Goal: Communication & Community: Participate in discussion

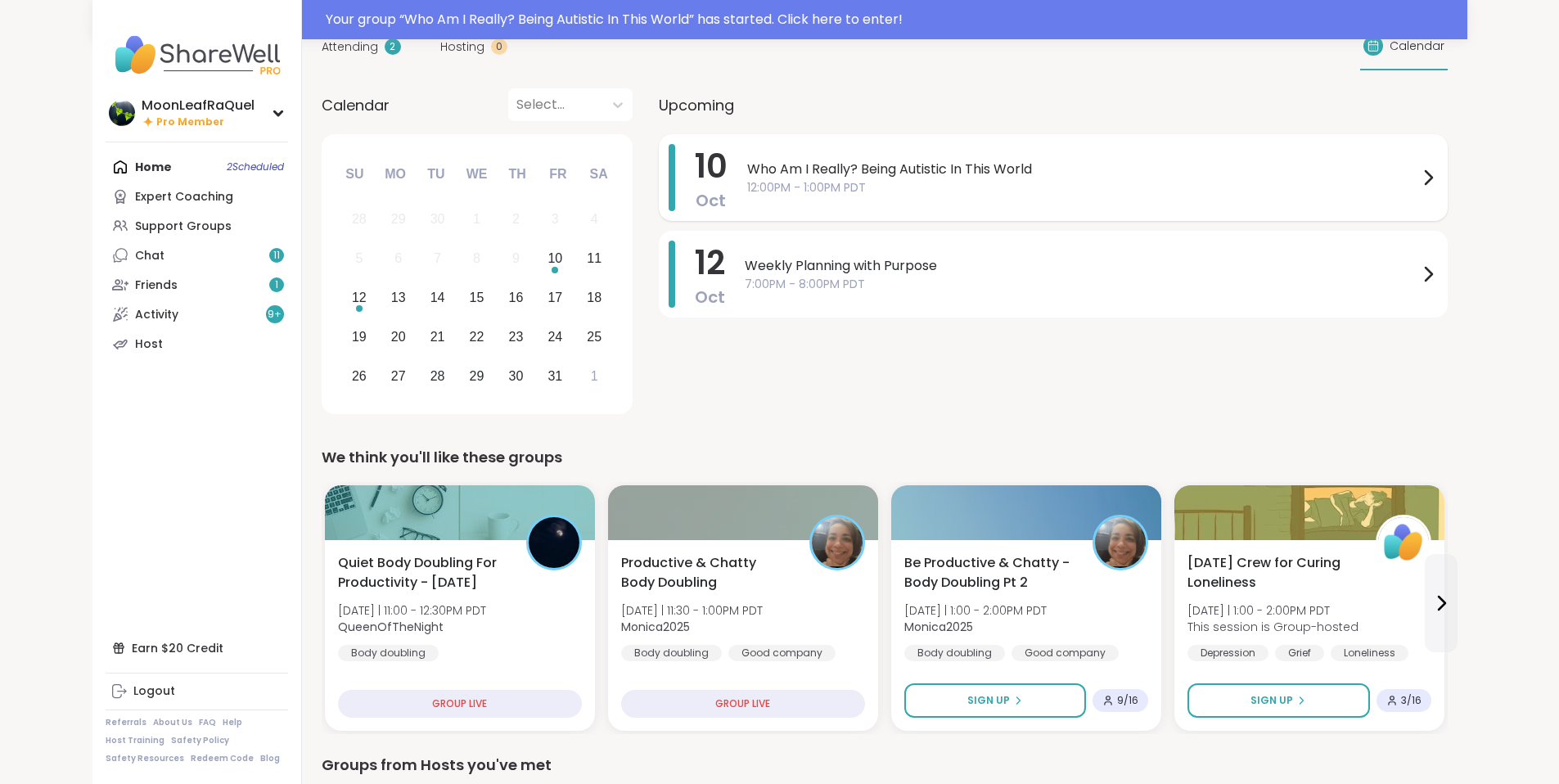
click at [747, 182] on span "12:00PM - 1:00PM PDT" at bounding box center [1082, 188] width 671 height 17
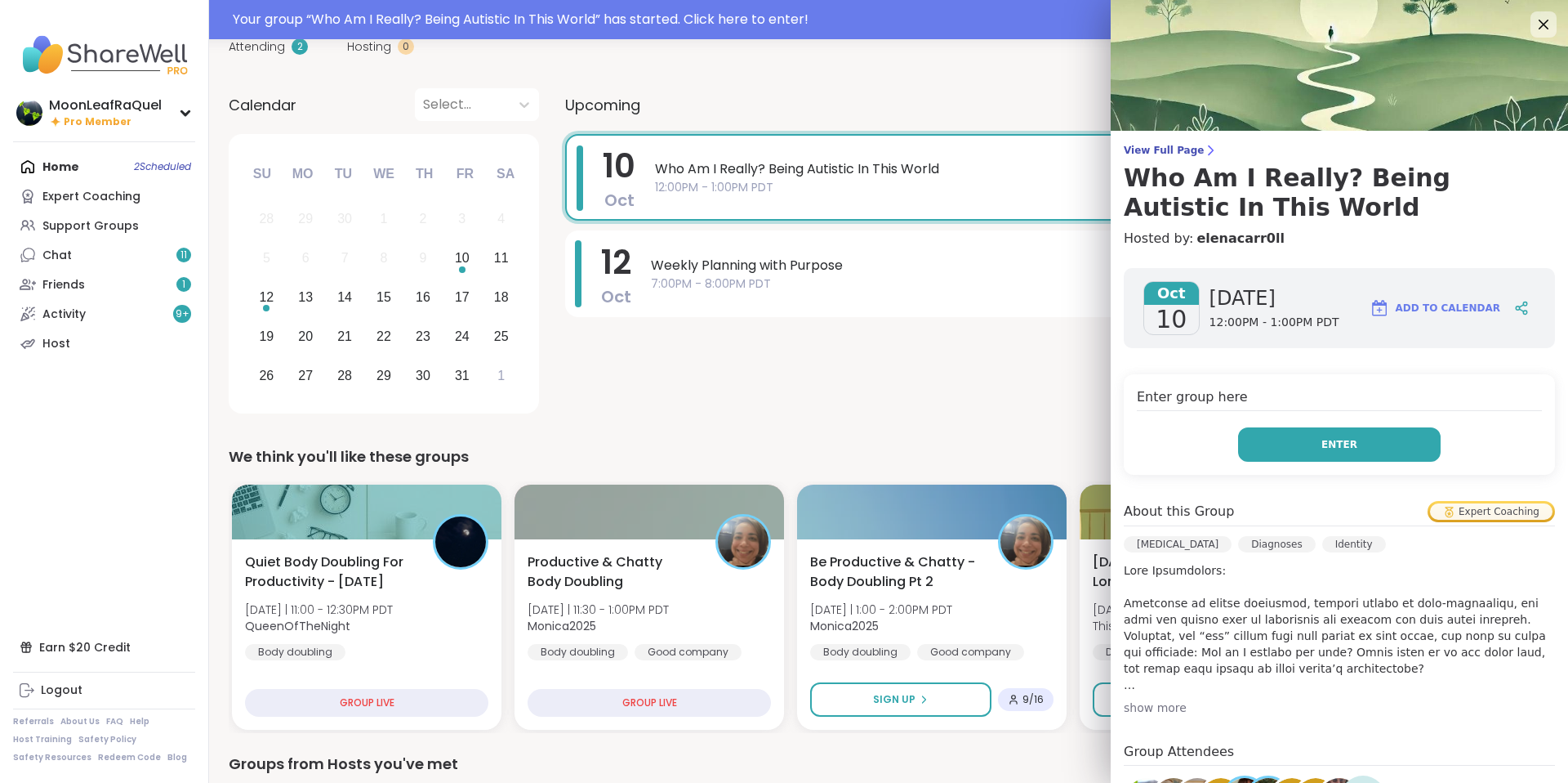
click at [1322, 450] on span "Enter" at bounding box center [1339, 444] width 36 height 14
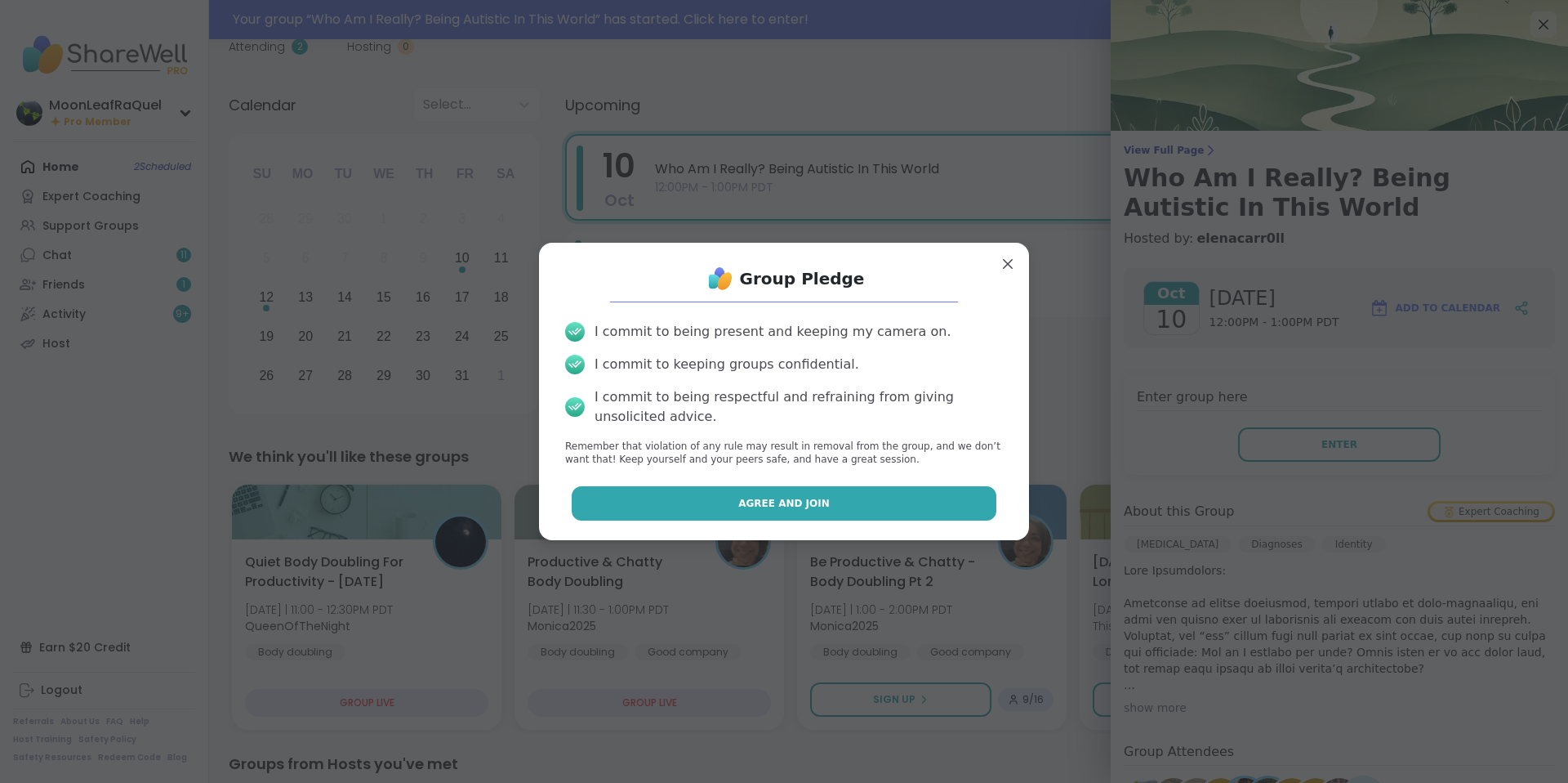
click at [907, 491] on button "Agree and Join" at bounding box center [784, 503] width 426 height 35
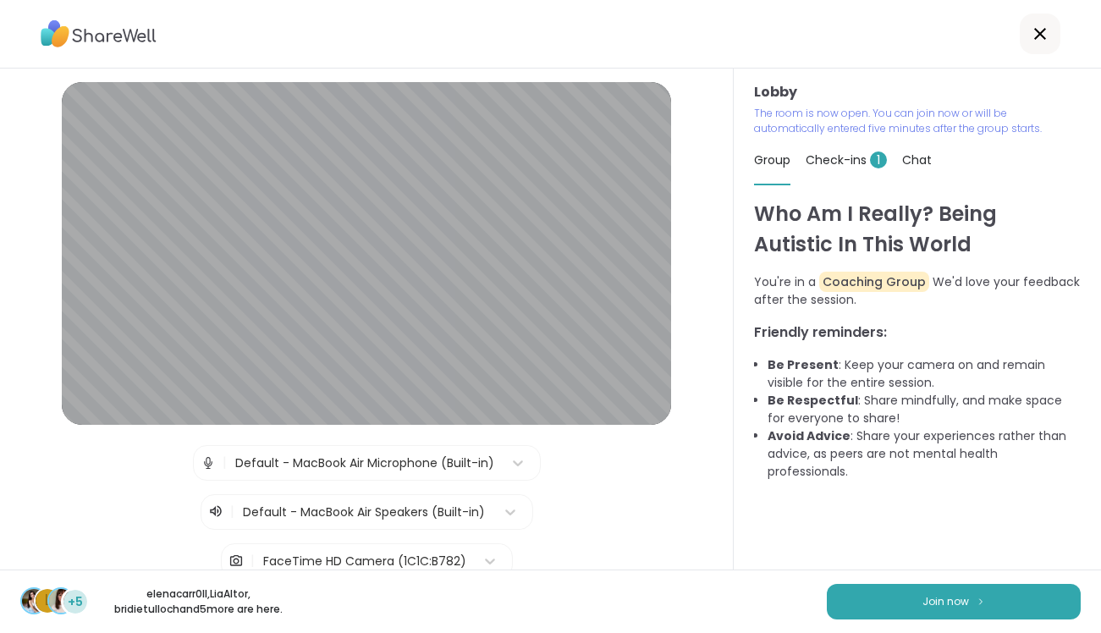
click at [958, 501] on div "Who Am I Really? Being Autistic In This World You're in a Coaching Group We'd l…" at bounding box center [917, 384] width 327 height 371
drag, startPoint x: 1096, startPoint y: 524, endPoint x: 1093, endPoint y: 465, distance: 58.5
click at [1093, 465] on html "Lobby | Default - MacBook Air Microphone (Built-in) | Default - MacBook Air Spe…" at bounding box center [550, 316] width 1101 height 633
drag, startPoint x: 1093, startPoint y: 465, endPoint x: 1095, endPoint y: 531, distance: 66.0
click at [1096, 533] on html "Lobby | Default - MacBook Air Microphone (Built-in) | Default - MacBook Air Spe…" at bounding box center [550, 316] width 1101 height 633
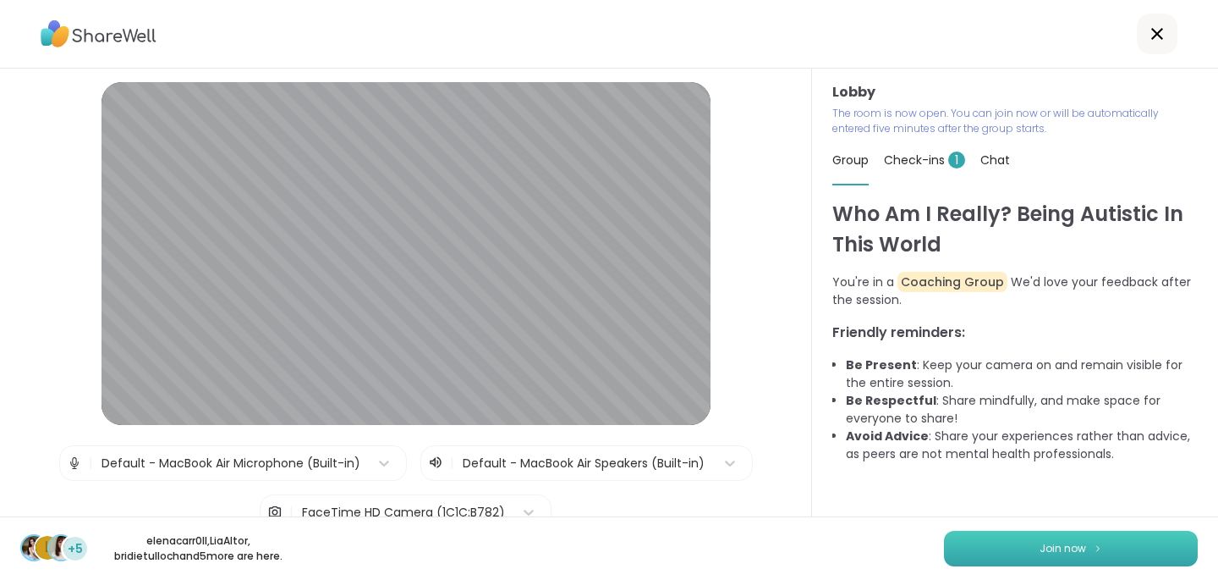
click at [1124, 552] on button "Join now" at bounding box center [1071, 548] width 254 height 36
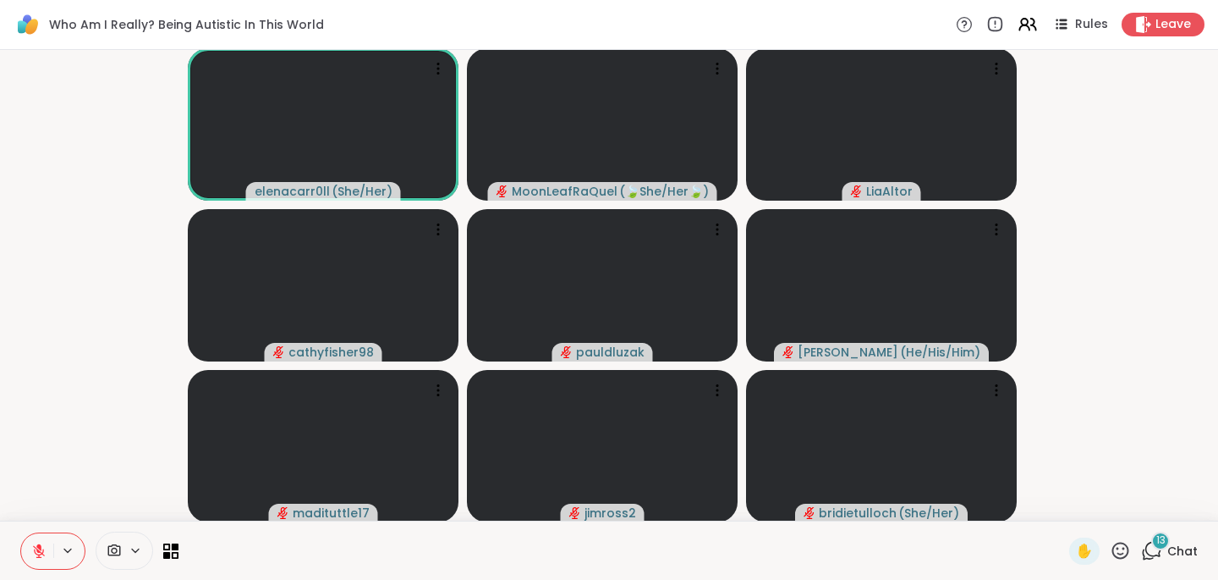
click at [1168, 548] on span "Chat" at bounding box center [1183, 550] width 30 height 17
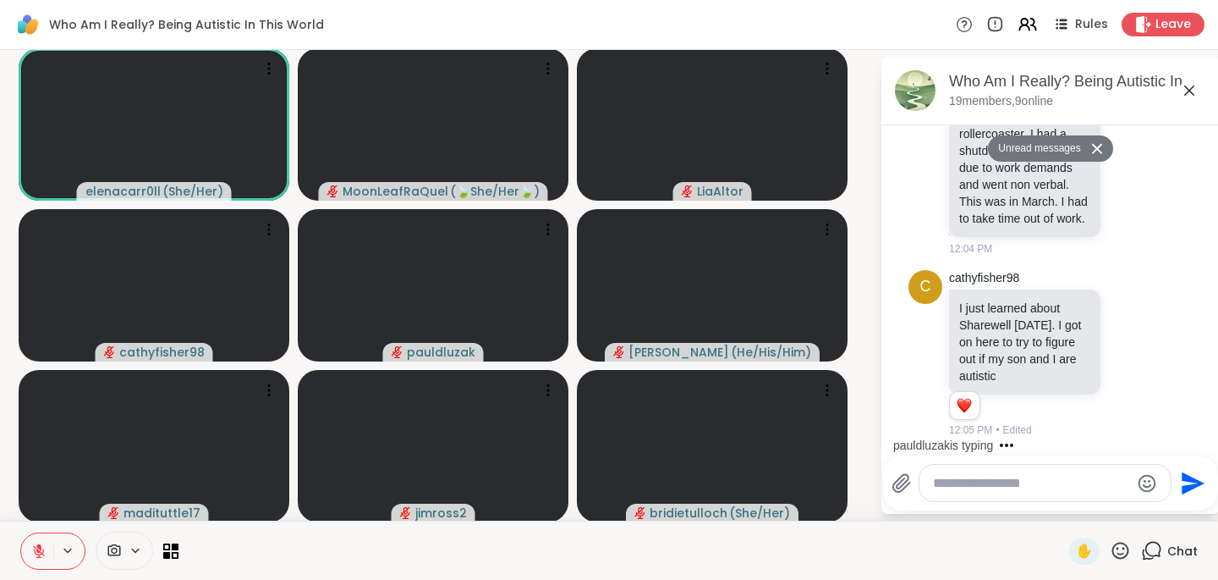
scroll to position [1896, 0]
click at [947, 485] on textarea "Type your message" at bounding box center [1031, 483] width 197 height 17
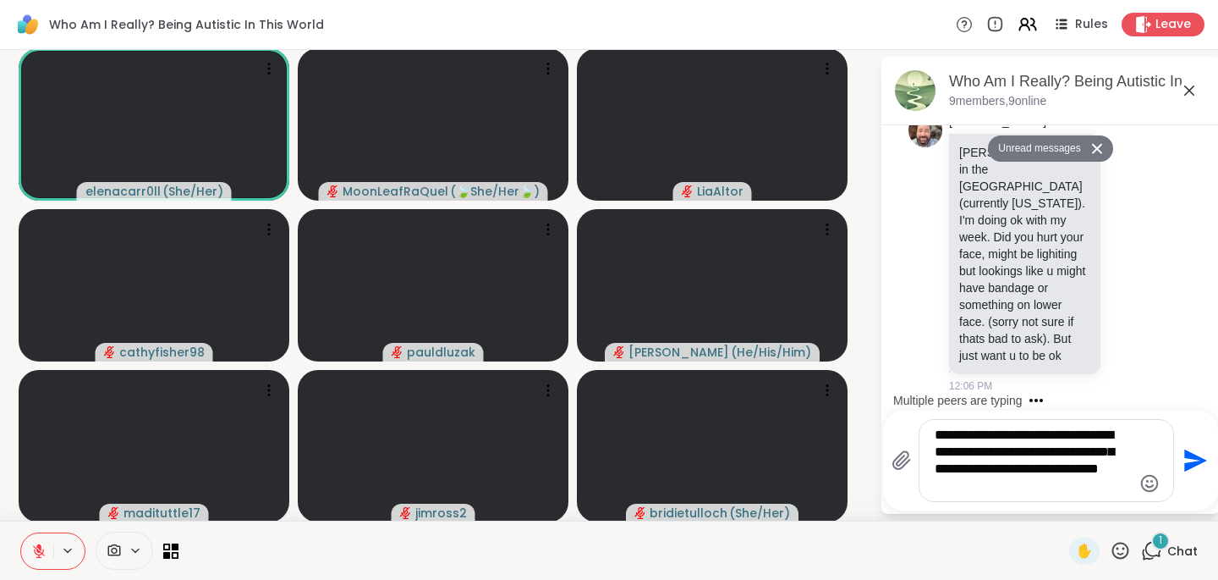
type textarea "**********"
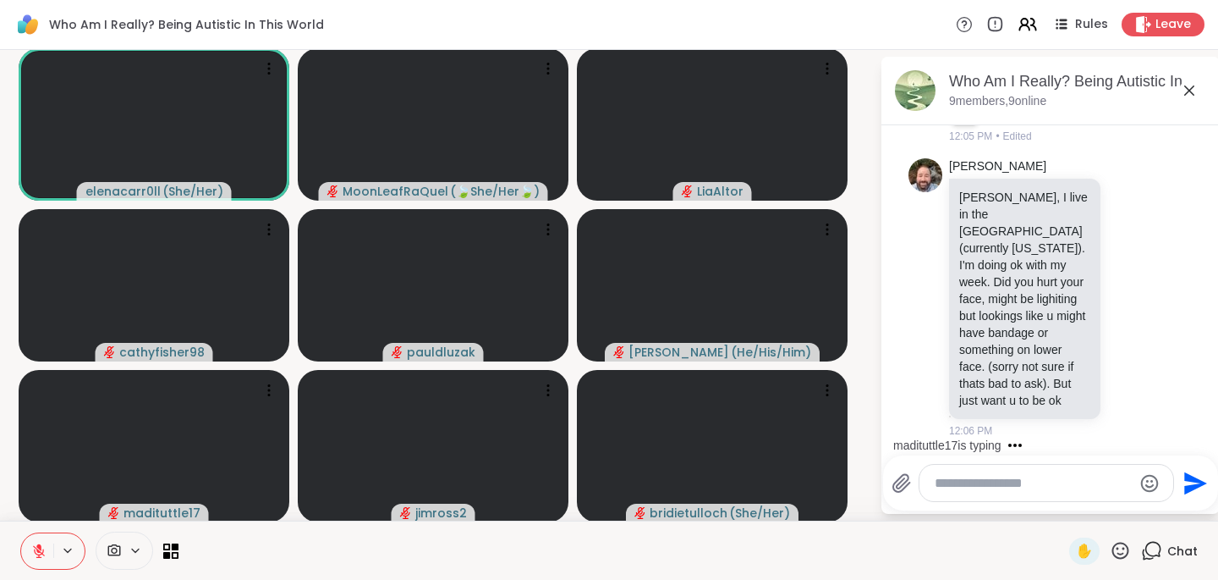
scroll to position [2358, 0]
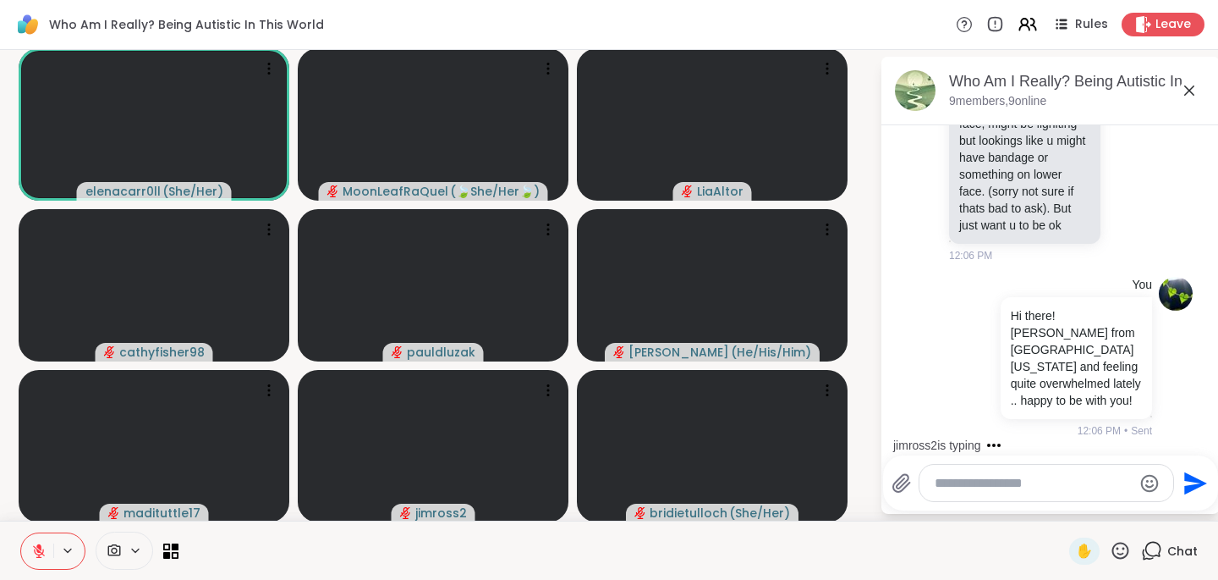
click at [1179, 93] on icon at bounding box center [1189, 90] width 20 height 20
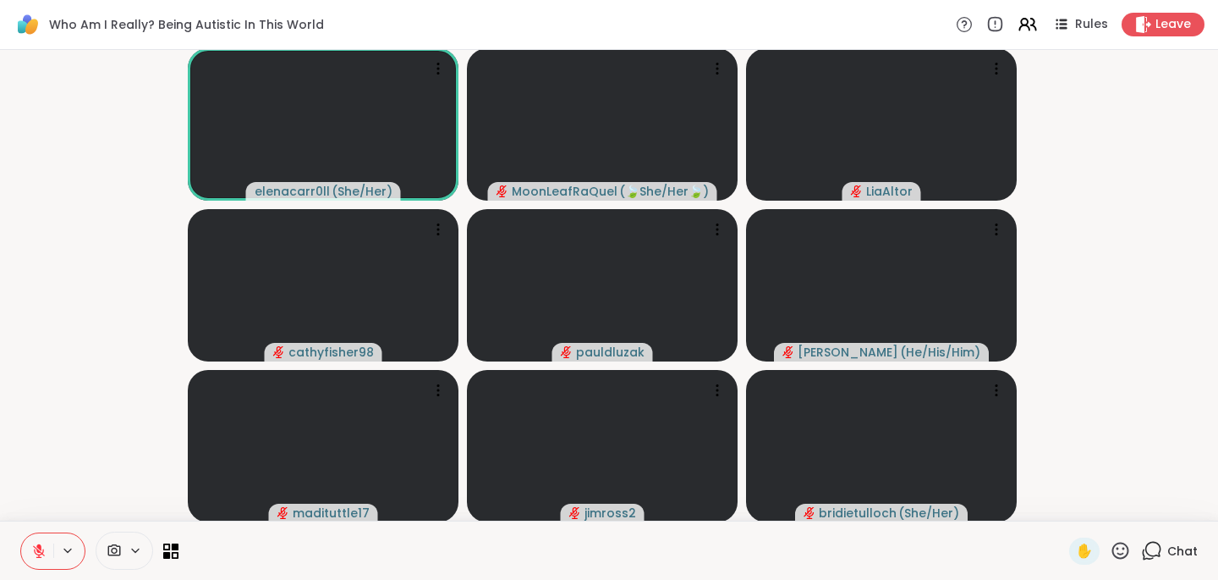
click at [1165, 541] on div "Chat" at bounding box center [1169, 550] width 57 height 27
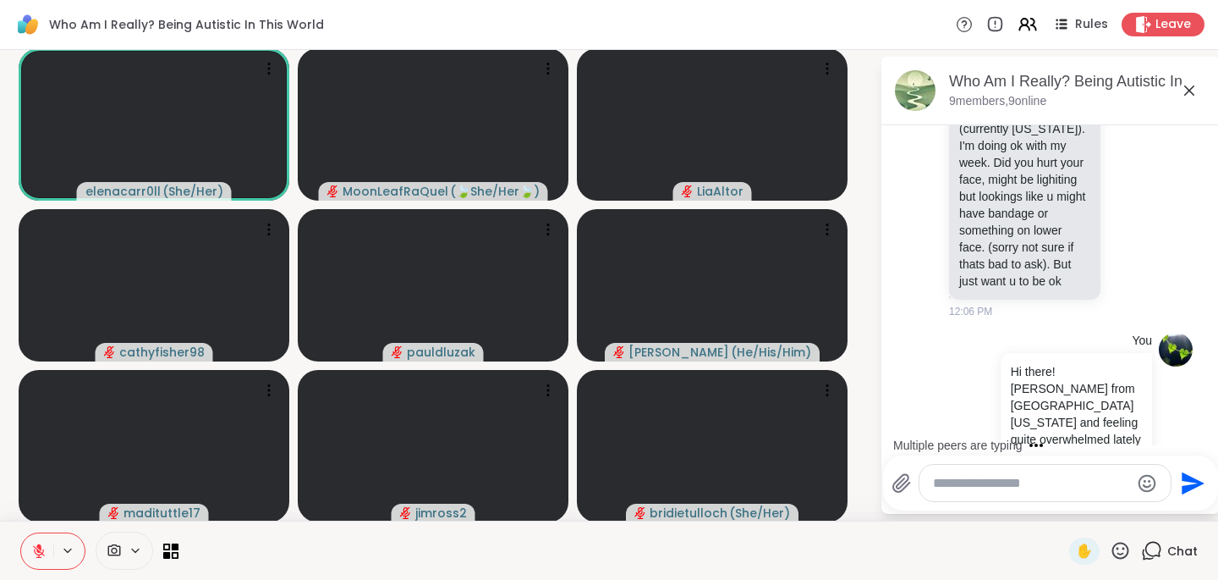
scroll to position [2170, 0]
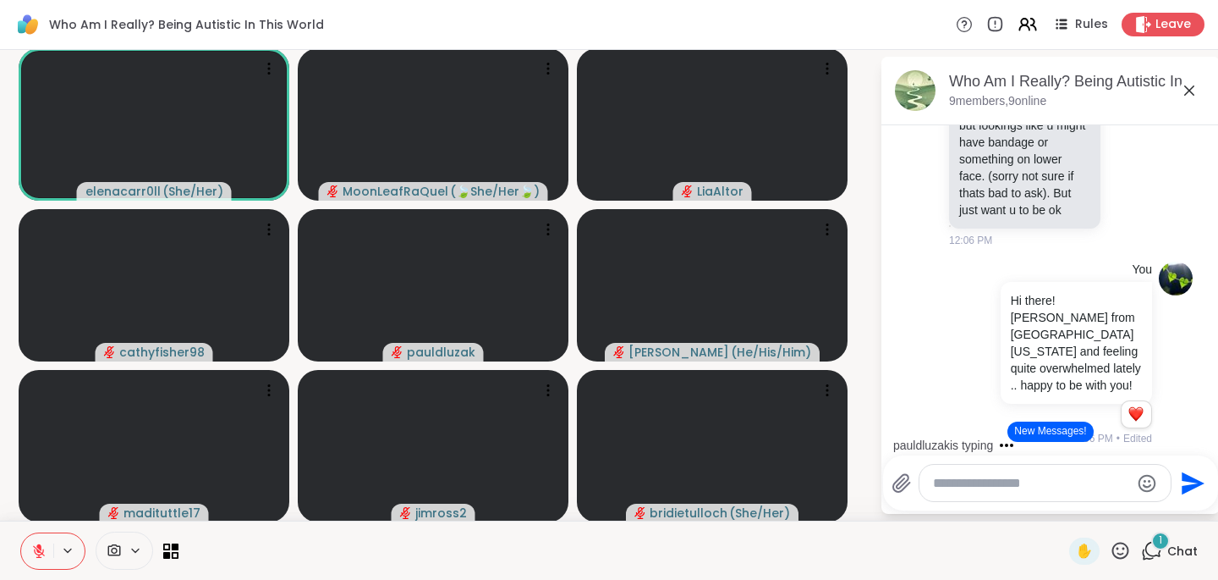
click at [1128, 110] on icon at bounding box center [1130, 109] width 5 height 2
click at [1123, 88] on div "Select Reaction: Heart" at bounding box center [1130, 80] width 15 height 15
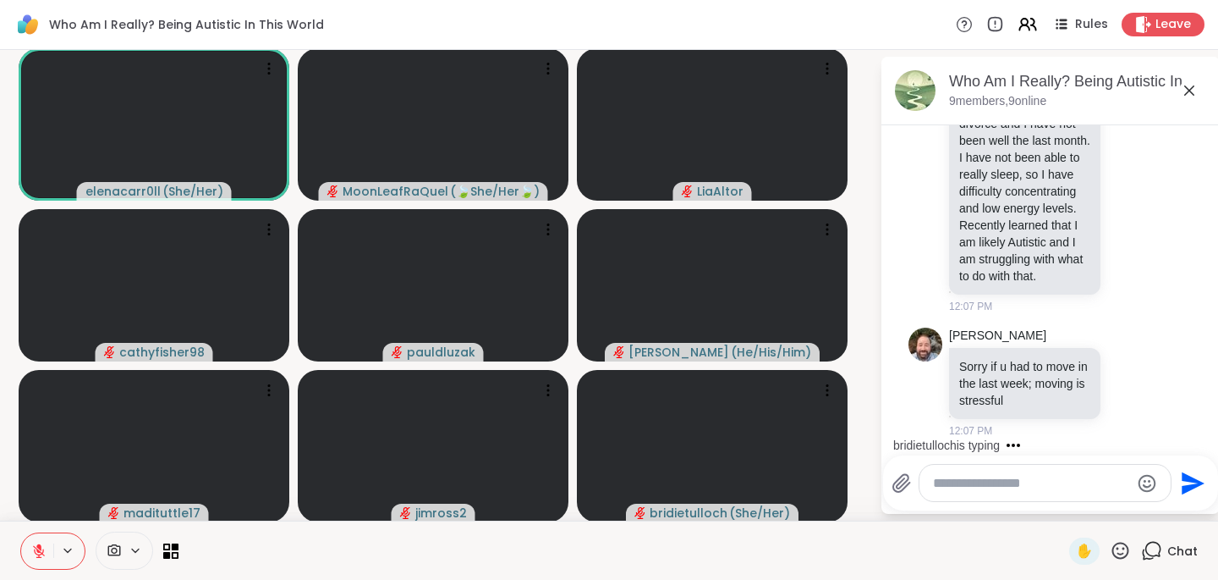
scroll to position [3393, 0]
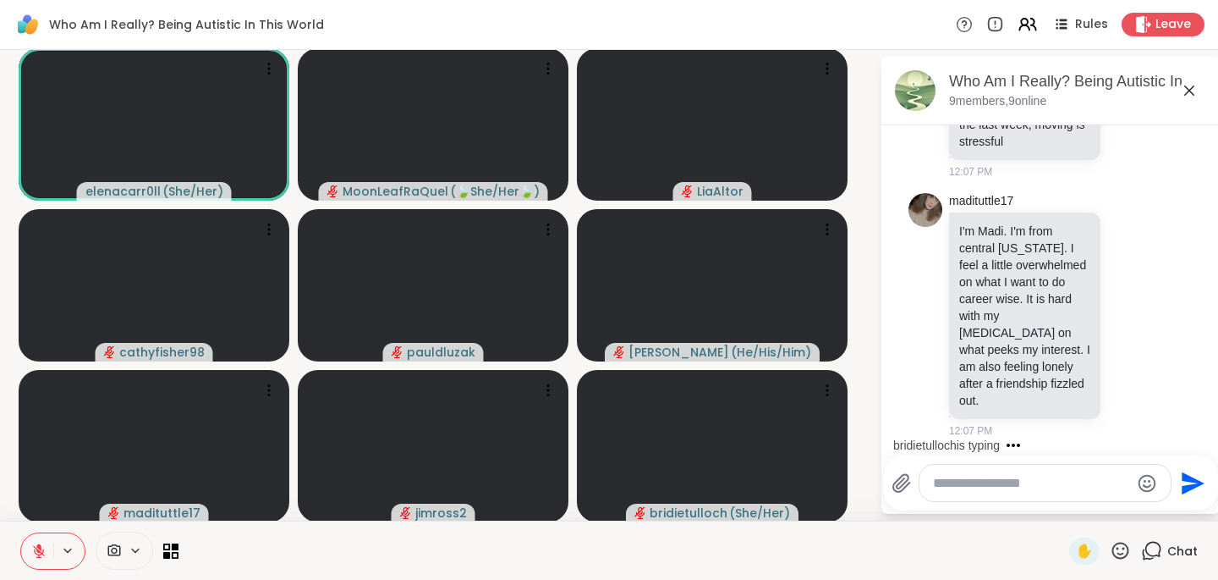
click at [1110, 547] on icon at bounding box center [1120, 550] width 21 height 21
click at [1074, 511] on span "❤️" at bounding box center [1071, 506] width 17 height 20
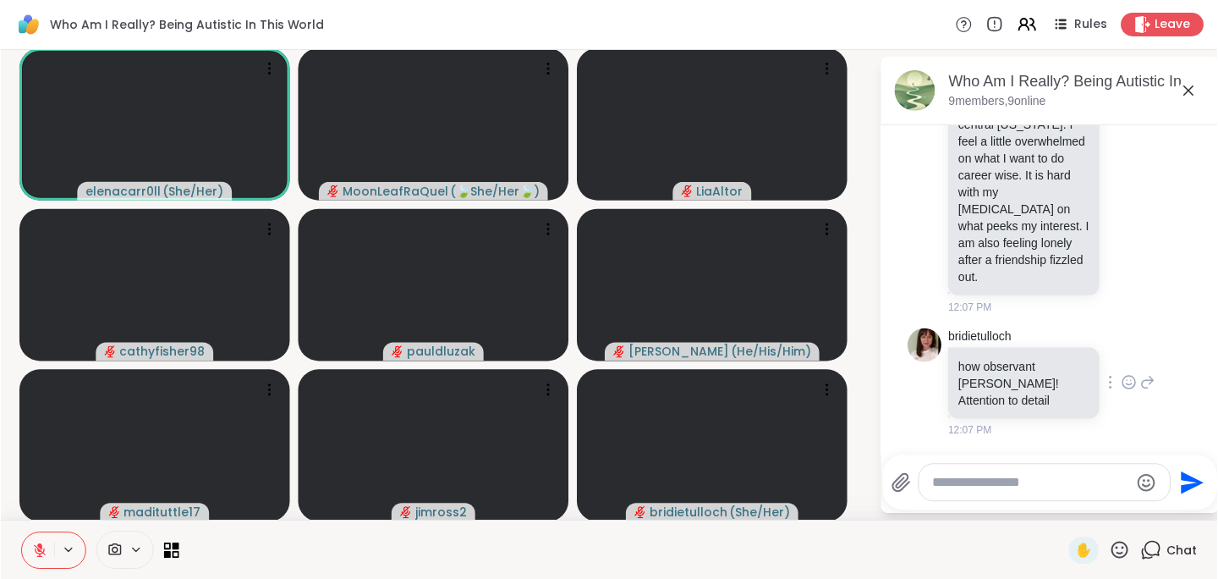
scroll to position [3541, 0]
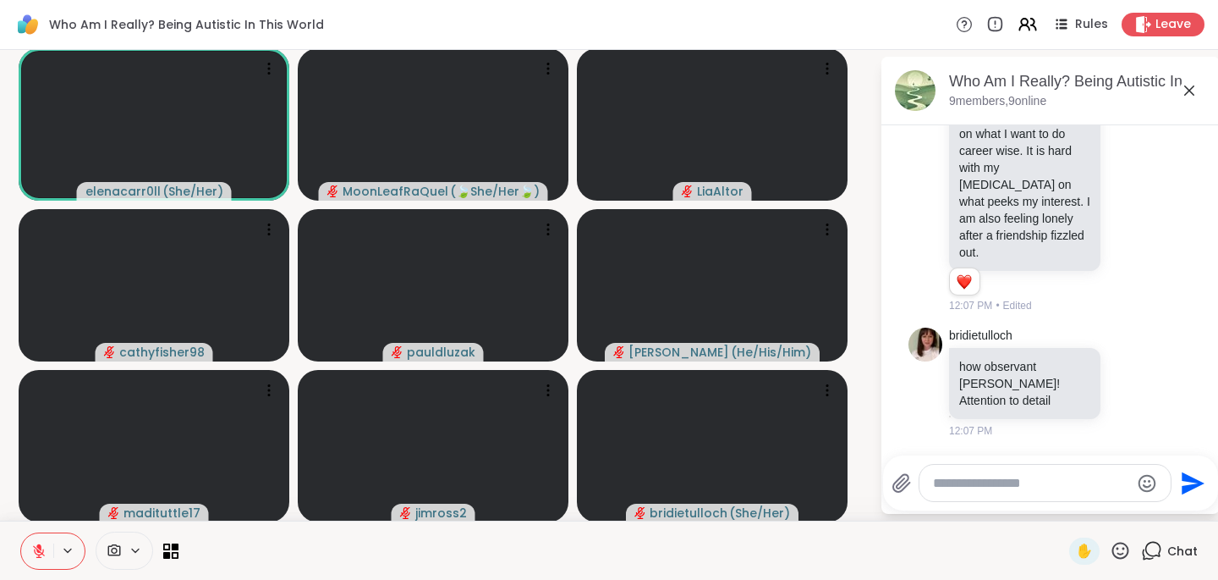
click at [1113, 557] on icon at bounding box center [1121, 549] width 17 height 17
click at [1080, 503] on div "❤️" at bounding box center [1071, 505] width 30 height 27
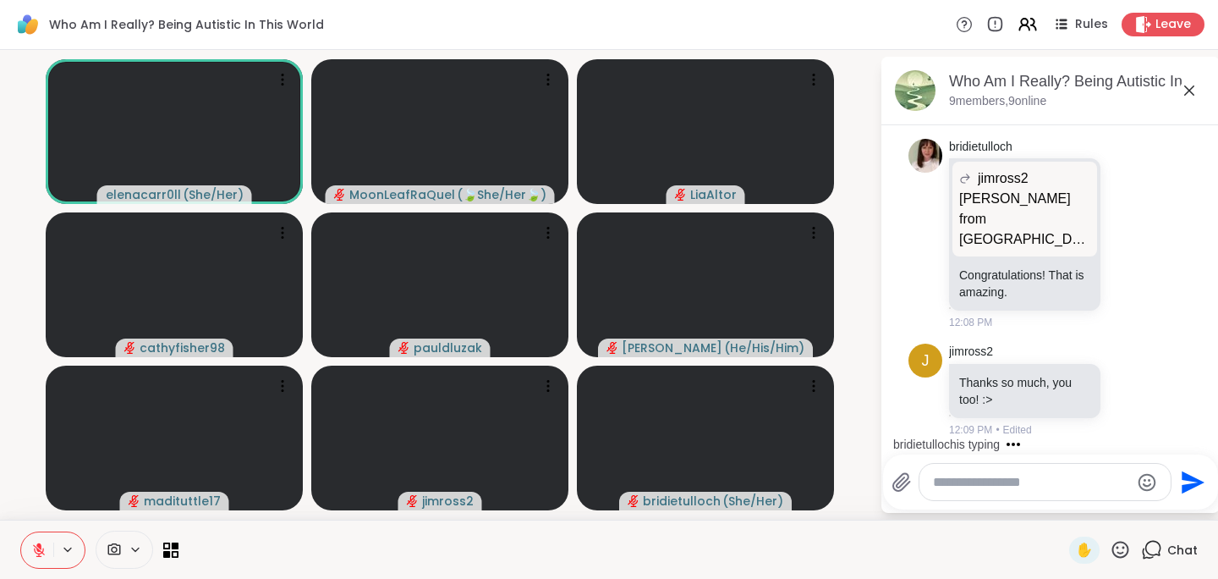
scroll to position [4158, 0]
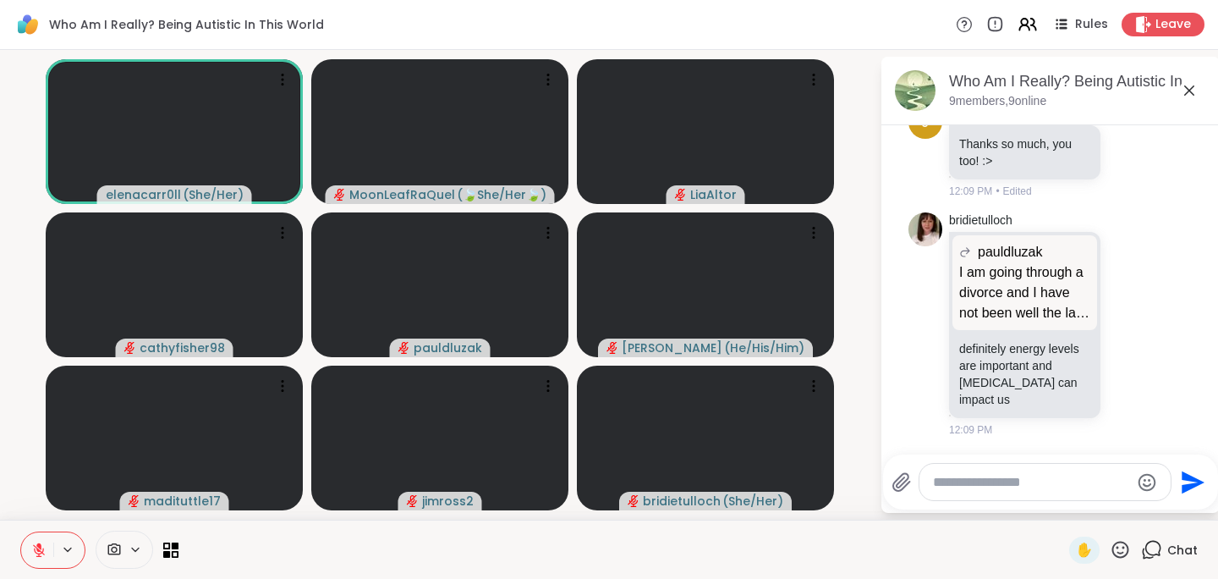
click at [993, 483] on textarea "Type your message" at bounding box center [1031, 482] width 197 height 17
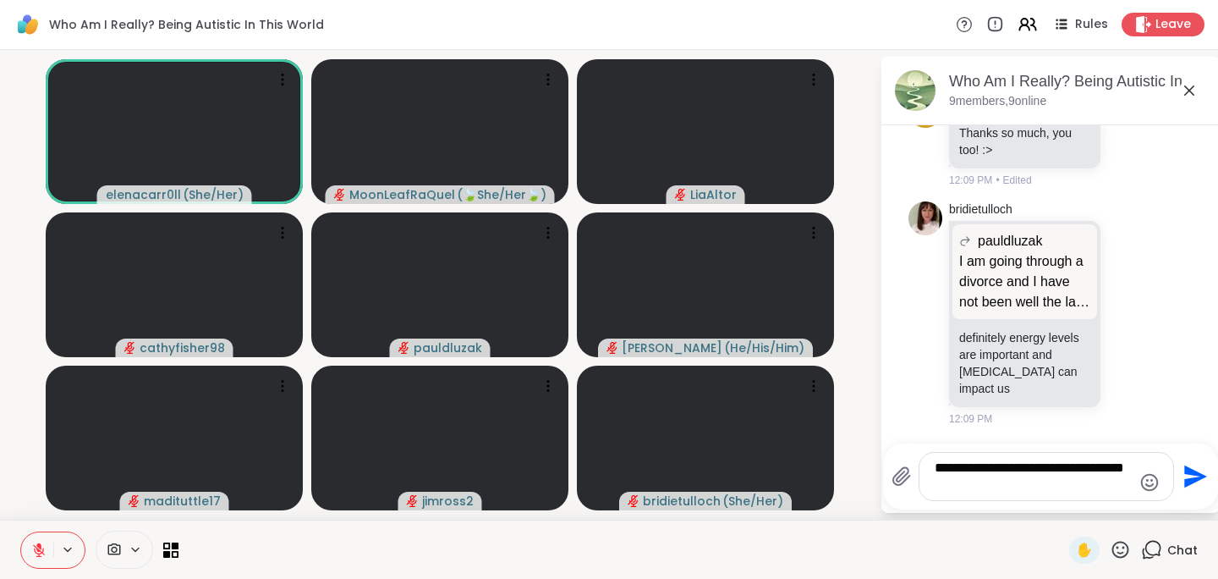
click at [993, 483] on textarea "**********" at bounding box center [1033, 476] width 197 height 34
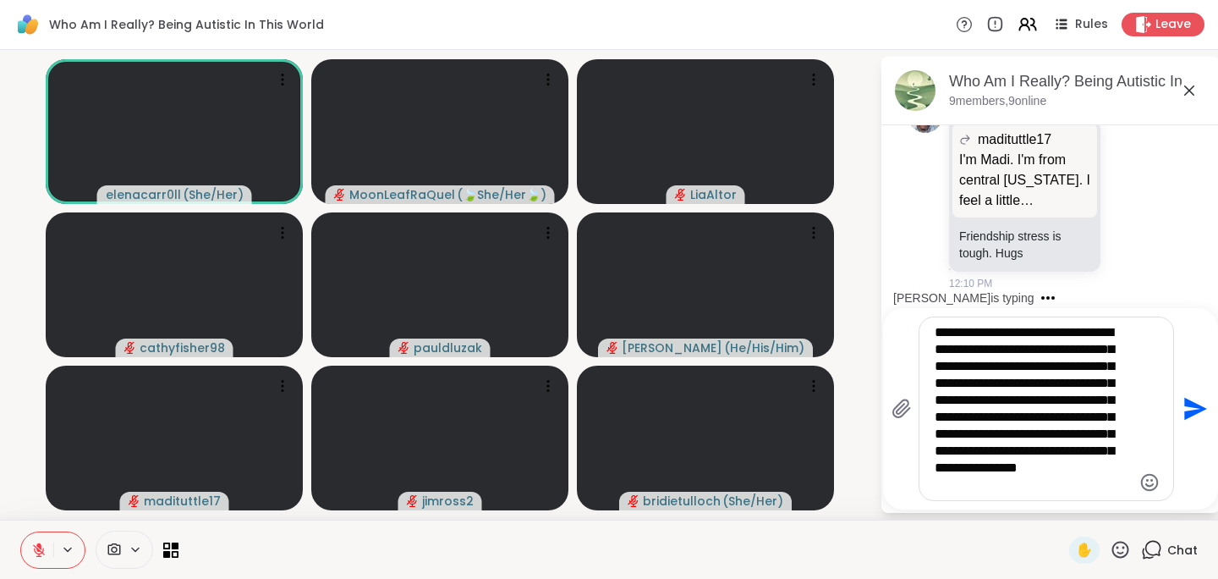
scroll to position [16, 0]
click at [1151, 479] on icon "Emoji picker" at bounding box center [1150, 482] width 20 height 20
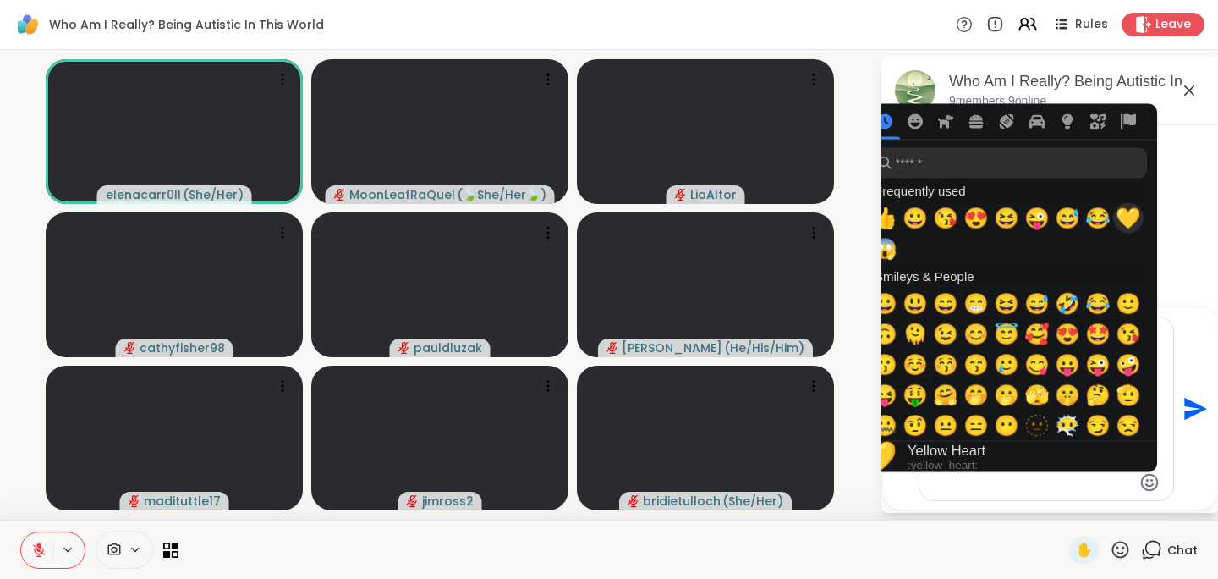
click at [1134, 216] on span "💛" at bounding box center [1128, 218] width 25 height 24
click at [1135, 219] on span "💛" at bounding box center [1128, 218] width 25 height 24
click at [1029, 479] on textarea "**********" at bounding box center [1033, 408] width 197 height 169
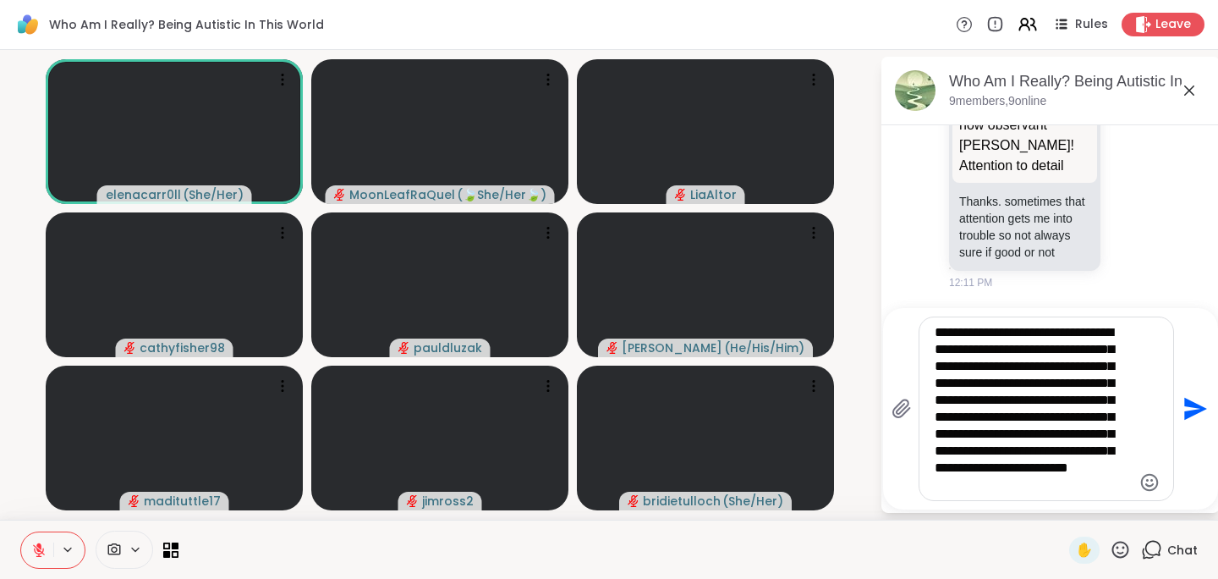
click at [1061, 392] on textarea "**********" at bounding box center [1033, 408] width 197 height 169
click at [951, 334] on textarea "**********" at bounding box center [1033, 408] width 197 height 169
drag, startPoint x: 951, startPoint y: 334, endPoint x: 951, endPoint y: 320, distance: 14.4
click at [951, 320] on div "**********" at bounding box center [1047, 408] width 254 height 183
click at [938, 333] on textarea "**********" at bounding box center [1033, 408] width 197 height 169
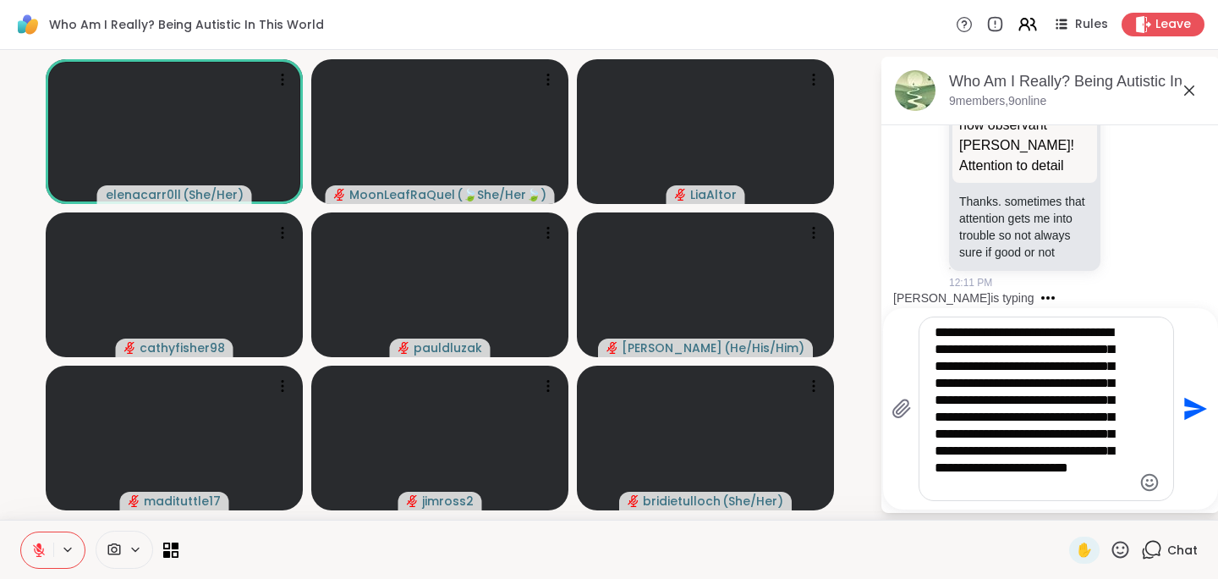
drag, startPoint x: 938, startPoint y: 333, endPoint x: 937, endPoint y: 314, distance: 19.5
click at [937, 314] on div "**********" at bounding box center [1050, 408] width 335 height 201
click at [935, 338] on textarea "**********" at bounding box center [1033, 408] width 197 height 169
click at [935, 335] on textarea "**********" at bounding box center [1033, 408] width 197 height 169
click at [978, 338] on textarea "**********" at bounding box center [1033, 408] width 197 height 169
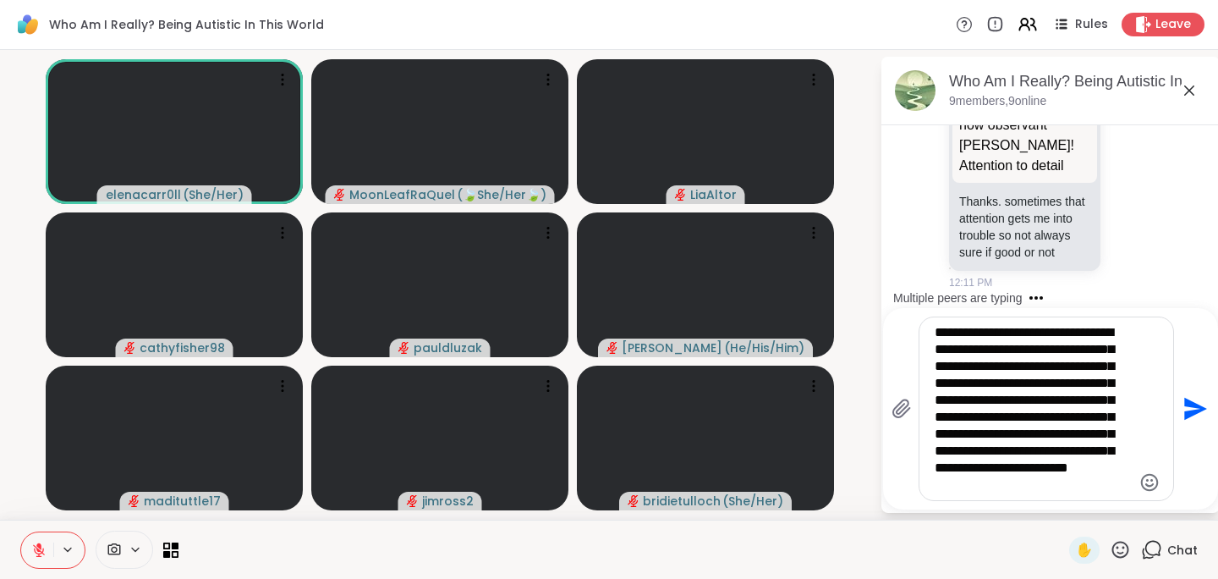
click at [978, 338] on textarea "**********" at bounding box center [1033, 408] width 197 height 169
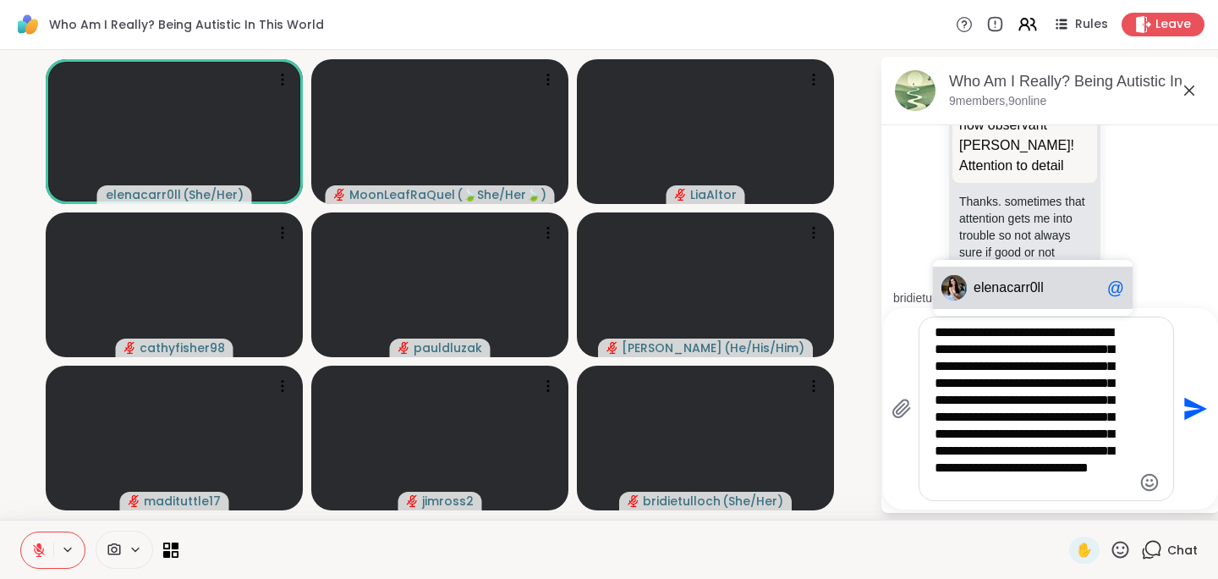
click at [1047, 278] on div "ele nacarr0ll @" at bounding box center [1033, 288] width 200 height 42
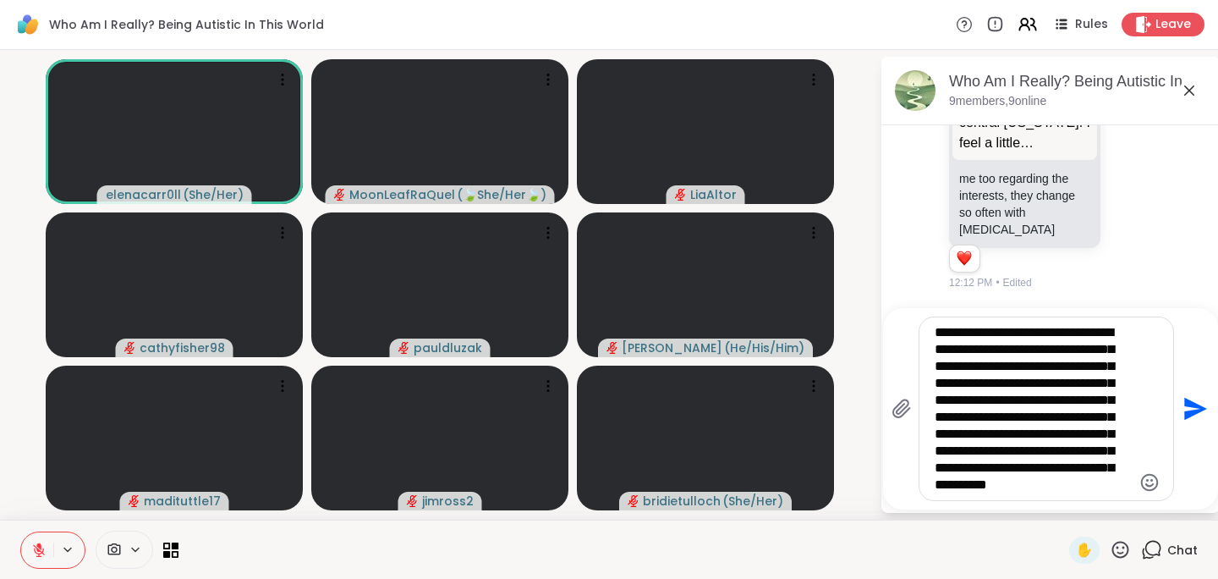
scroll to position [5153, 0]
type textarea "**********"
click at [1191, 405] on icon "Send" at bounding box center [1195, 409] width 23 height 23
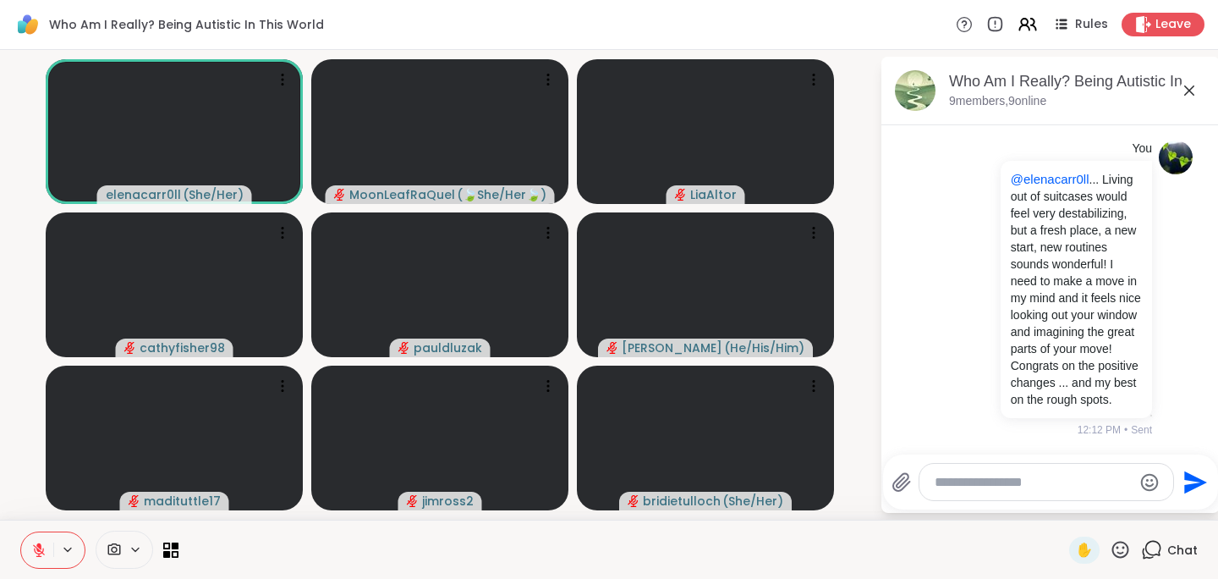
scroll to position [5385, 0]
click at [1114, 551] on icon at bounding box center [1120, 549] width 21 height 21
click at [1100, 504] on span "👍" at bounding box center [1108, 505] width 17 height 20
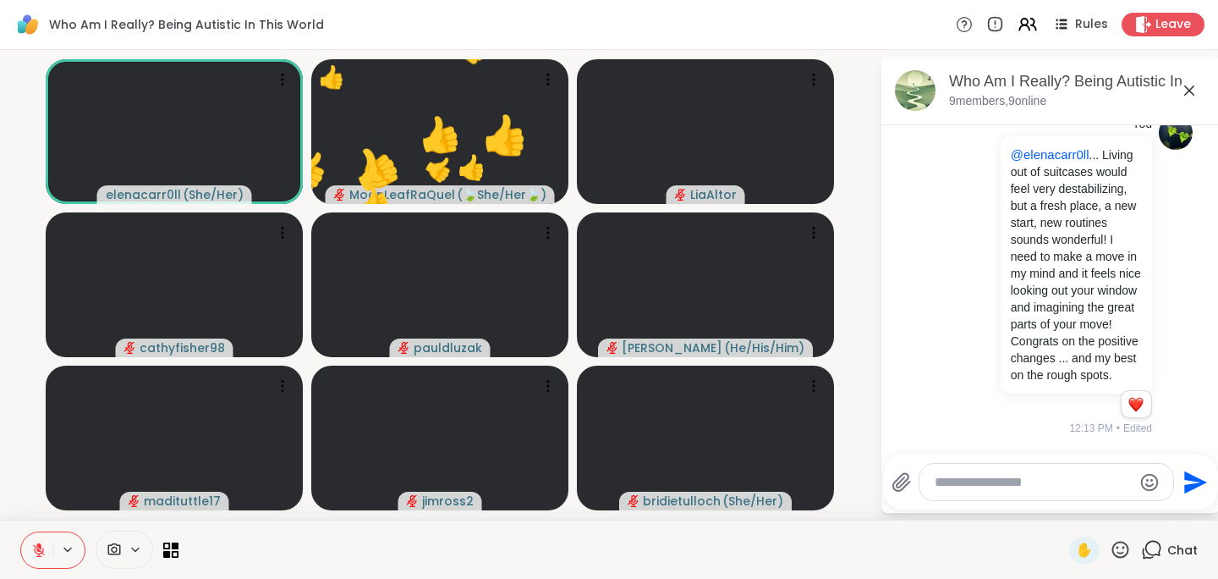
scroll to position [5410, 0]
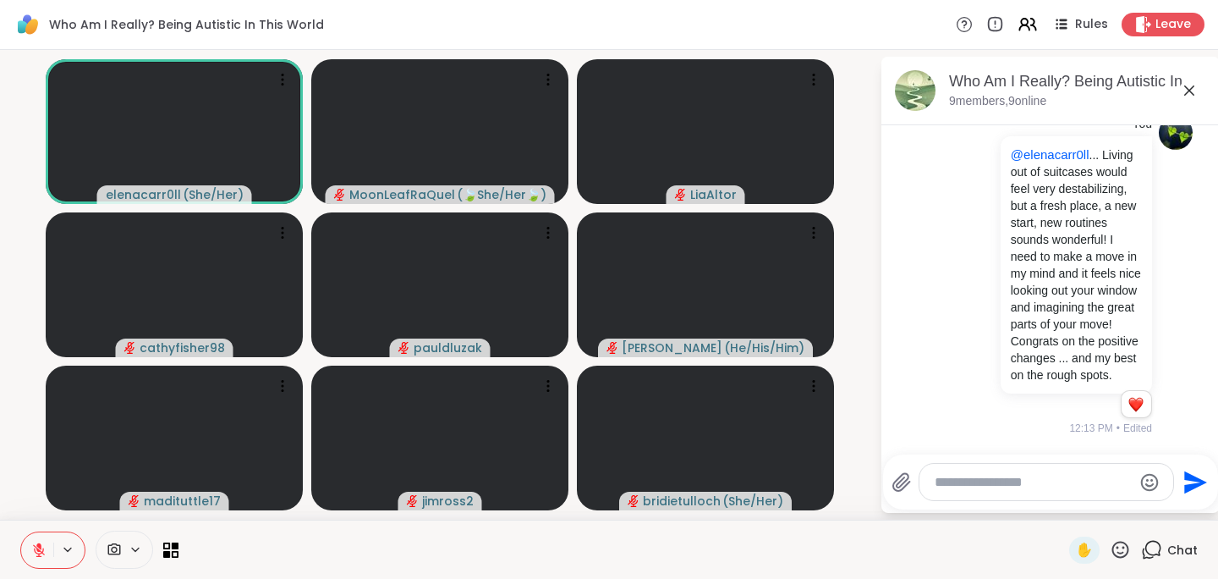
click at [1190, 88] on icon at bounding box center [1189, 90] width 20 height 20
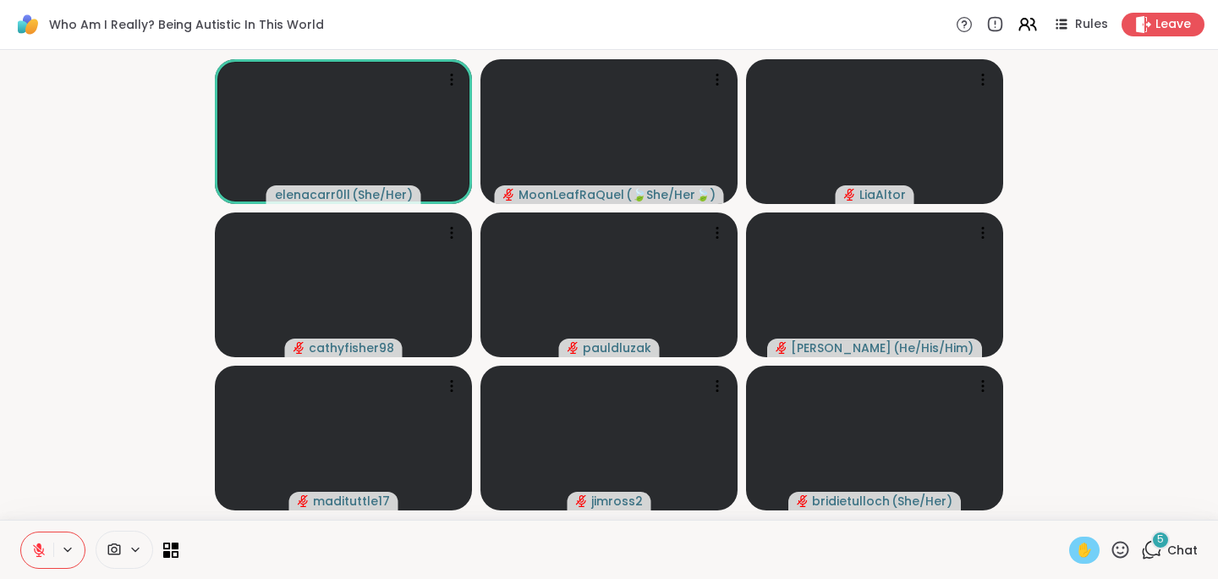
click at [1086, 547] on div "✋" at bounding box center [1084, 549] width 30 height 27
click at [1076, 552] on span "✋" at bounding box center [1084, 550] width 17 height 20
click at [1080, 540] on span "✋" at bounding box center [1084, 550] width 17 height 20
click at [1168, 543] on span "Chat" at bounding box center [1183, 549] width 30 height 17
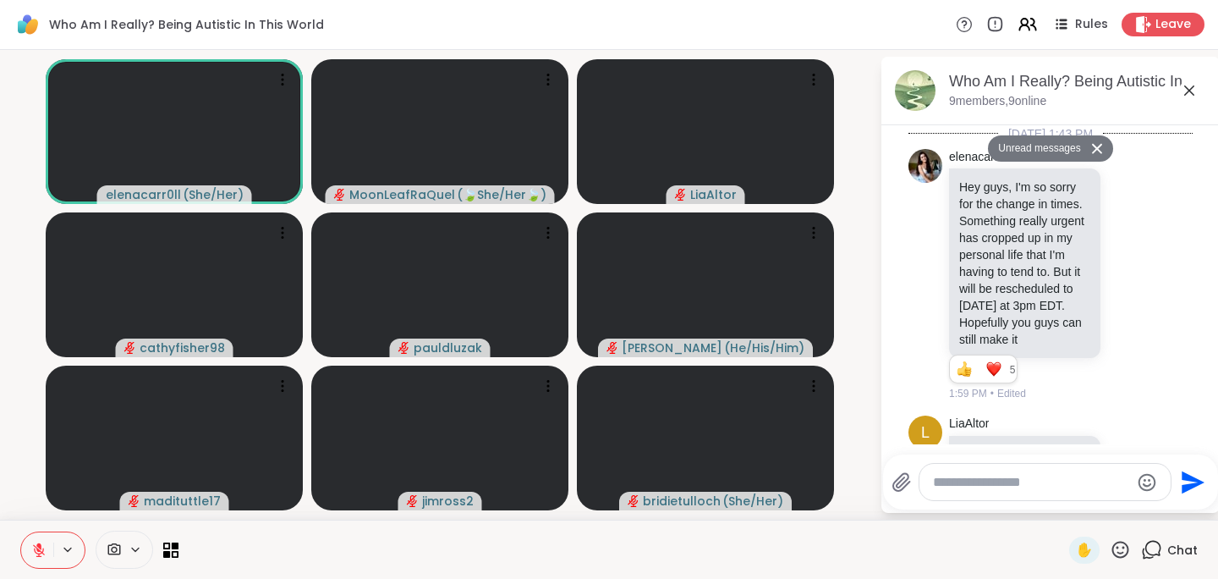
scroll to position [6026, 0]
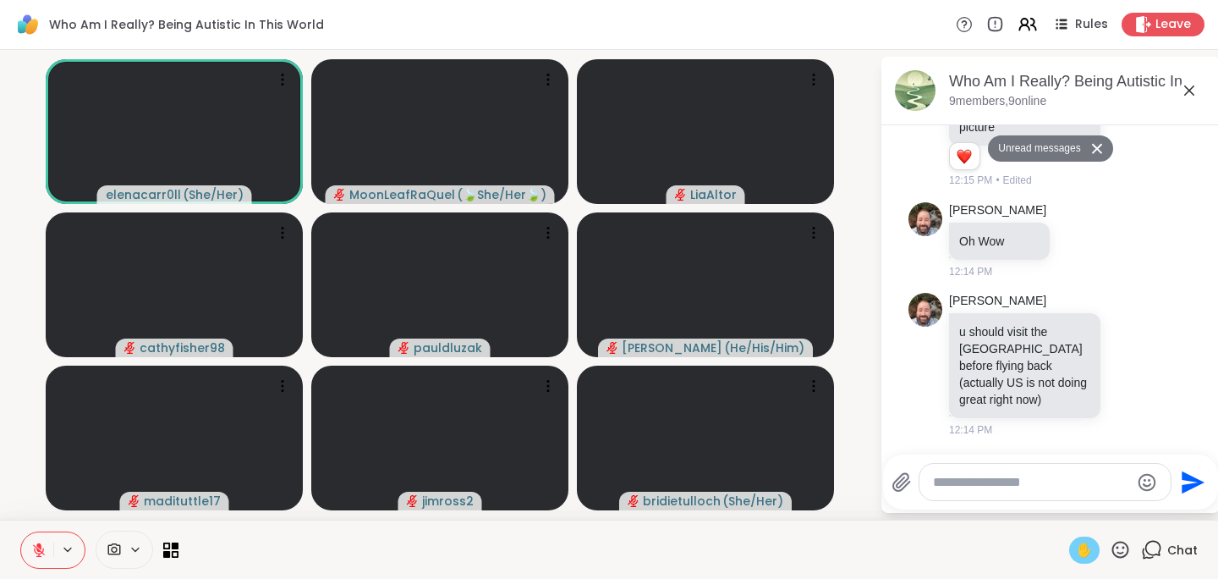
click at [1076, 553] on span "✋" at bounding box center [1084, 550] width 17 height 20
click at [1076, 546] on span "✋" at bounding box center [1084, 550] width 17 height 20
click at [1076, 547] on span "✋" at bounding box center [1084, 550] width 17 height 20
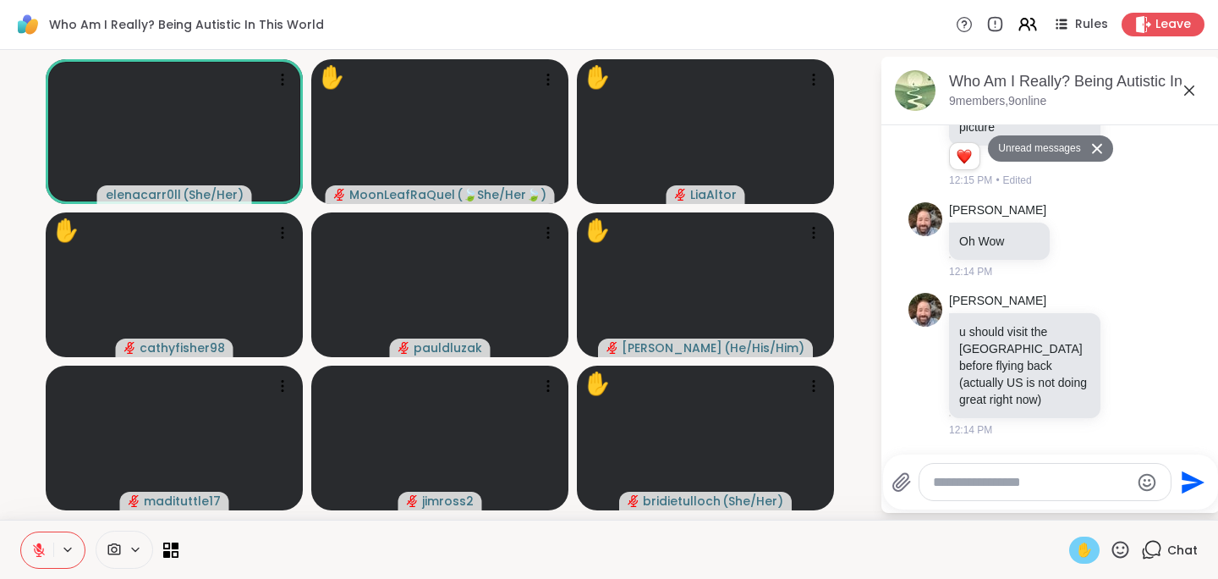
click at [1076, 553] on span "✋" at bounding box center [1084, 550] width 17 height 20
click at [1113, 553] on icon at bounding box center [1121, 549] width 17 height 17
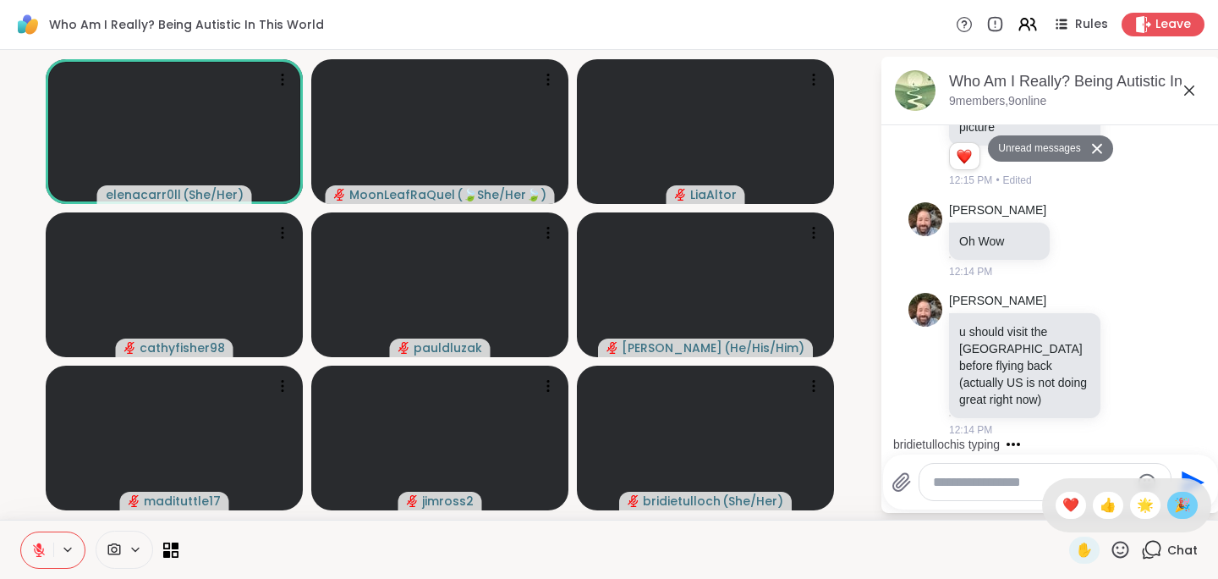
click at [1174, 497] on span "🎉" at bounding box center [1182, 505] width 17 height 20
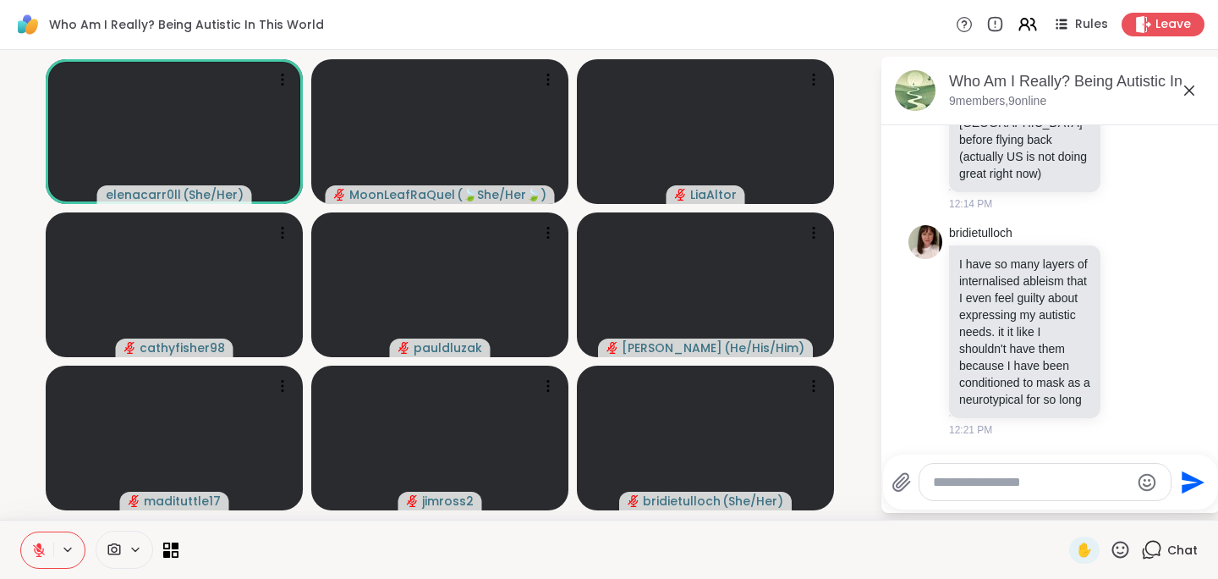
scroll to position [6286, 0]
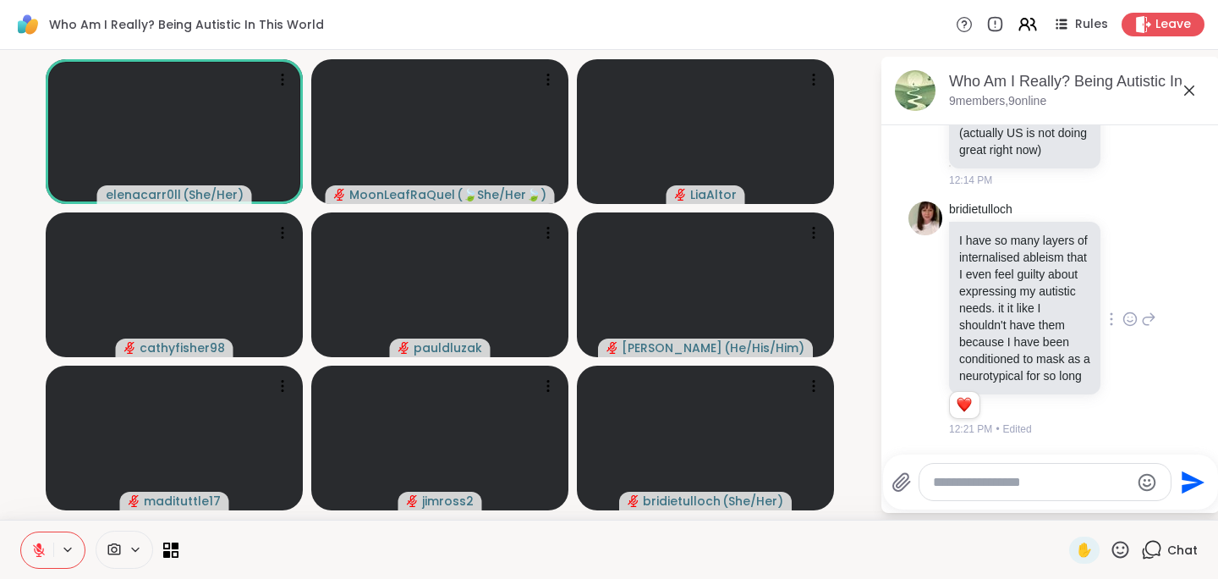
click at [1123, 311] on icon at bounding box center [1130, 319] width 15 height 17
click at [1123, 284] on div "Select Reaction: Heart" at bounding box center [1130, 291] width 15 height 15
click at [1144, 313] on icon at bounding box center [1150, 319] width 12 height 12
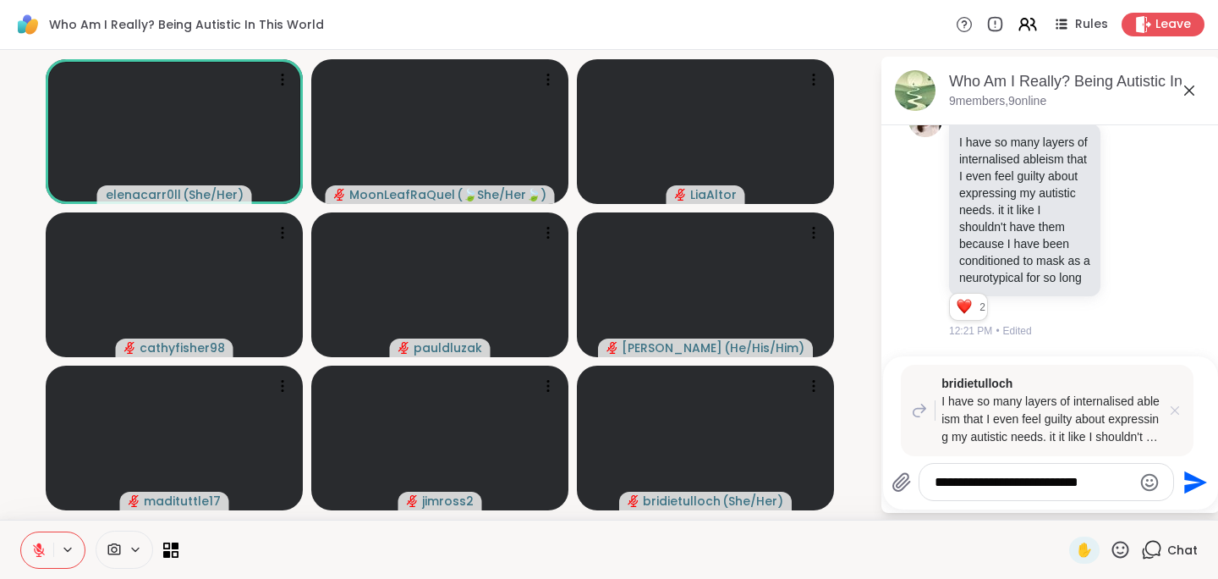
type textarea "**********"
click at [1175, 405] on icon at bounding box center [1175, 410] width 17 height 17
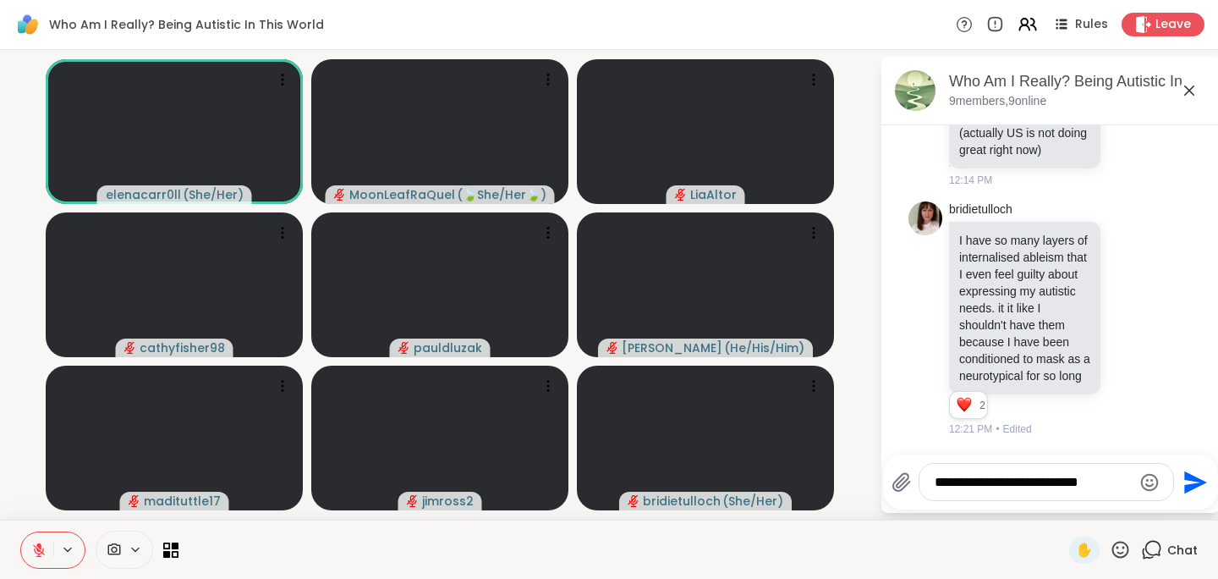
drag, startPoint x: 1110, startPoint y: 485, endPoint x: 1017, endPoint y: 459, distance: 96.5
click at [1017, 459] on div "**********" at bounding box center [1050, 481] width 335 height 55
click at [1188, 86] on icon at bounding box center [1189, 90] width 20 height 20
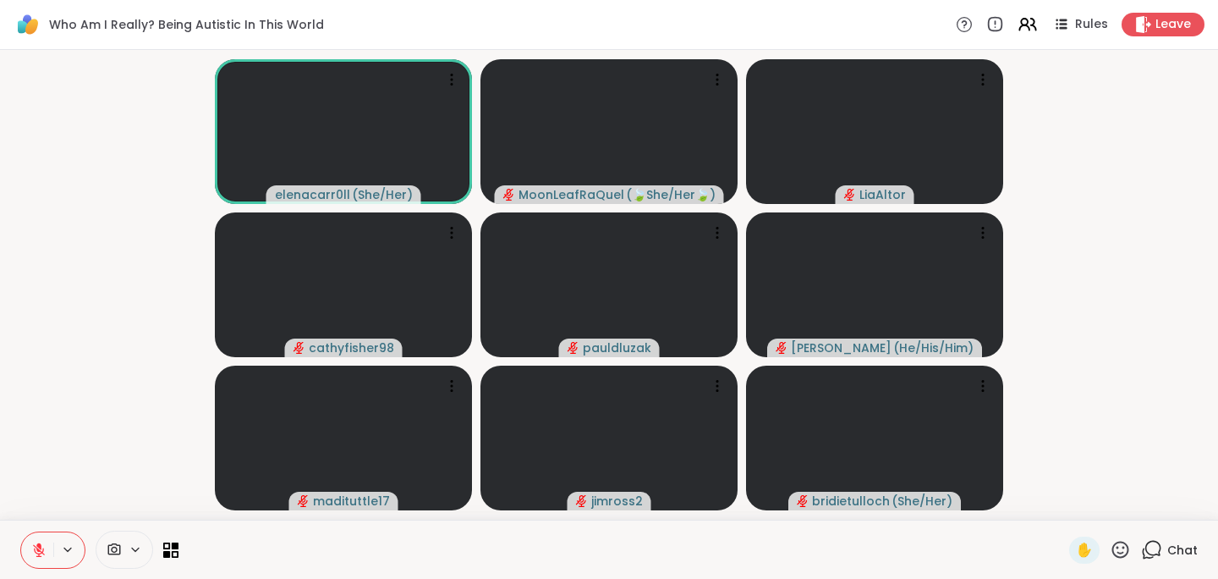
click at [1168, 547] on span "Chat" at bounding box center [1183, 549] width 30 height 17
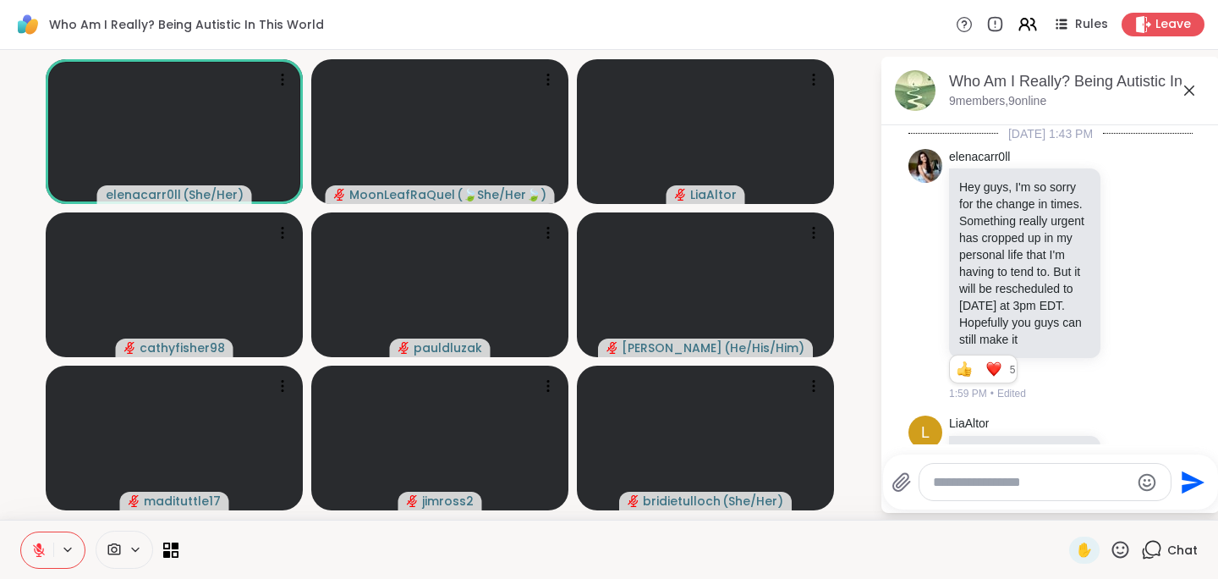
scroll to position [6269, 0]
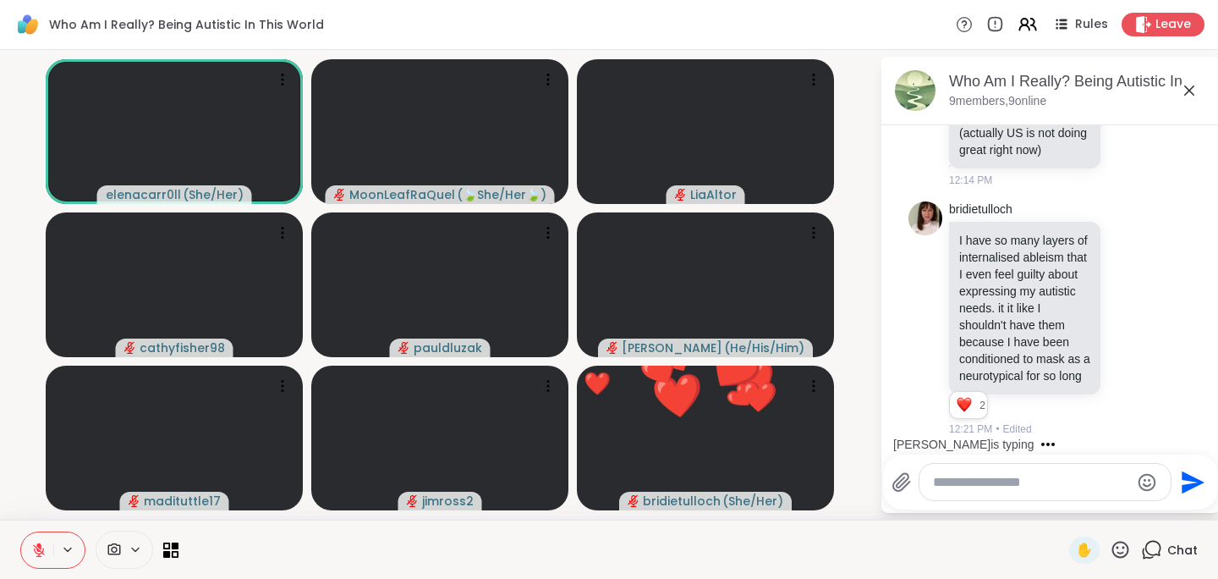
click at [950, 477] on textarea "Type your message" at bounding box center [1031, 482] width 197 height 17
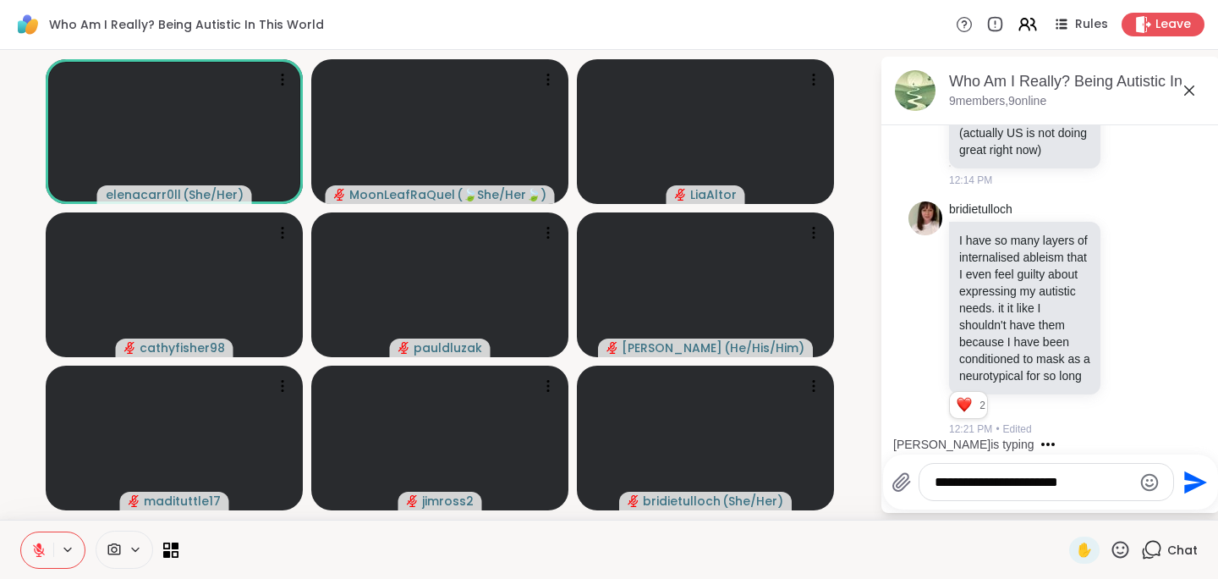
click at [950, 477] on textarea "**********" at bounding box center [1033, 482] width 197 height 17
click at [1091, 481] on textarea "**********" at bounding box center [1033, 482] width 197 height 17
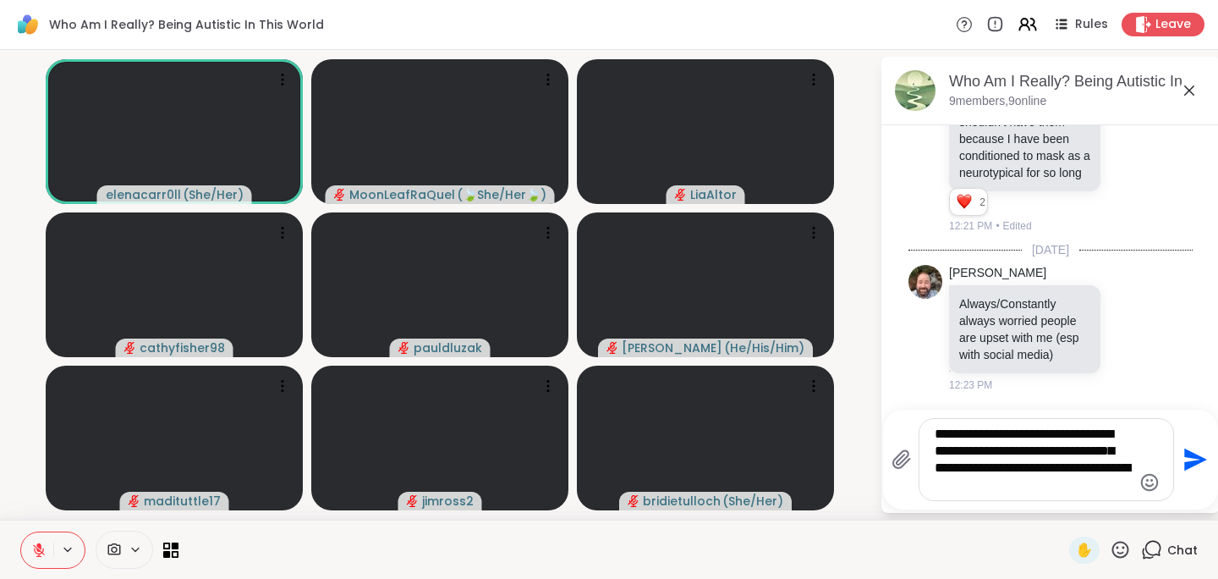
scroll to position [6514, 0]
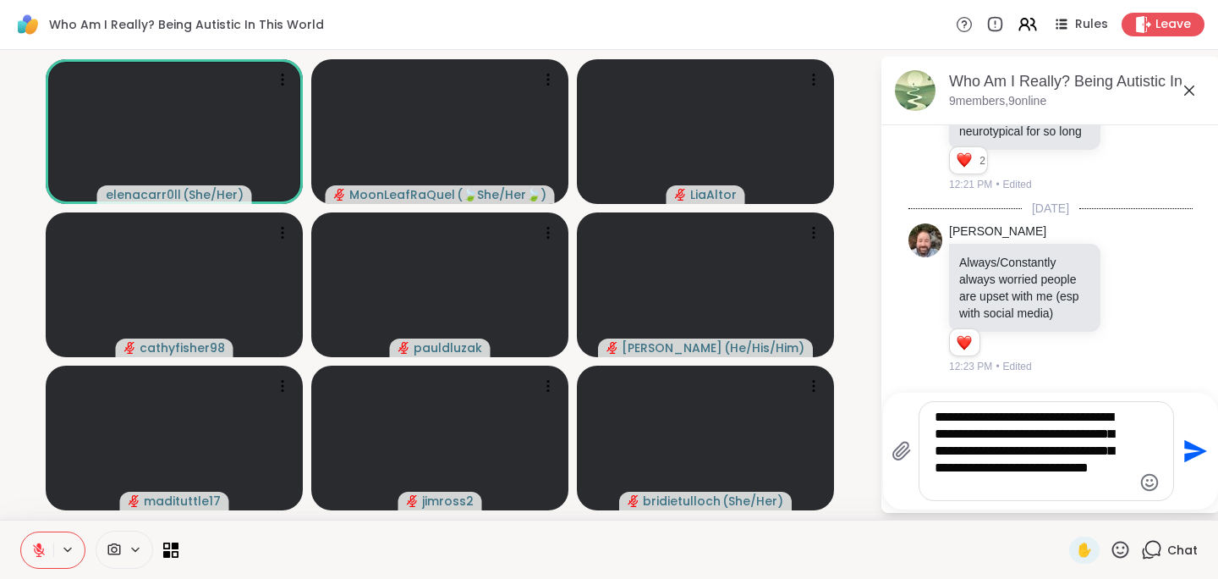
type textarea "**********"
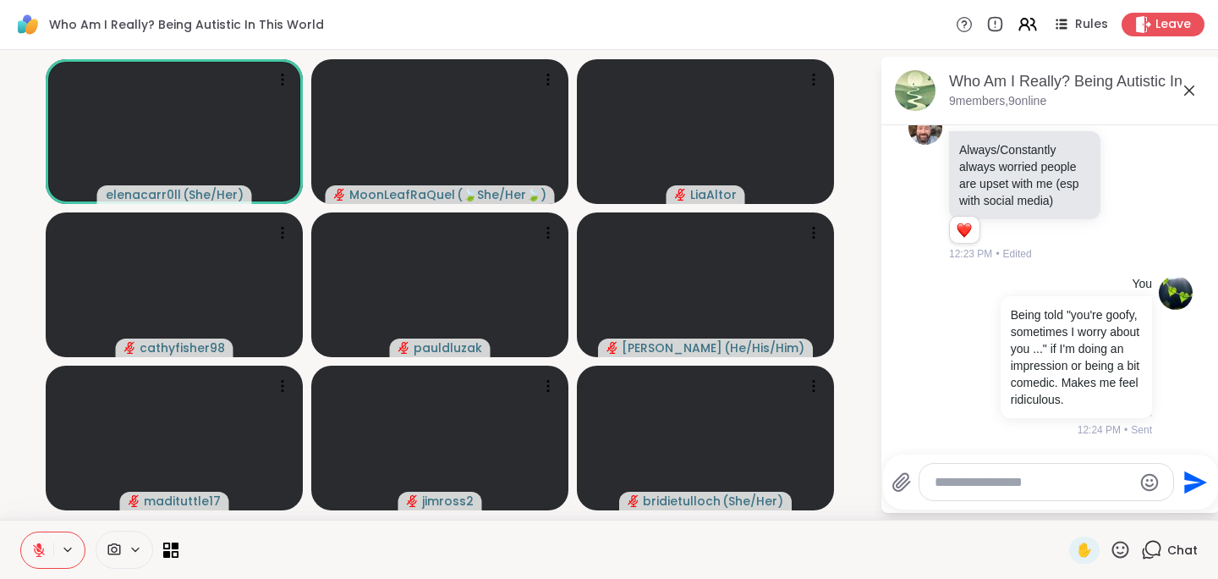
scroll to position [6702, 0]
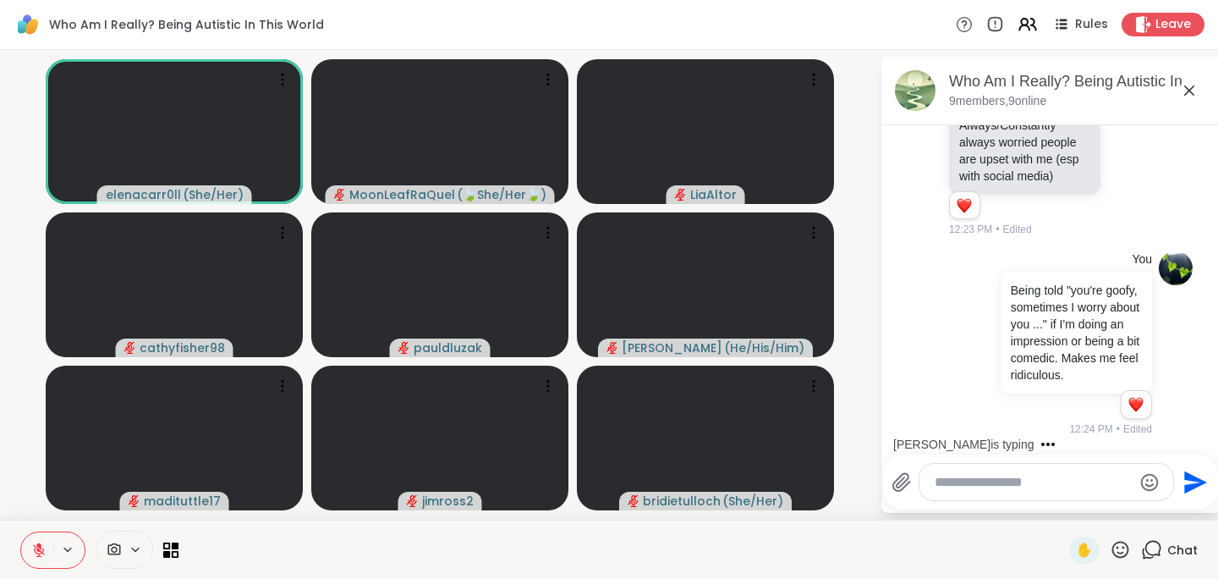
click at [745, 10] on div "Who Am I Really? Being Autistic In This World Rules Leave" at bounding box center [609, 25] width 1218 height 50
click at [1191, 91] on icon at bounding box center [1189, 90] width 20 height 20
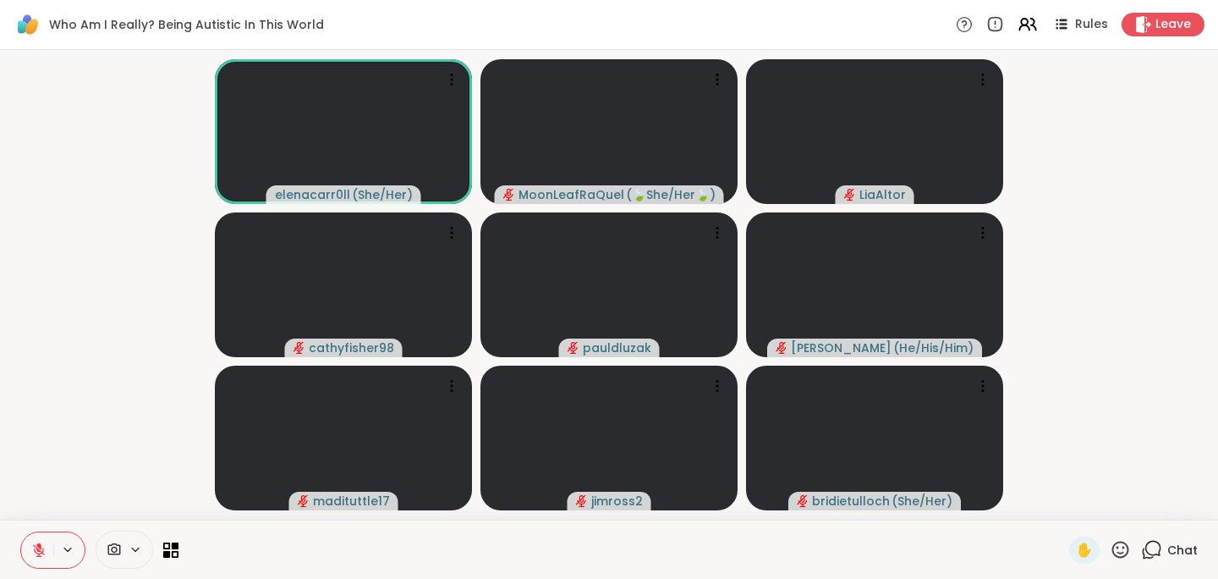
click at [1168, 545] on span "Chat" at bounding box center [1183, 549] width 30 height 17
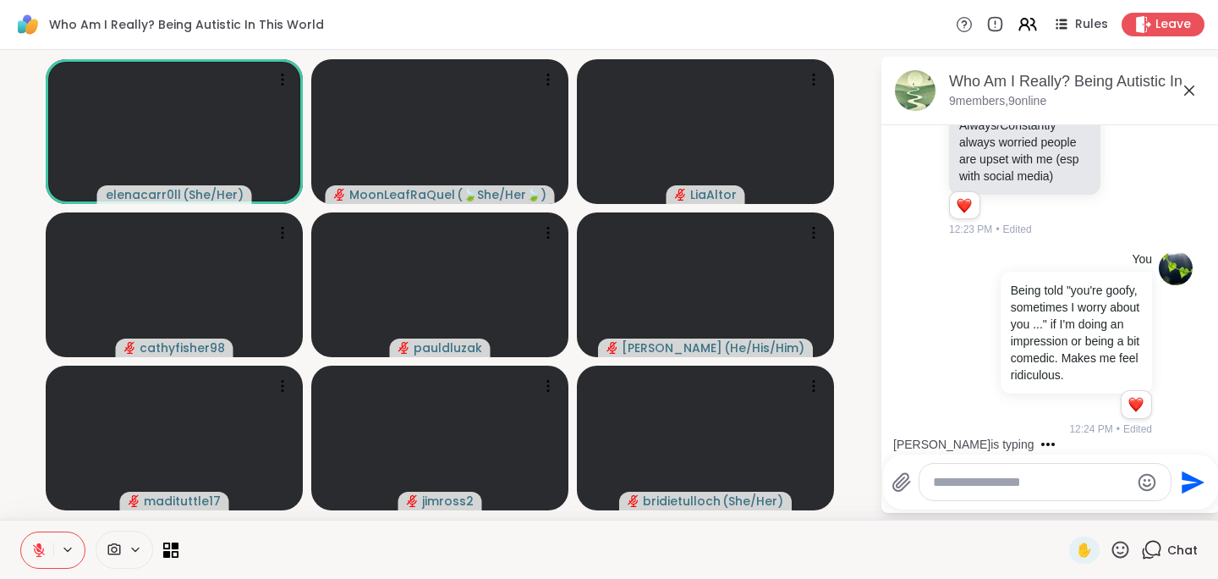
scroll to position [6825, 0]
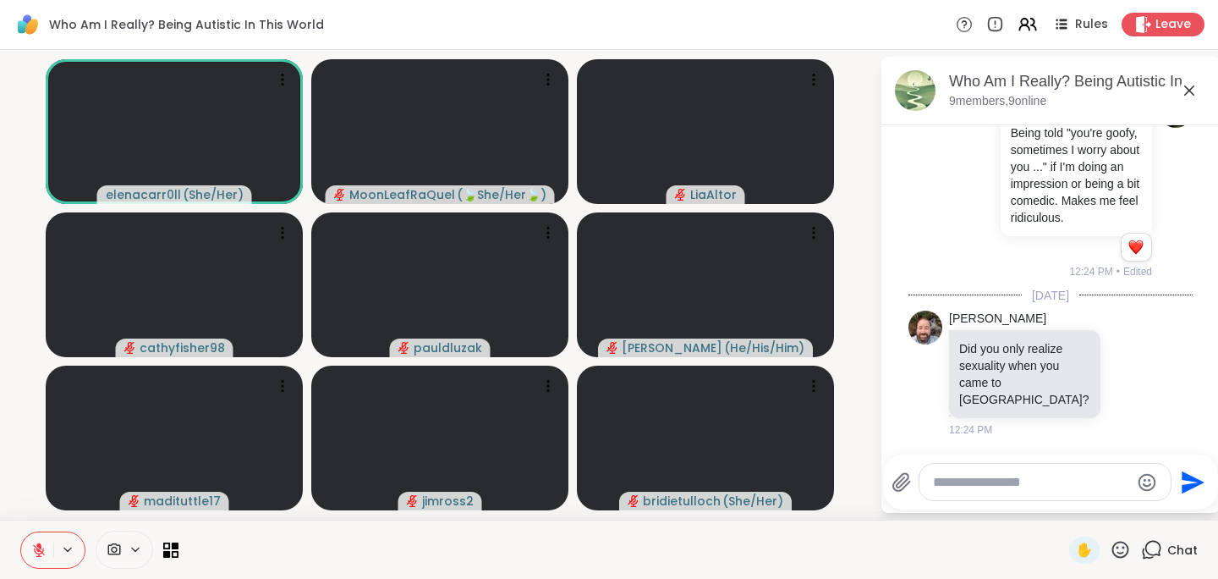
click at [1187, 88] on icon at bounding box center [1189, 90] width 10 height 10
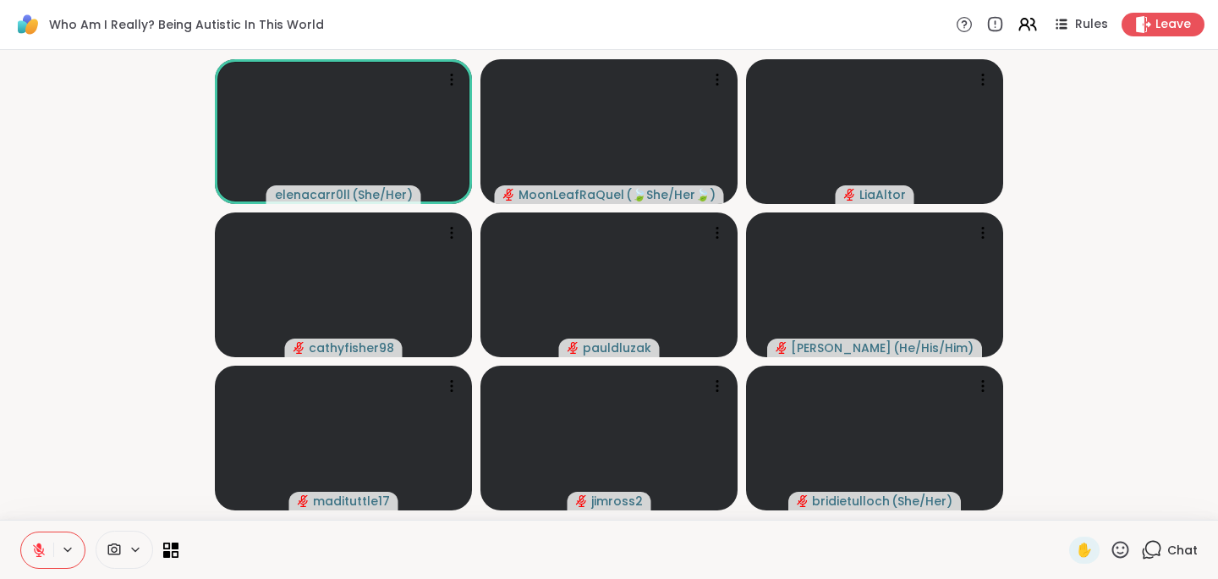
click at [1168, 551] on span "Chat" at bounding box center [1183, 549] width 30 height 17
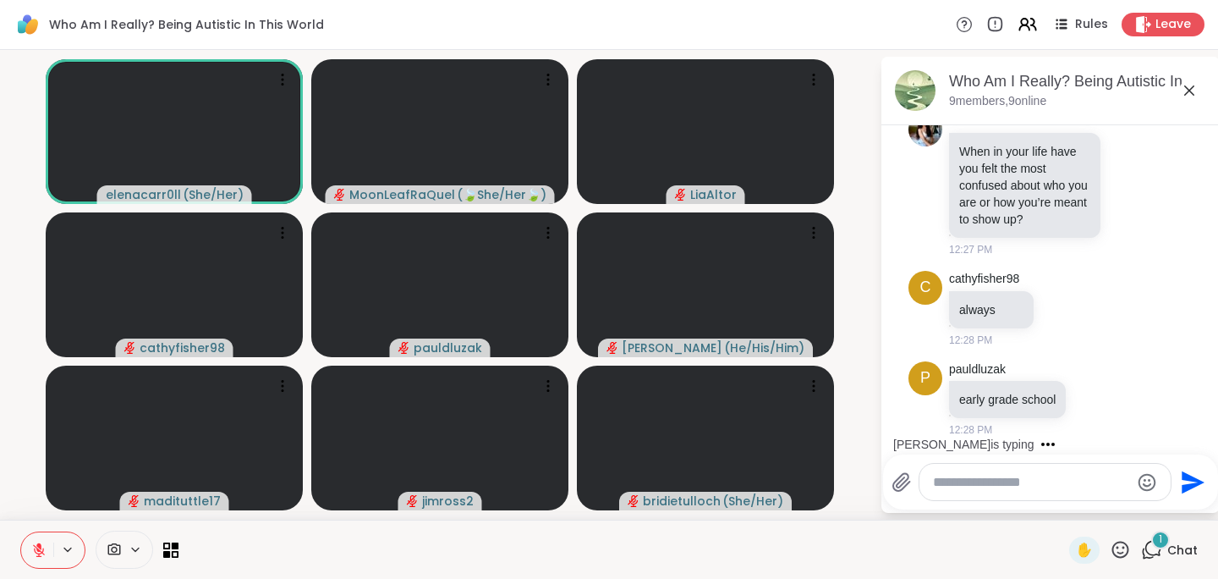
scroll to position [7395, 0]
click at [1031, 482] on textarea "Type your message" at bounding box center [1031, 482] width 197 height 17
type textarea "*"
type textarea "**********"
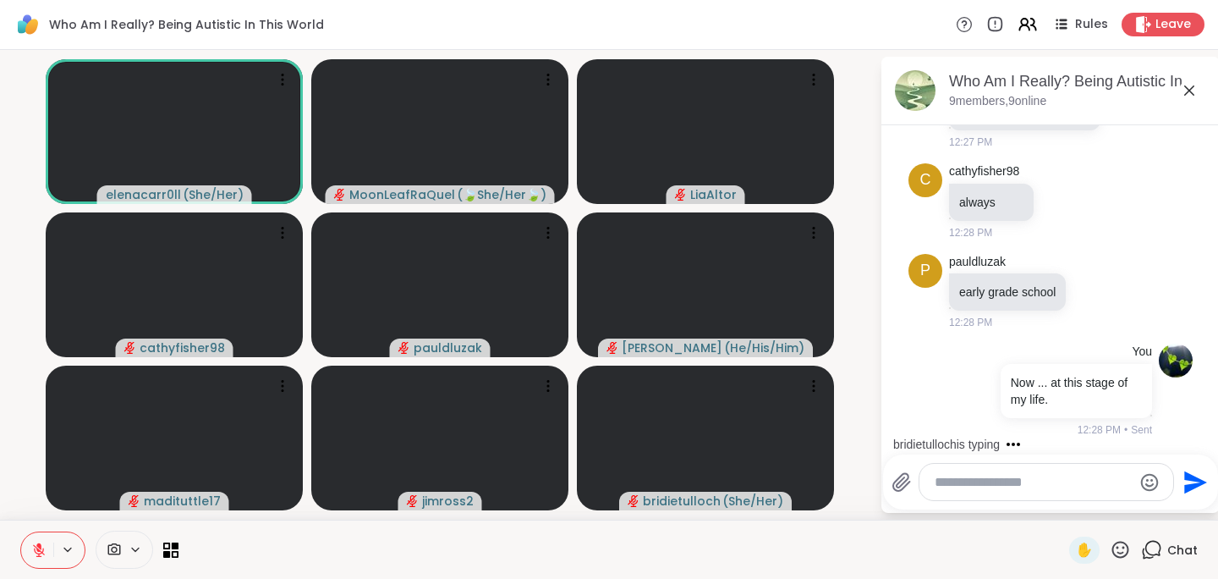
scroll to position [7626, 0]
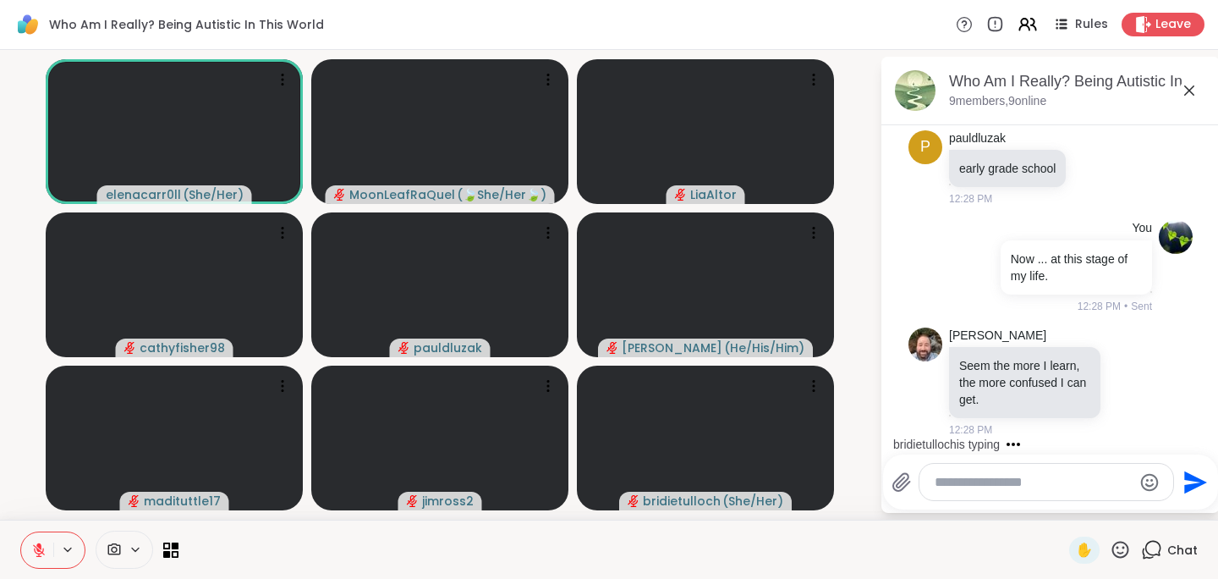
click at [1191, 84] on icon at bounding box center [1189, 90] width 20 height 20
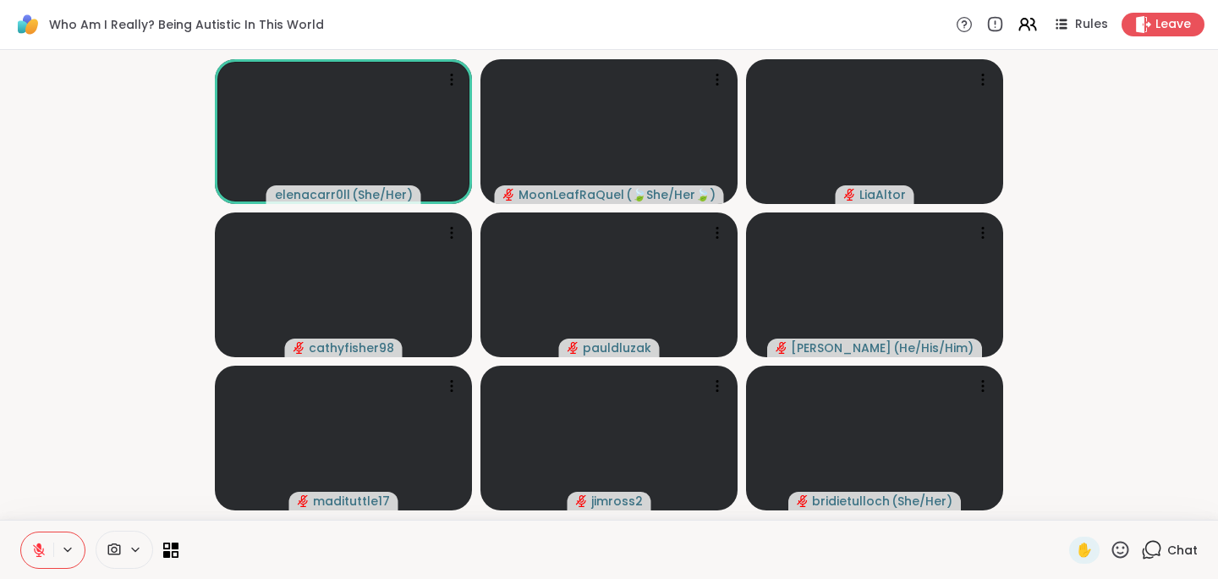
click at [1170, 549] on span "Chat" at bounding box center [1183, 549] width 30 height 17
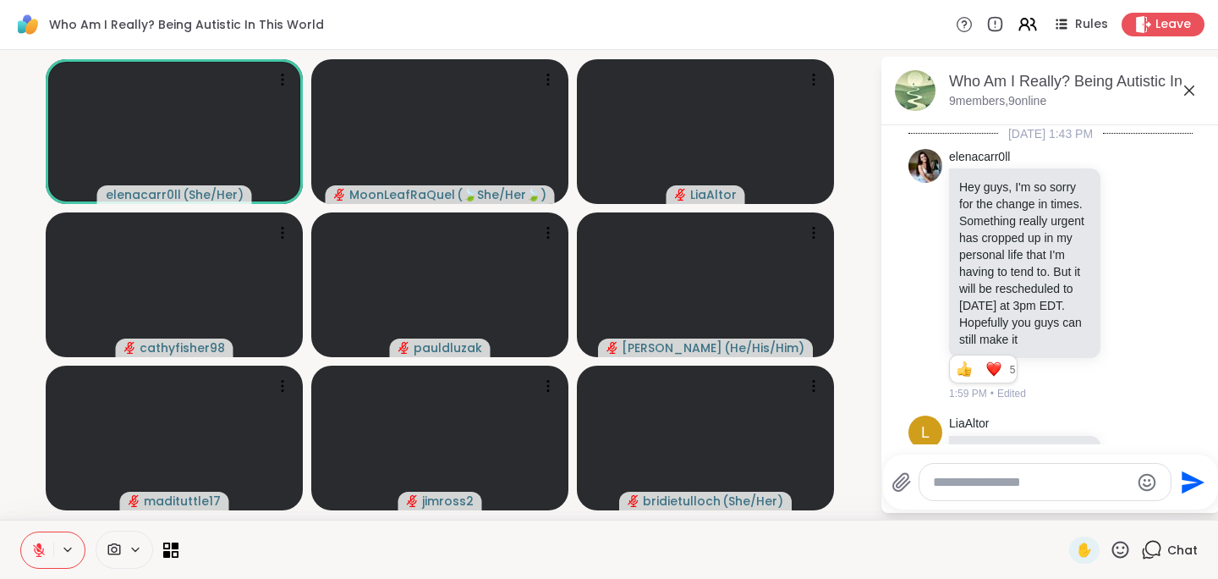
scroll to position [7609, 0]
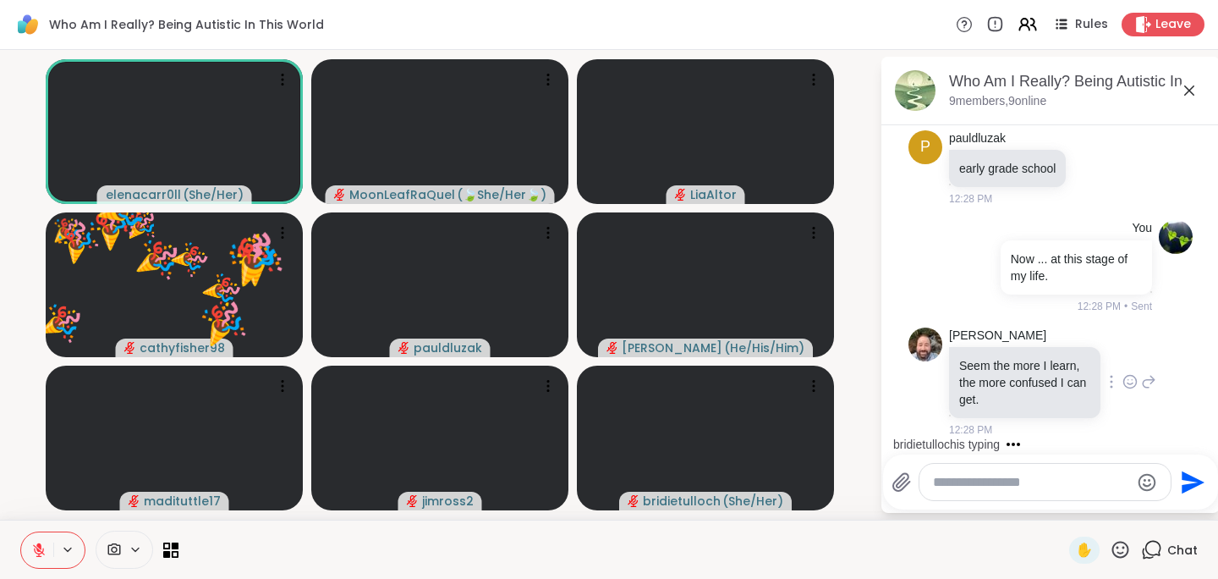
click at [1123, 375] on icon at bounding box center [1130, 381] width 15 height 17
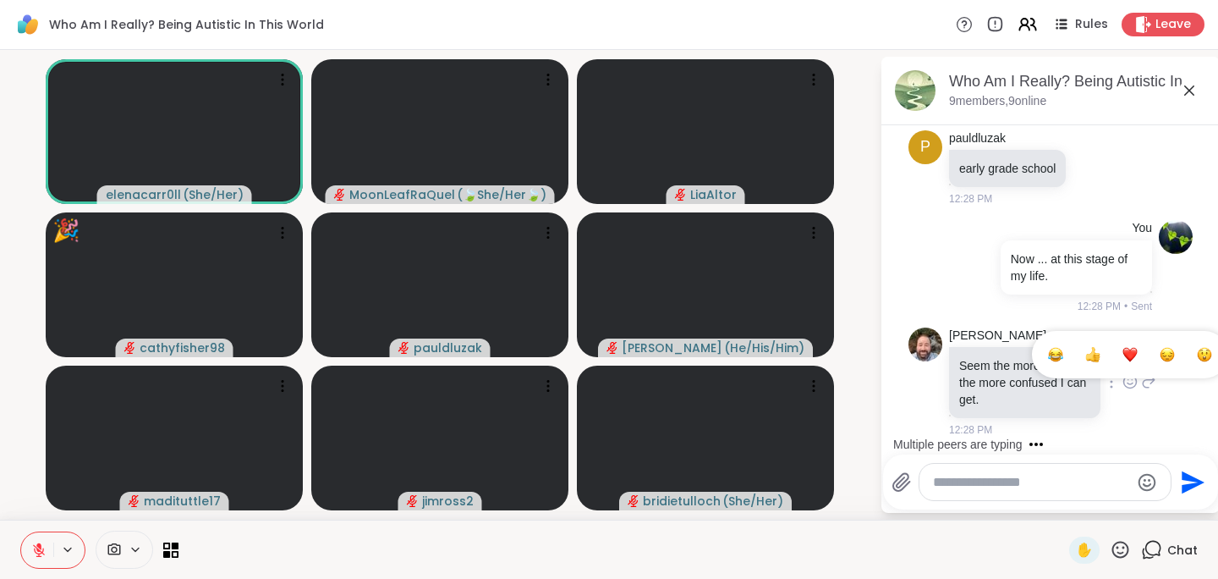
click at [1085, 357] on div "Select Reaction: Thumbs up" at bounding box center [1092, 354] width 15 height 15
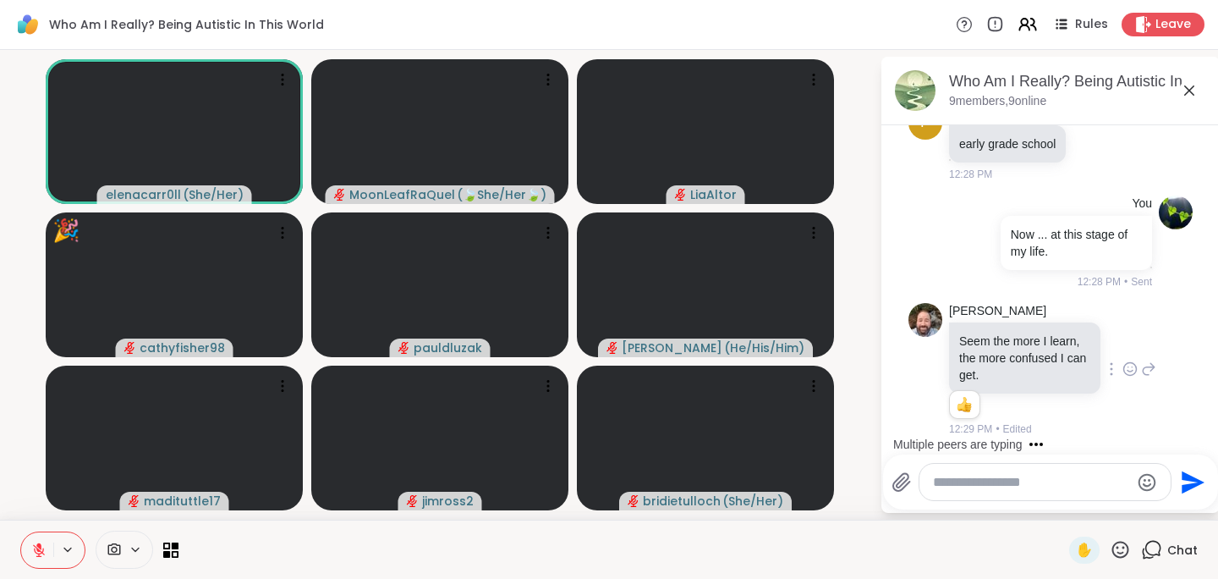
scroll to position [7633, 0]
drag, startPoint x: 1204, startPoint y: 439, endPoint x: 1205, endPoint y: 448, distance: 9.3
click at [1205, 448] on div "Multiple peers are typing" at bounding box center [1054, 444] width 332 height 27
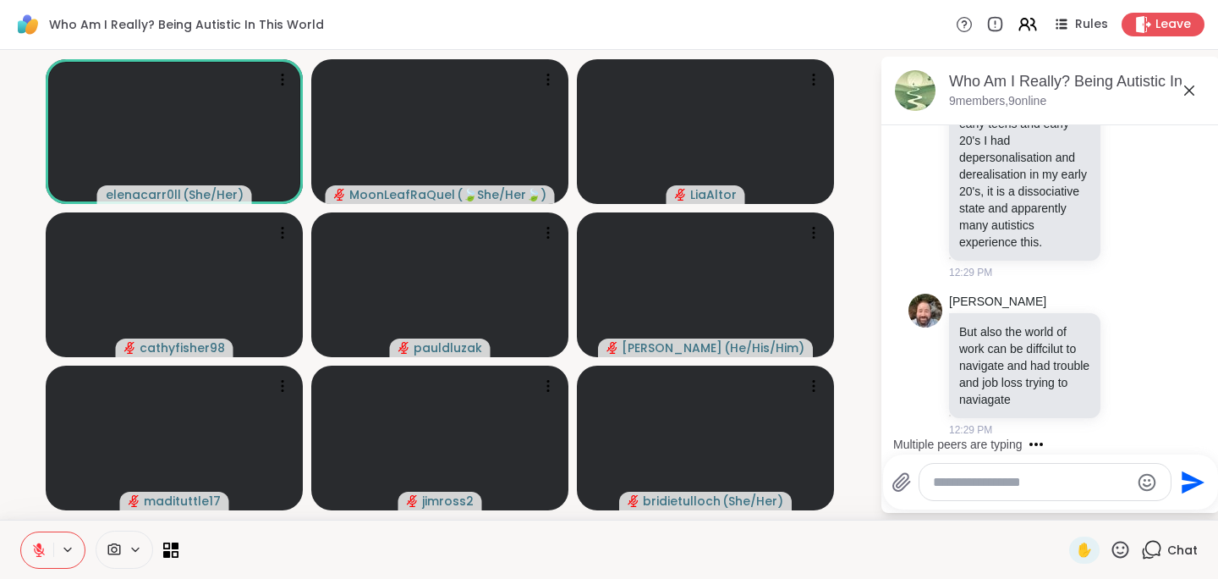
scroll to position [8158, 0]
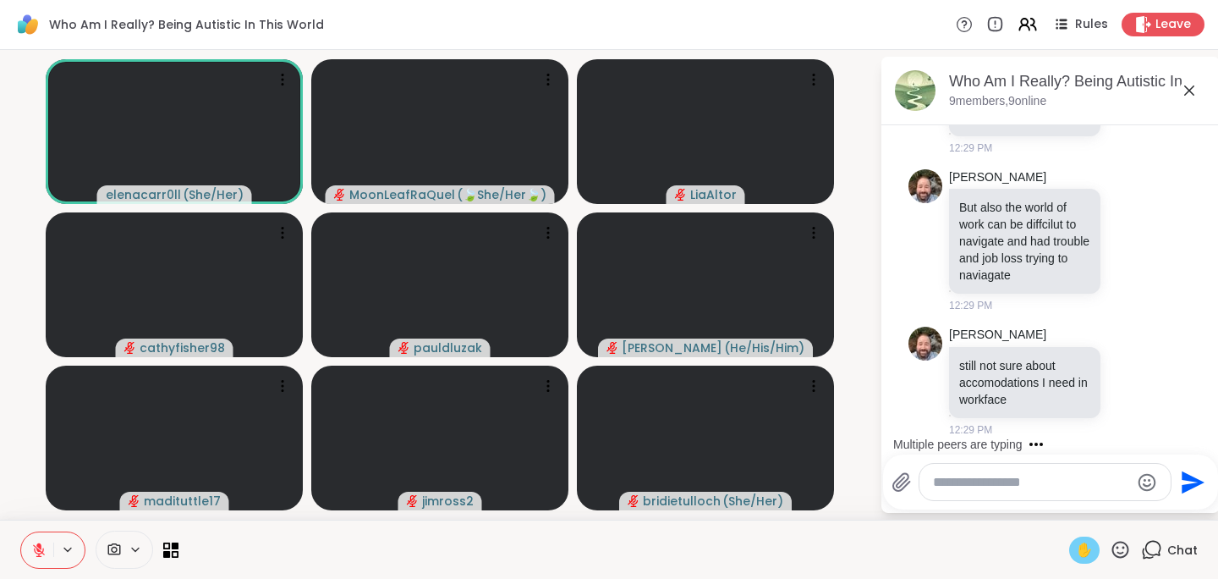
click at [1077, 543] on span "✋" at bounding box center [1084, 550] width 17 height 20
click at [49, 549] on button at bounding box center [37, 550] width 32 height 36
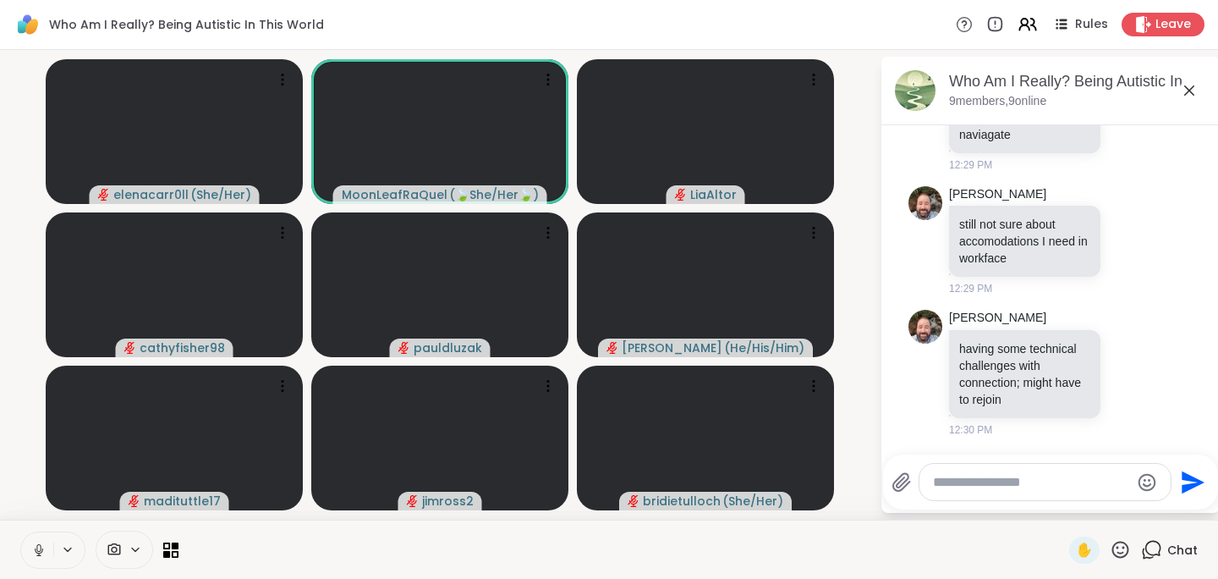
scroll to position [8633, 0]
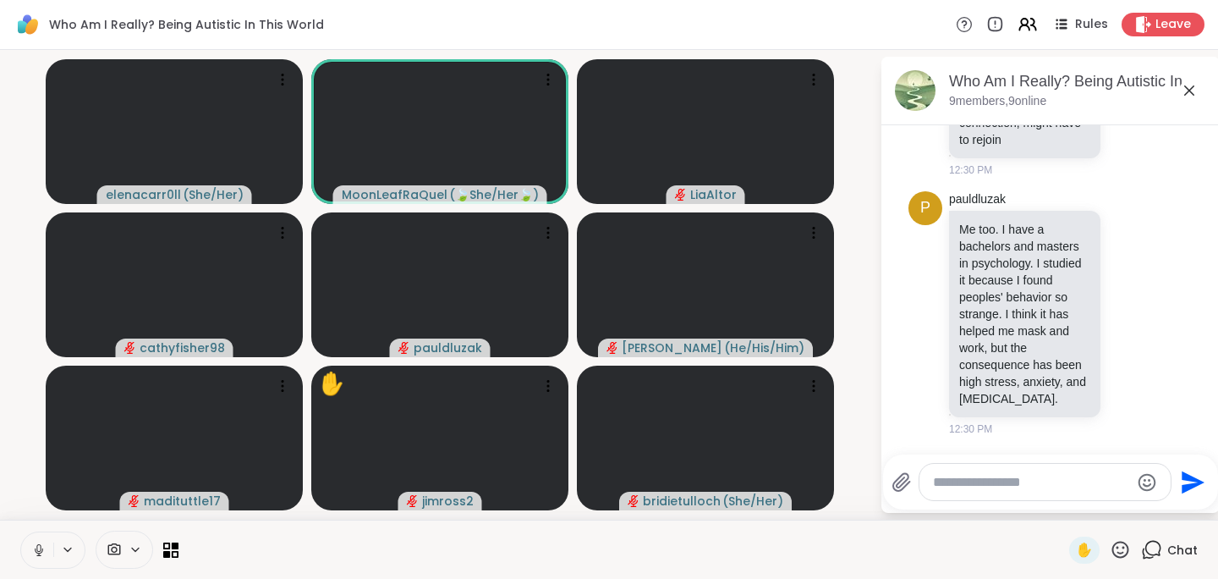
click at [36, 547] on icon at bounding box center [38, 548] width 4 height 8
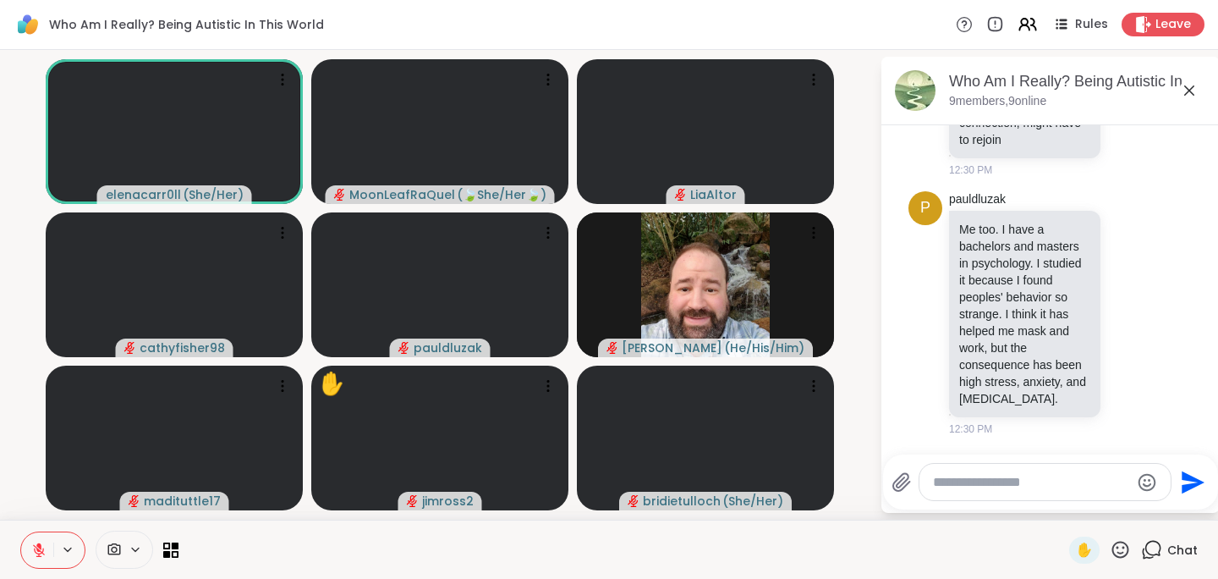
click at [1116, 544] on icon at bounding box center [1120, 549] width 21 height 21
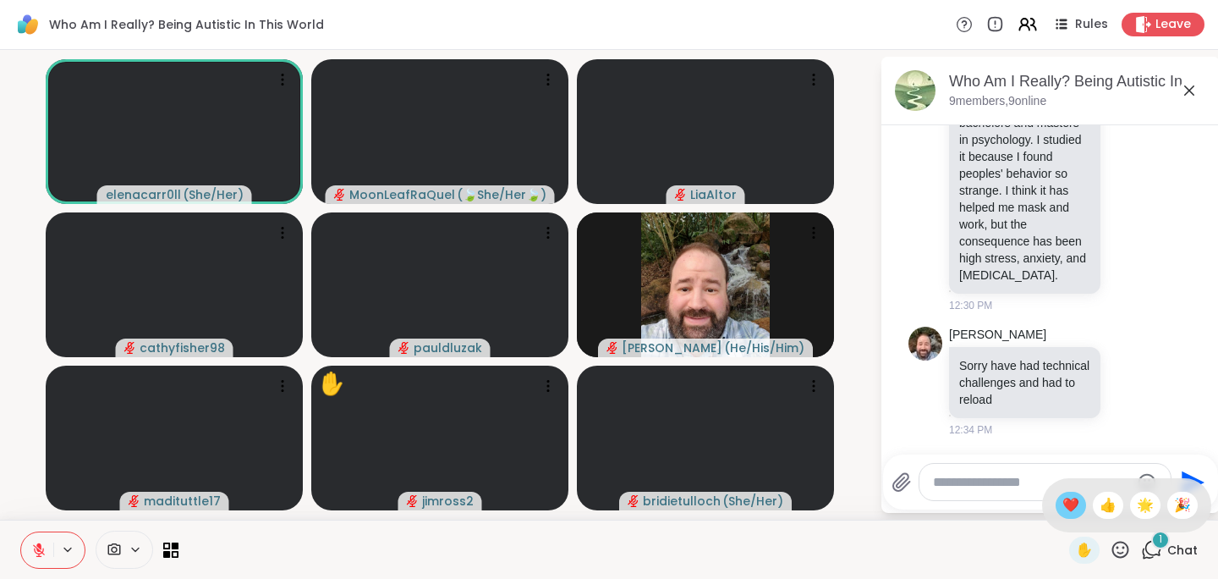
scroll to position [8757, 0]
click at [1078, 497] on div "❤️" at bounding box center [1071, 505] width 30 height 27
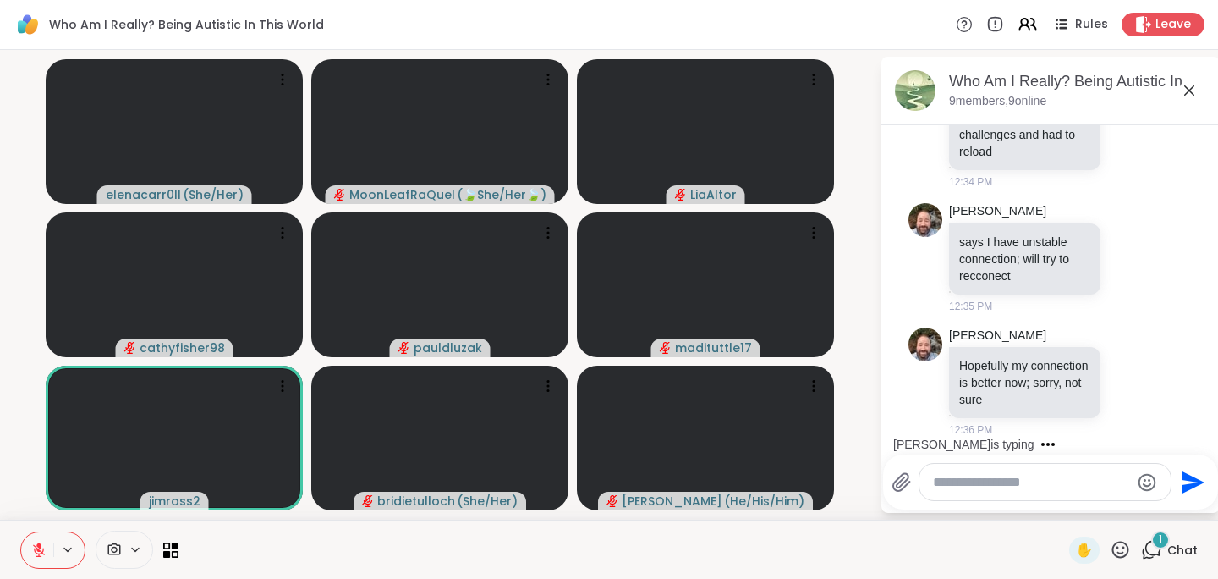
scroll to position [9005, 0]
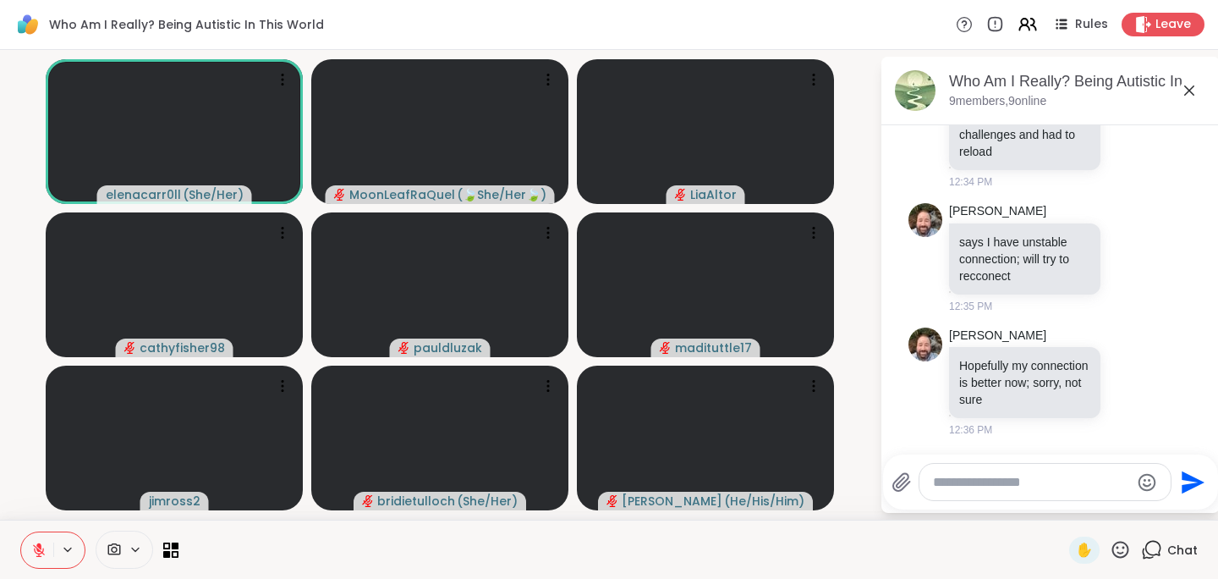
click at [1115, 549] on icon at bounding box center [1120, 549] width 21 height 21
click at [1075, 502] on span "❤️" at bounding box center [1071, 505] width 17 height 20
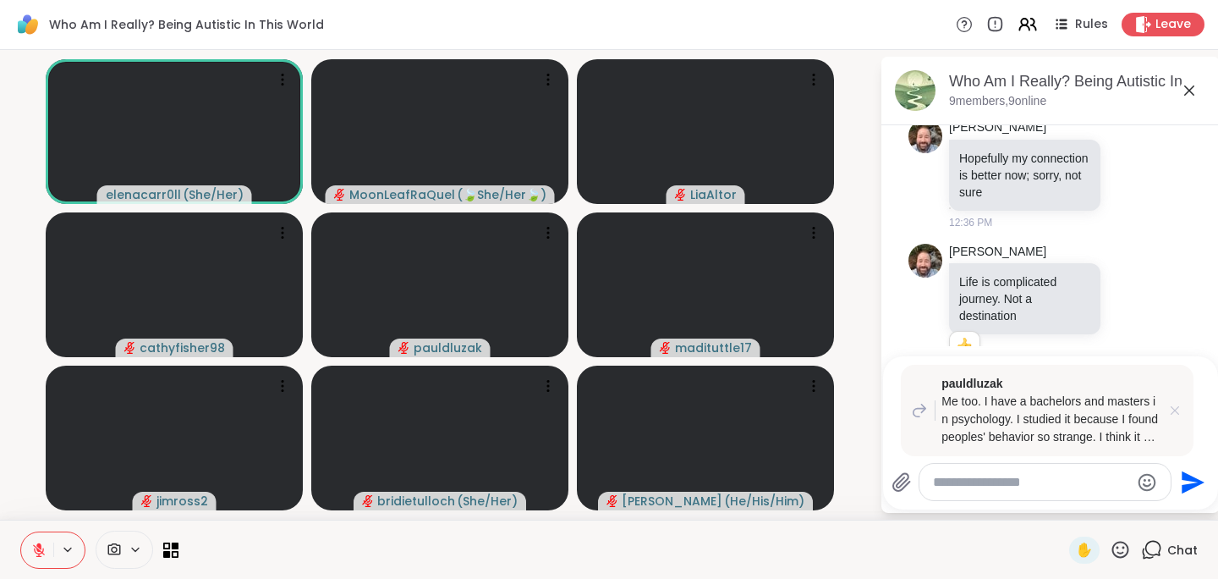
click at [1177, 409] on icon at bounding box center [1175, 410] width 17 height 17
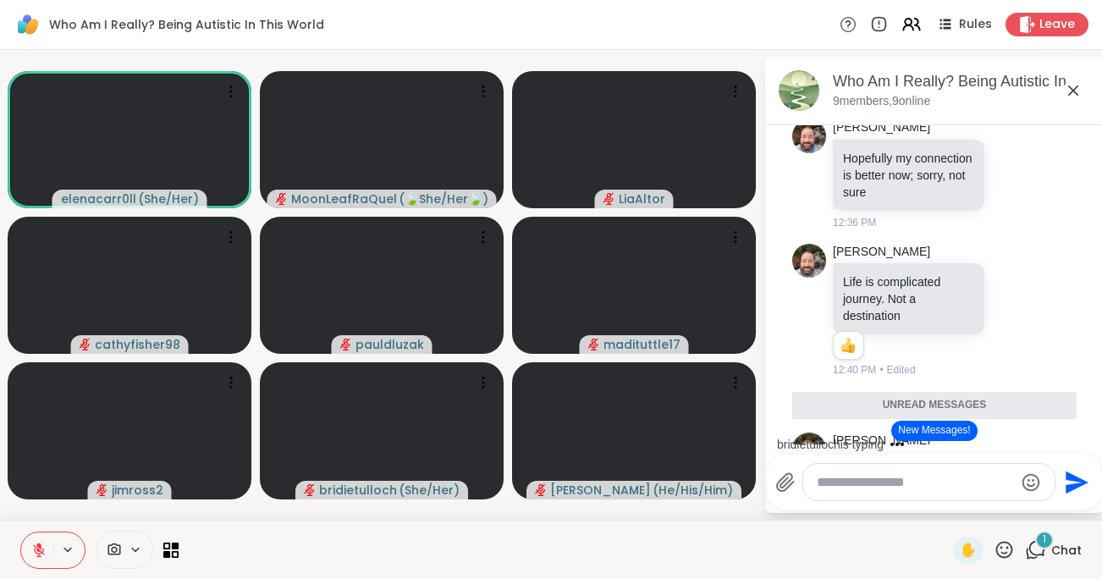
click at [1073, 85] on icon at bounding box center [1073, 90] width 20 height 20
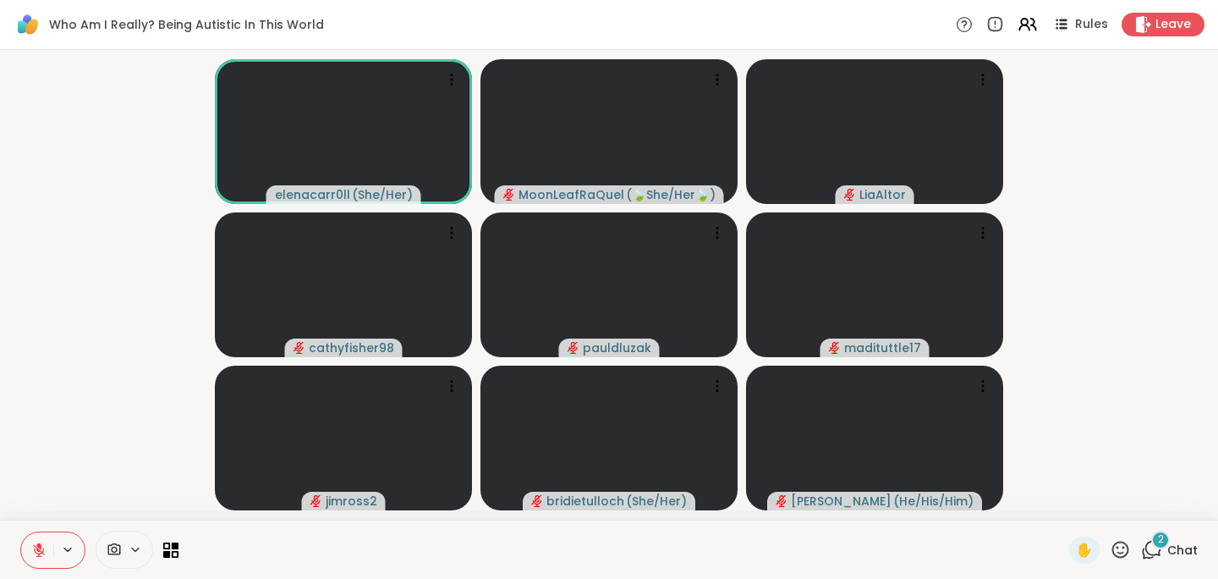
click at [1149, 548] on icon at bounding box center [1154, 548] width 16 height 15
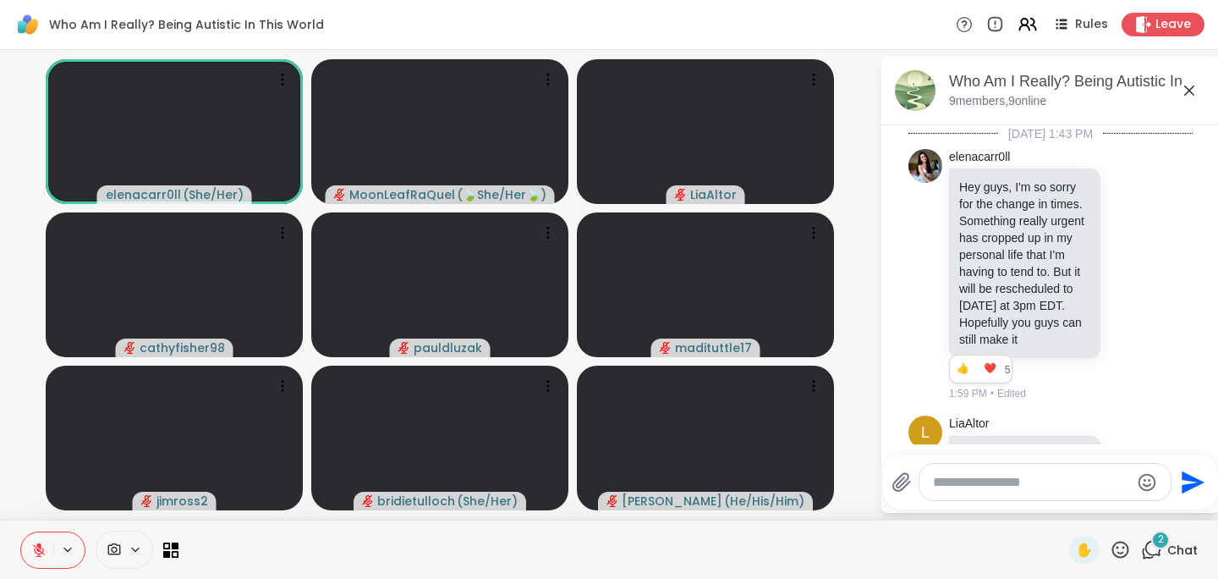
scroll to position [9592, 0]
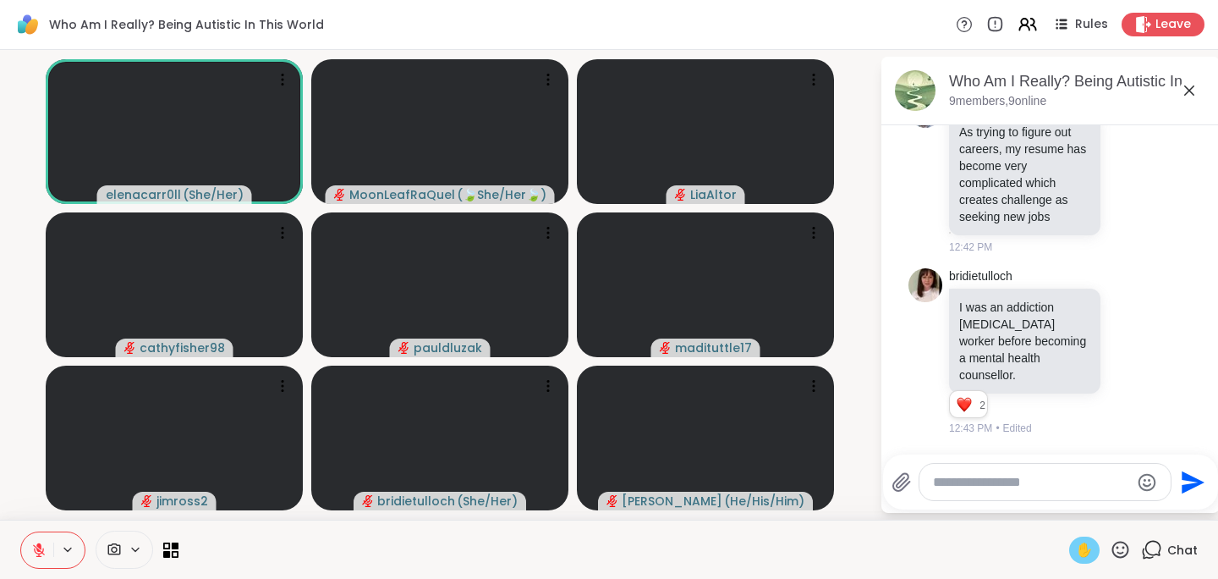
click at [1082, 553] on div "✋" at bounding box center [1084, 549] width 30 height 27
click at [971, 486] on textarea "Type your message" at bounding box center [1031, 482] width 197 height 17
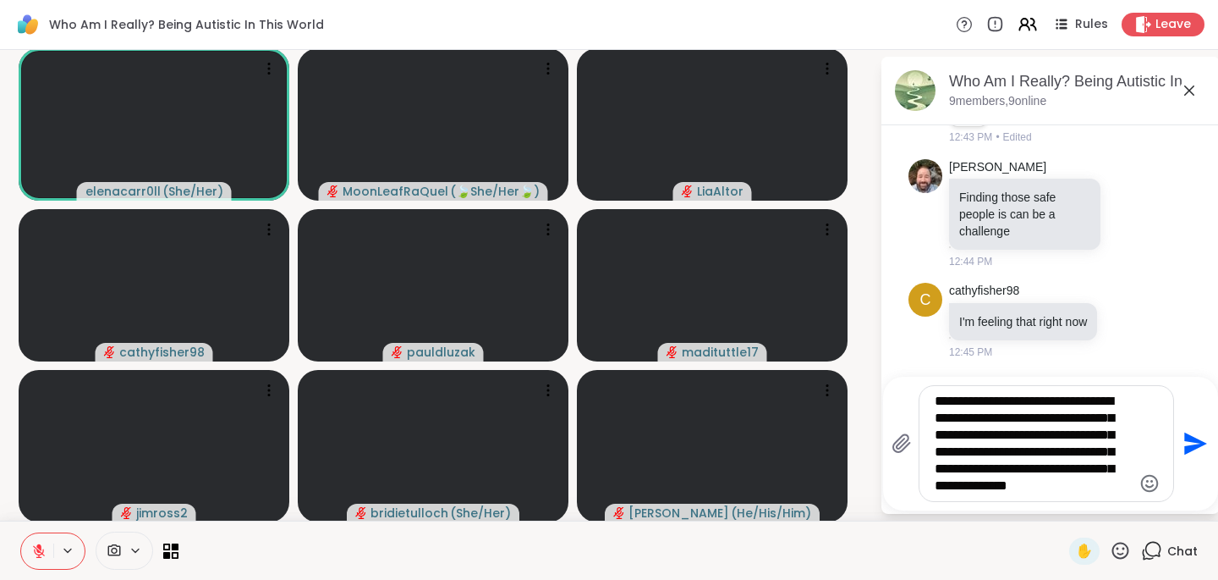
scroll to position [9885, 0]
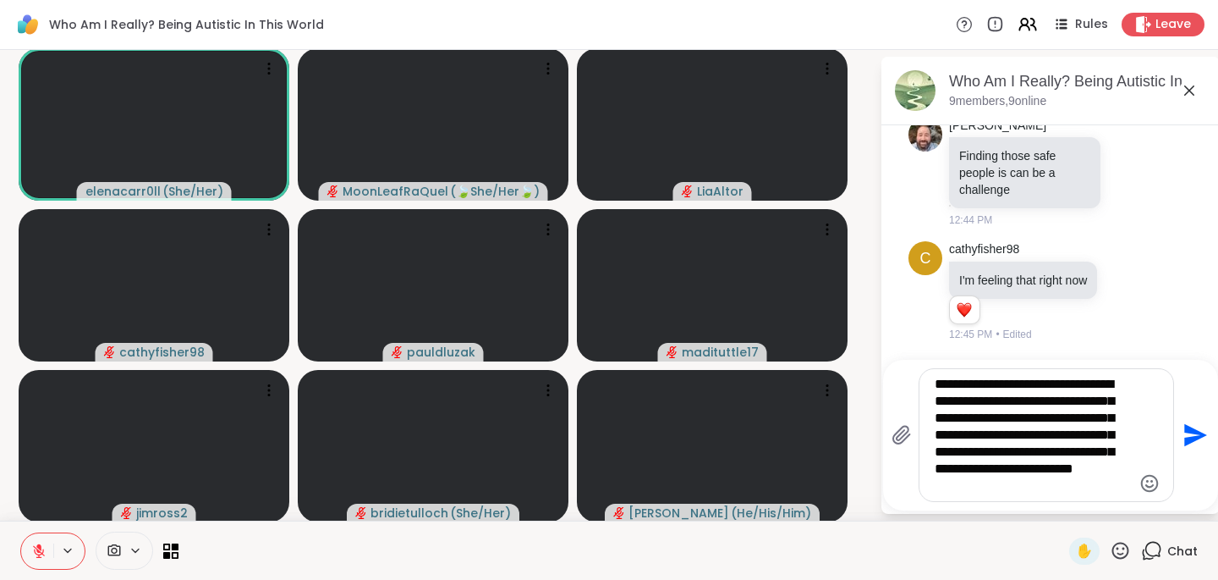
click at [992, 474] on textarea "**********" at bounding box center [1033, 435] width 197 height 118
click at [998, 485] on textarea "**********" at bounding box center [1033, 435] width 197 height 118
type textarea "**********"
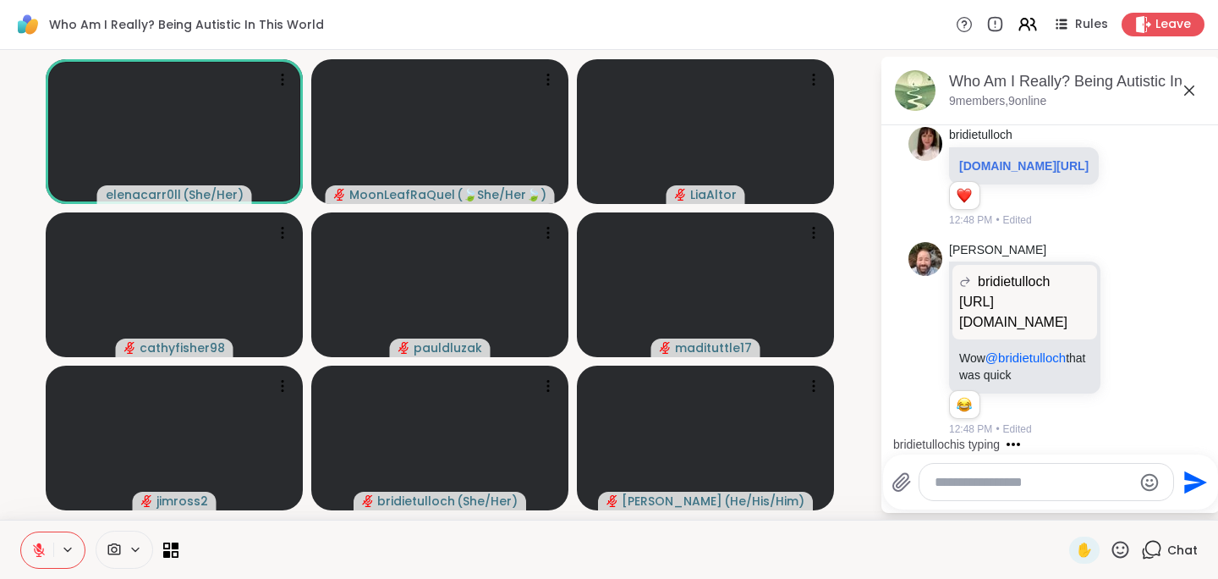
scroll to position [9609, 0]
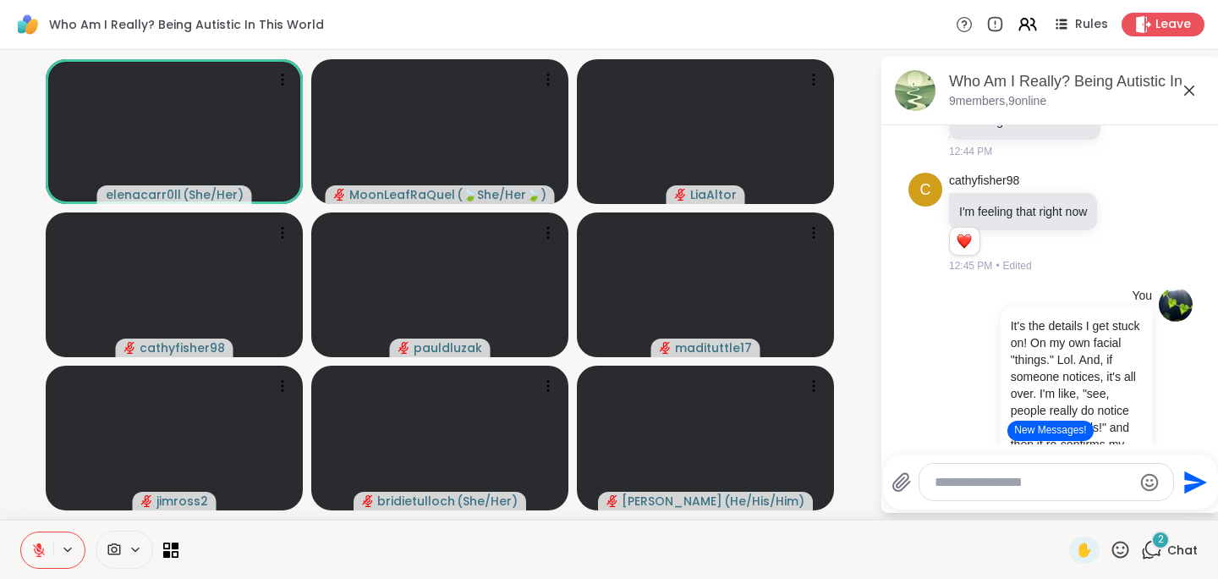
scroll to position [9376, 0]
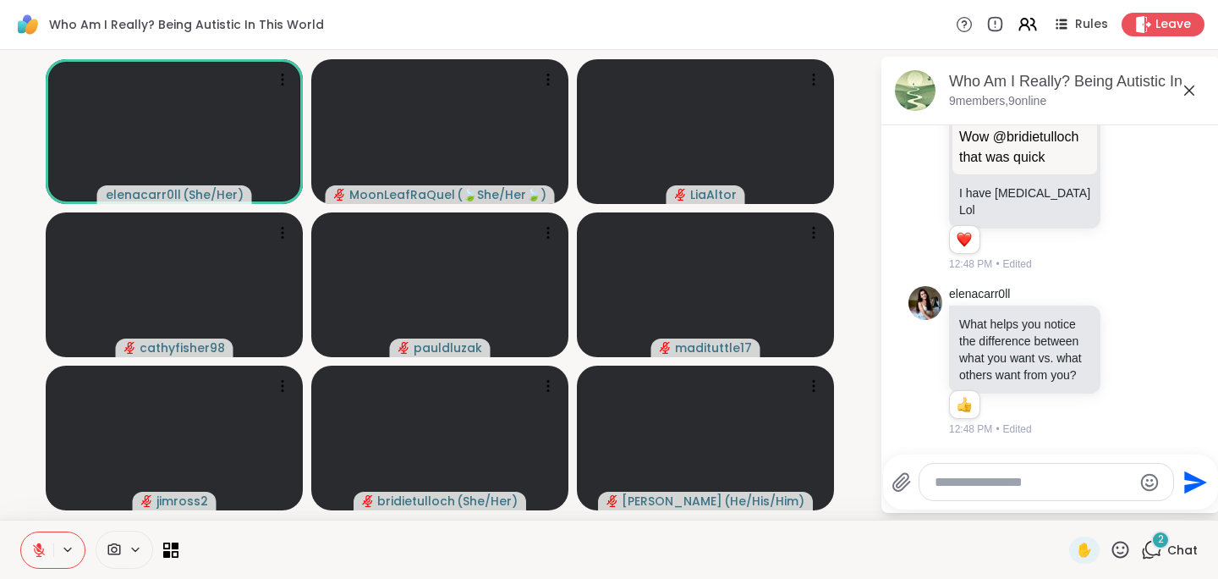
scroll to position [11028, 0]
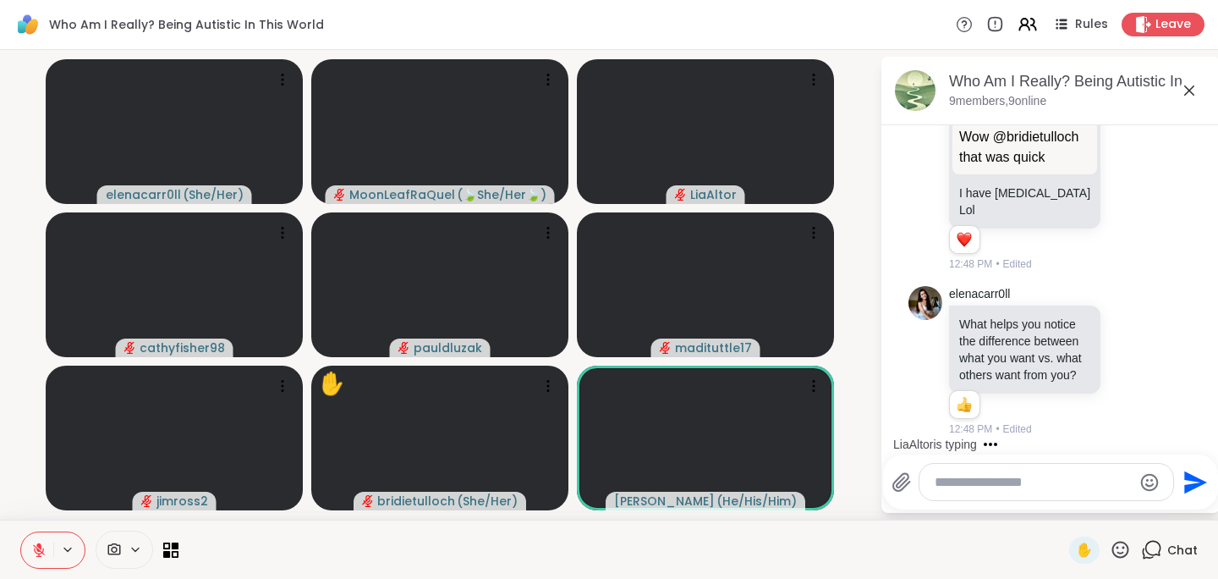
click at [987, 476] on textarea "Type your message" at bounding box center [1033, 482] width 197 height 17
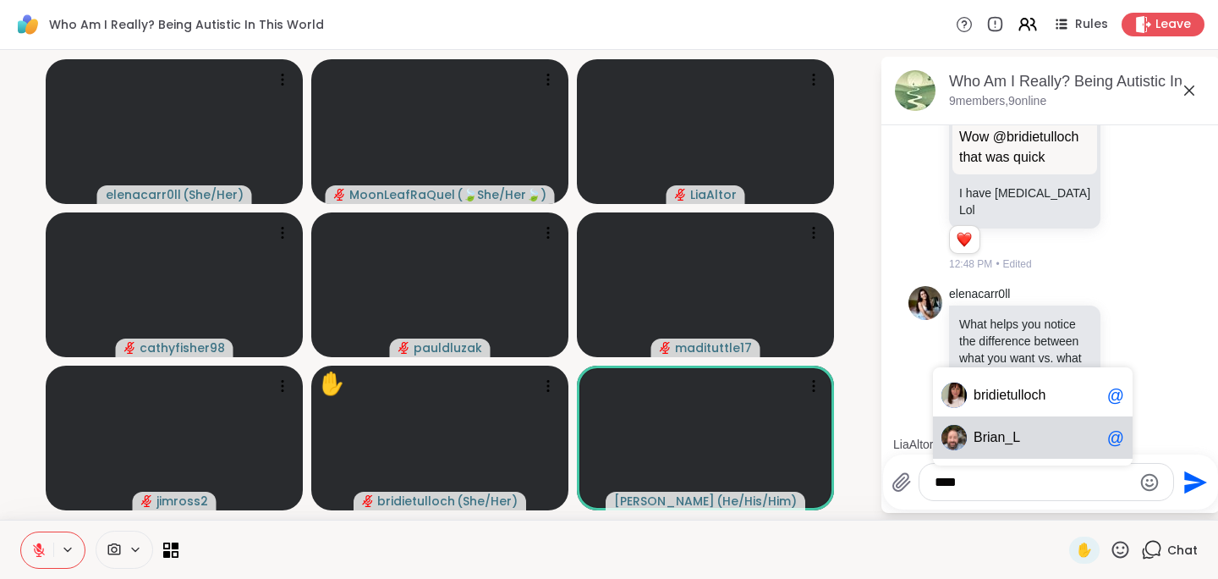
click at [991, 429] on span "an_L" at bounding box center [1006, 437] width 30 height 17
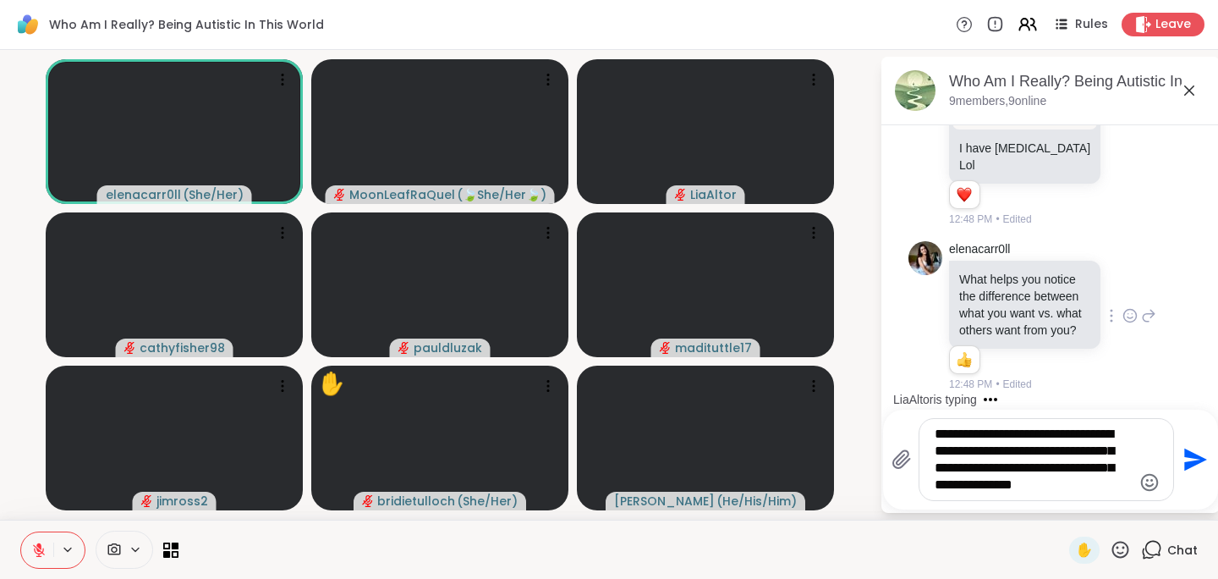
type textarea "**********"
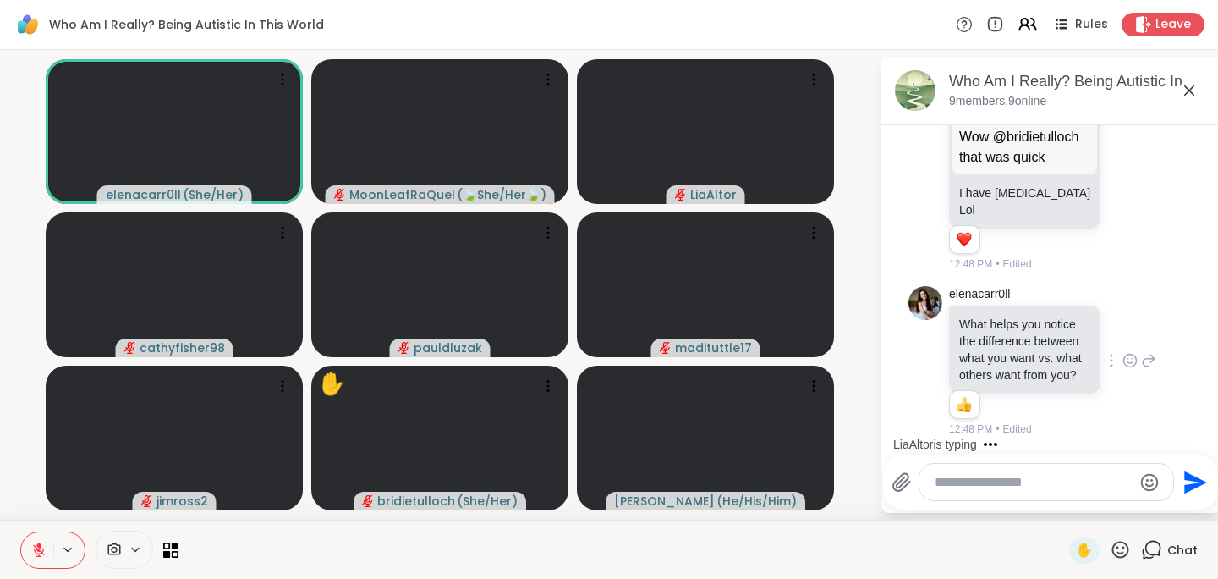
scroll to position [11203, 0]
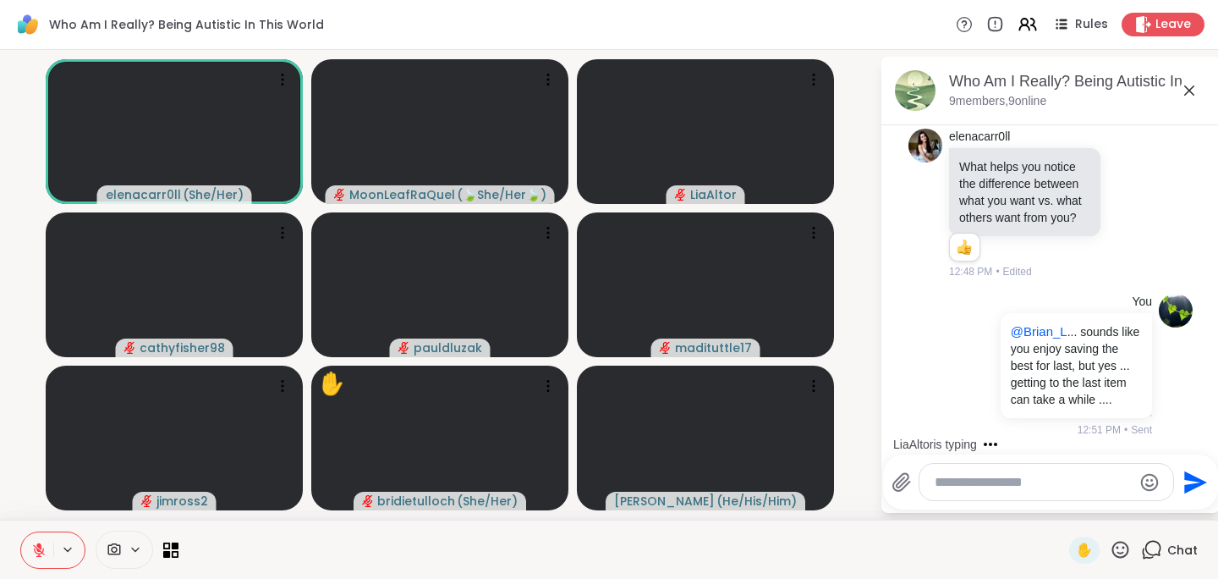
click at [1194, 84] on icon at bounding box center [1189, 90] width 20 height 20
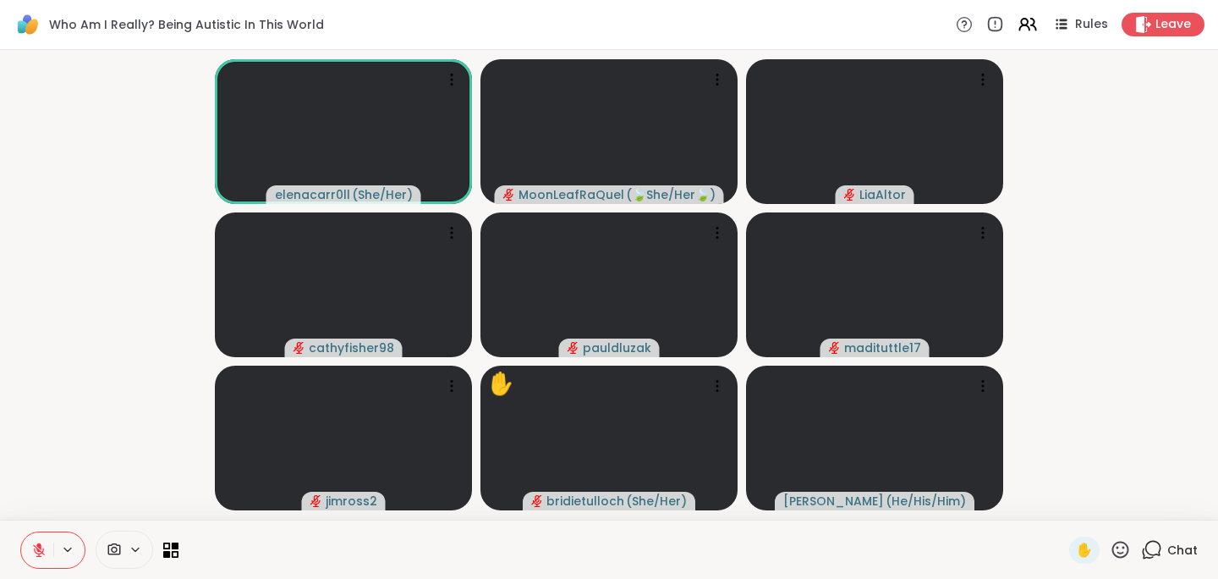
click at [1173, 543] on span "Chat" at bounding box center [1183, 549] width 30 height 17
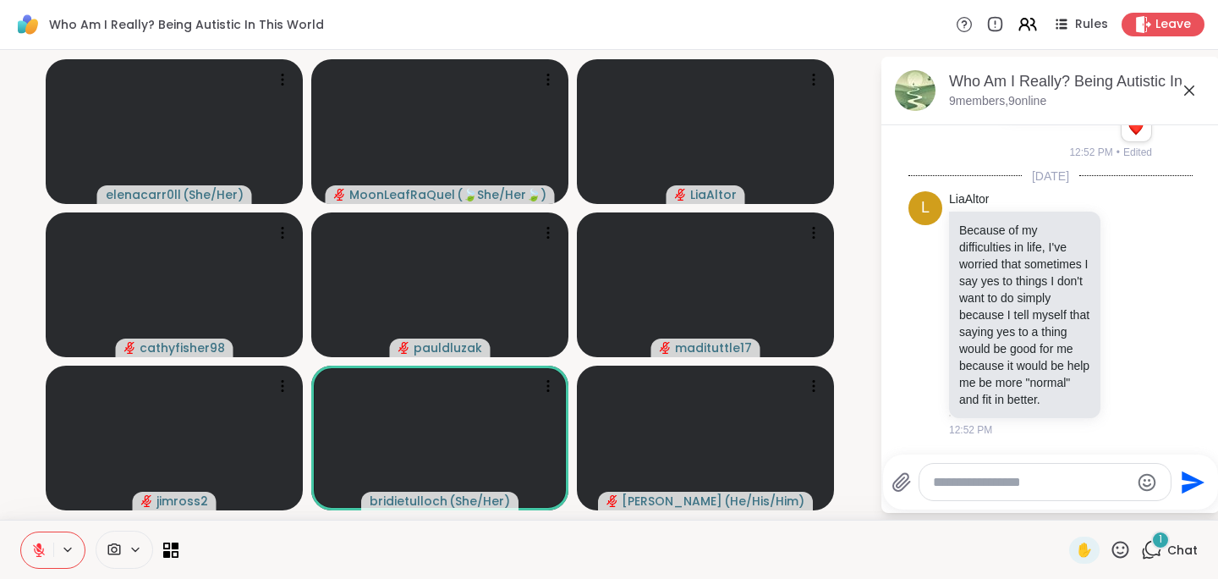
scroll to position [11520, 0]
click at [1123, 305] on icon at bounding box center [1130, 313] width 15 height 17
click at [1113, 281] on button "Select Reaction: Heart" at bounding box center [1130, 286] width 34 height 34
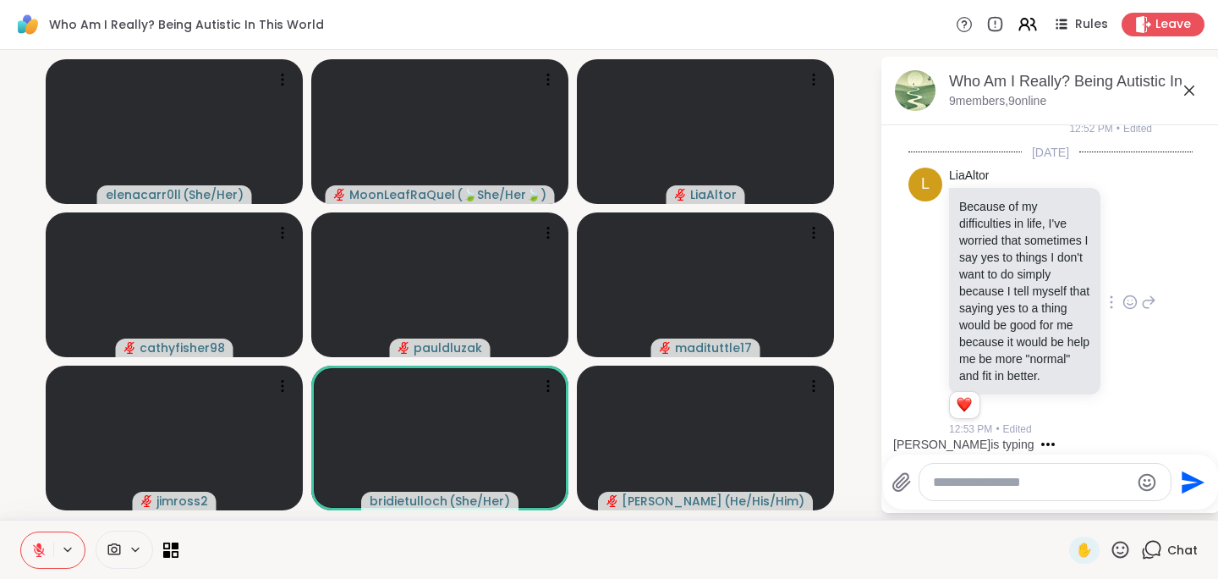
scroll to position [11817, 0]
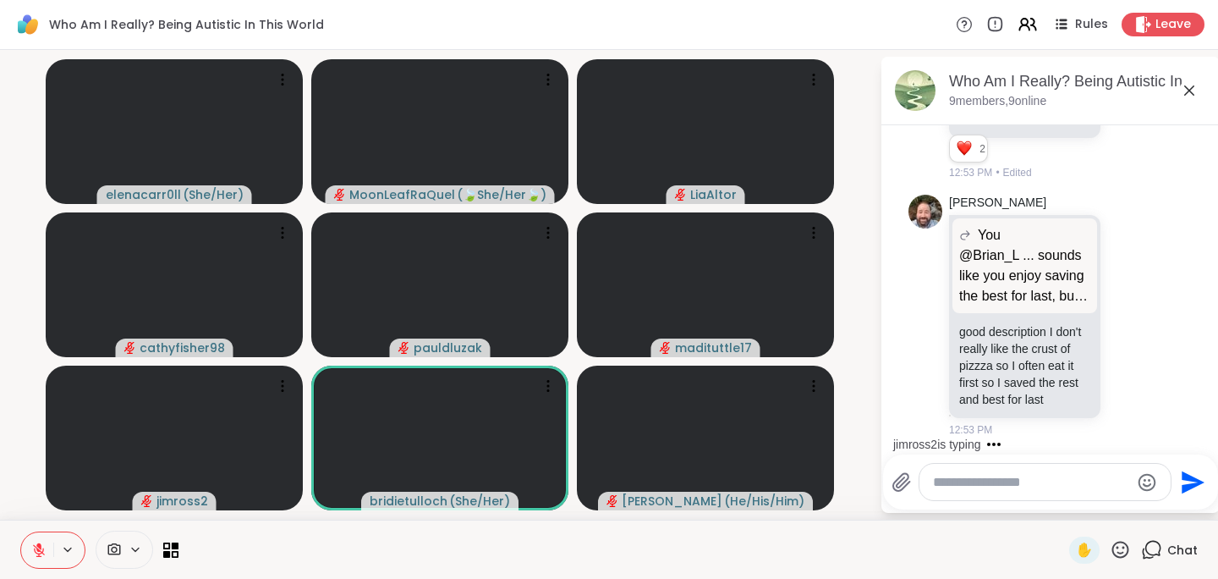
click at [1116, 552] on icon at bounding box center [1121, 549] width 17 height 17
click at [1074, 504] on span "❤️" at bounding box center [1071, 505] width 17 height 20
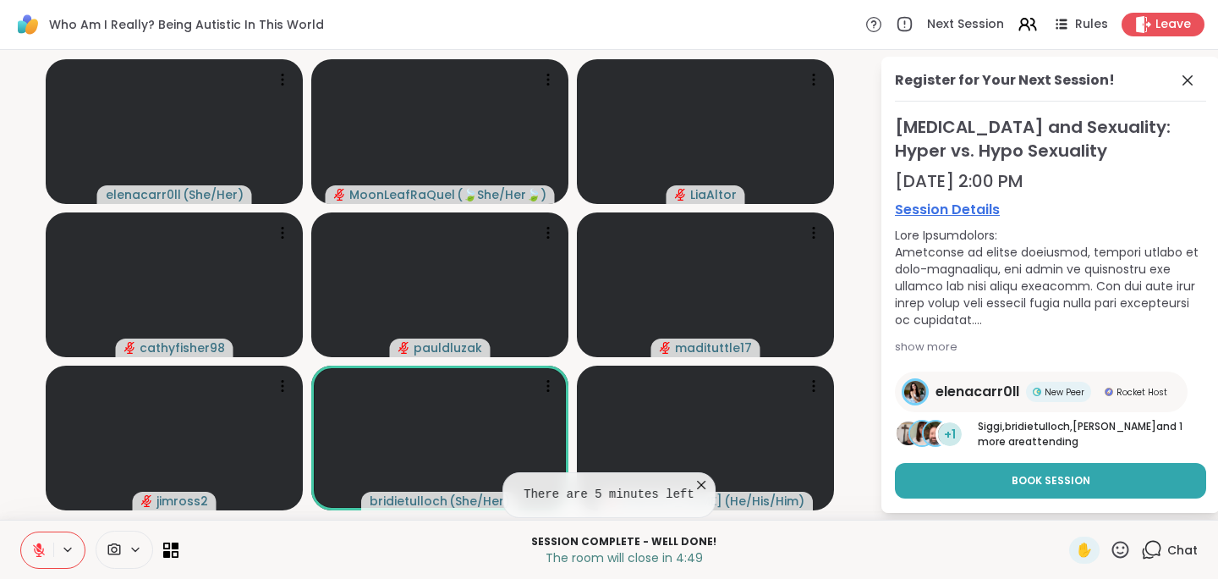
click at [1113, 547] on icon at bounding box center [1121, 549] width 17 height 17
click at [1077, 513] on div "❤️" at bounding box center [1071, 505] width 30 height 27
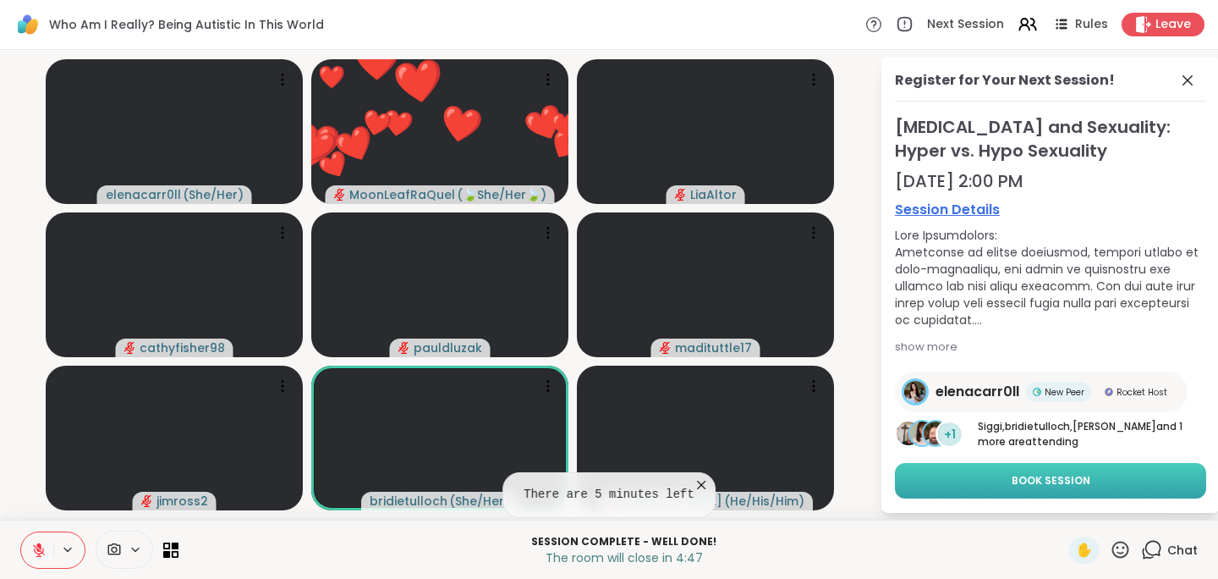
click at [1074, 486] on span "Book Session" at bounding box center [1051, 480] width 79 height 15
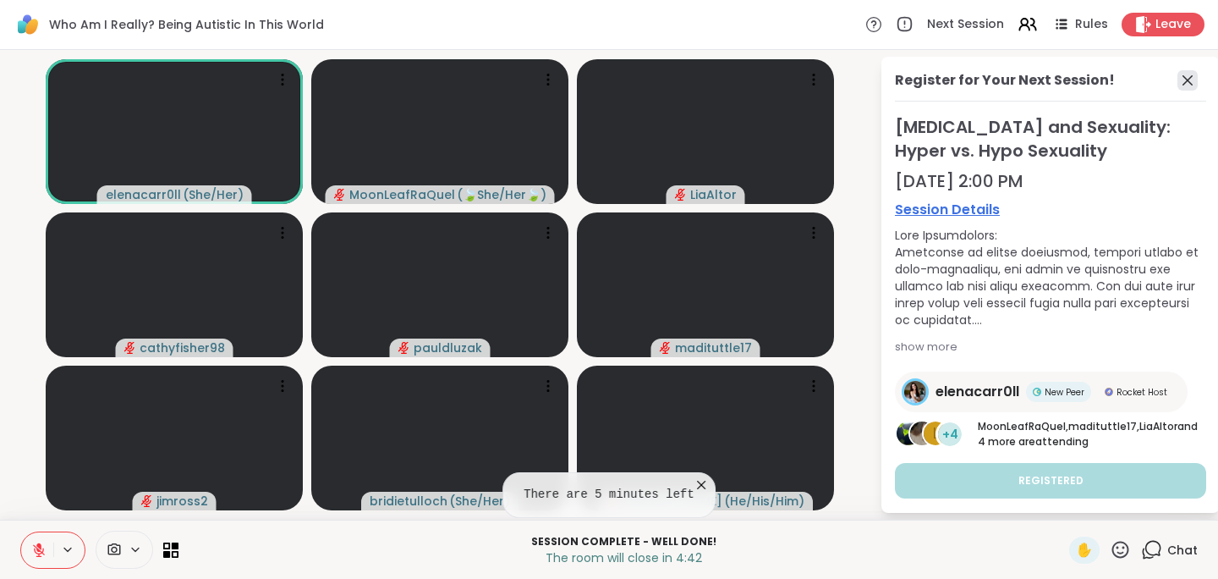
click at [1188, 74] on icon at bounding box center [1188, 80] width 20 height 20
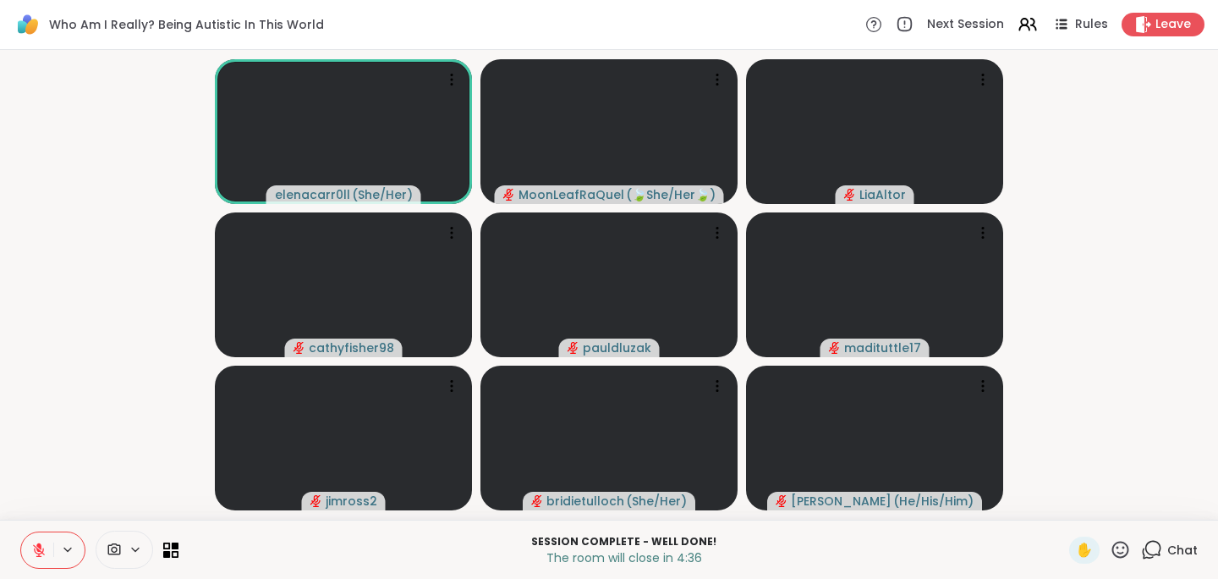
click at [1146, 541] on icon at bounding box center [1154, 548] width 16 height 15
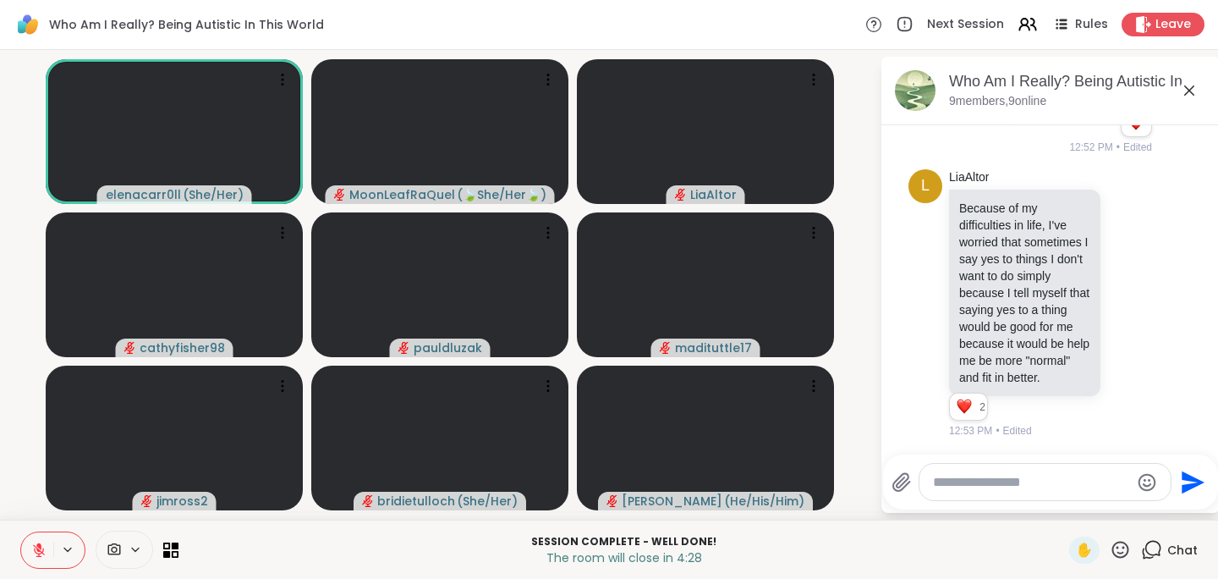
scroll to position [10627, 0]
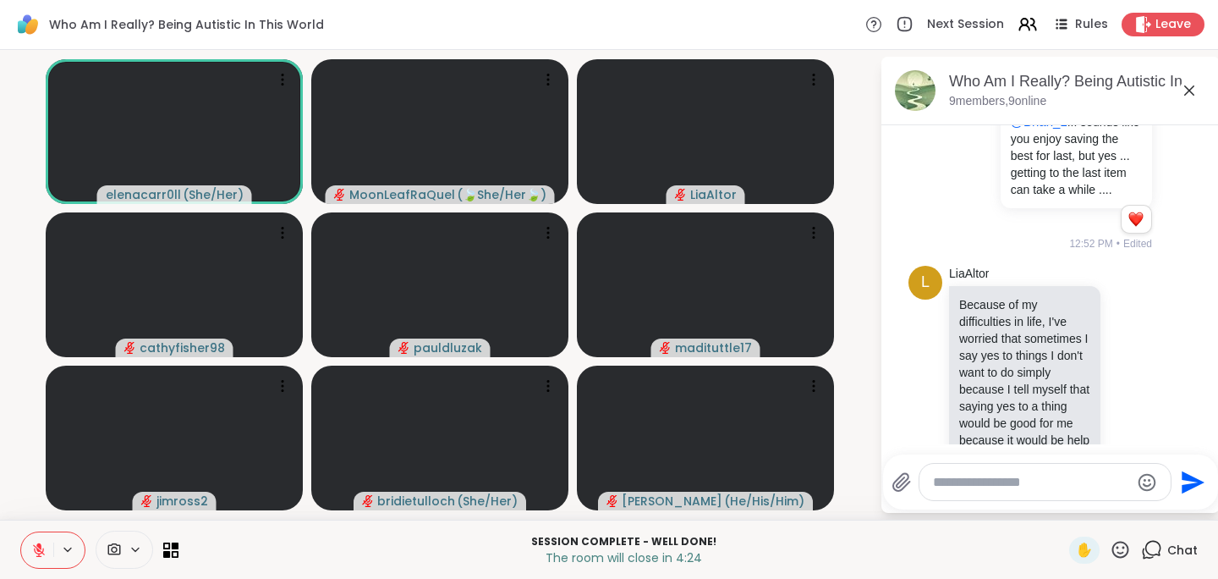
click at [1207, 406] on html "Who Am I Really? Being Autistic In This World Next Session Rules Leave elenacar…" at bounding box center [609, 289] width 1218 height 579
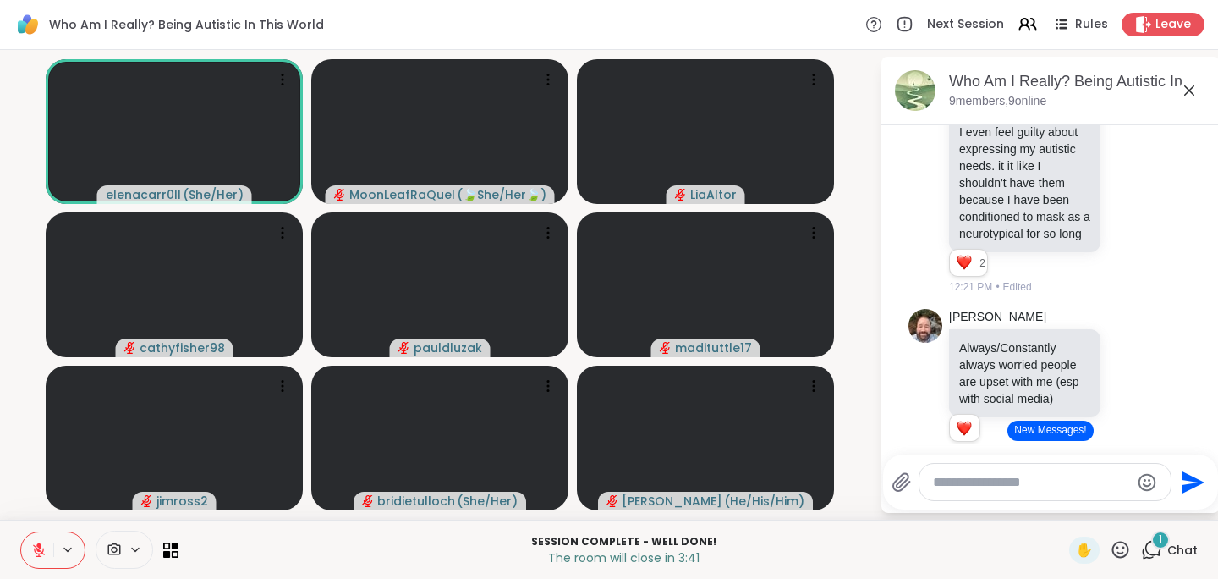
scroll to position [0, 0]
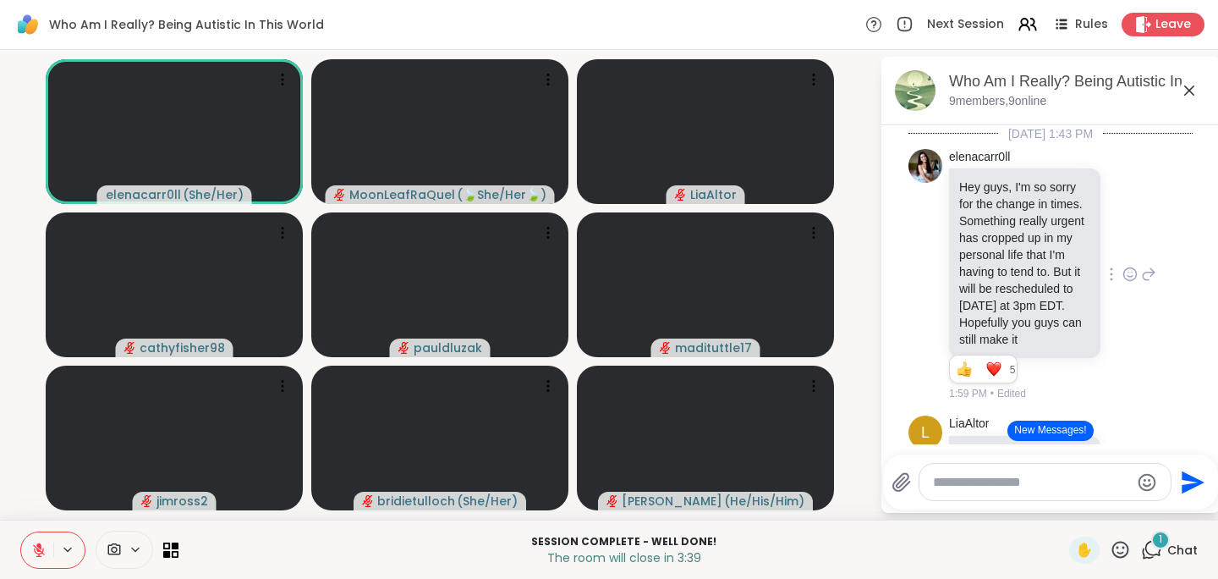
click at [1158, 401] on div "elenacarr0ll Hey guys, I'm so sorry for the change in times. Something really u…" at bounding box center [1051, 275] width 284 height 267
click at [1064, 437] on button "New Messages!" at bounding box center [1050, 430] width 85 height 20
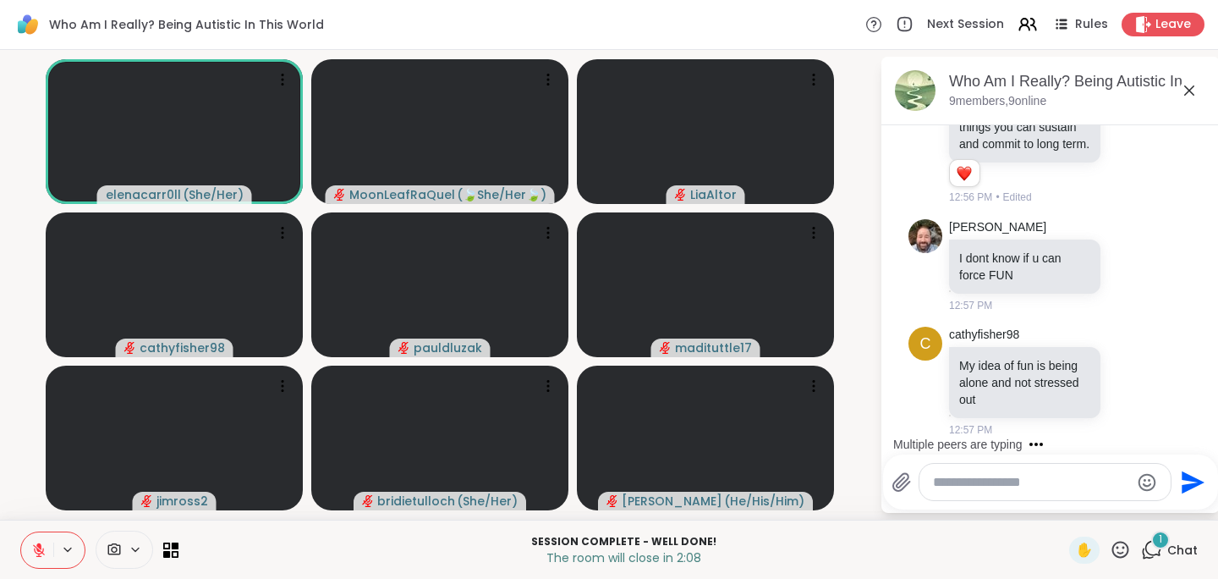
scroll to position [12435, 0]
click at [1123, 371] on div at bounding box center [1130, 381] width 15 height 20
click at [1123, 353] on div "Select Reaction: Heart" at bounding box center [1130, 353] width 15 height 15
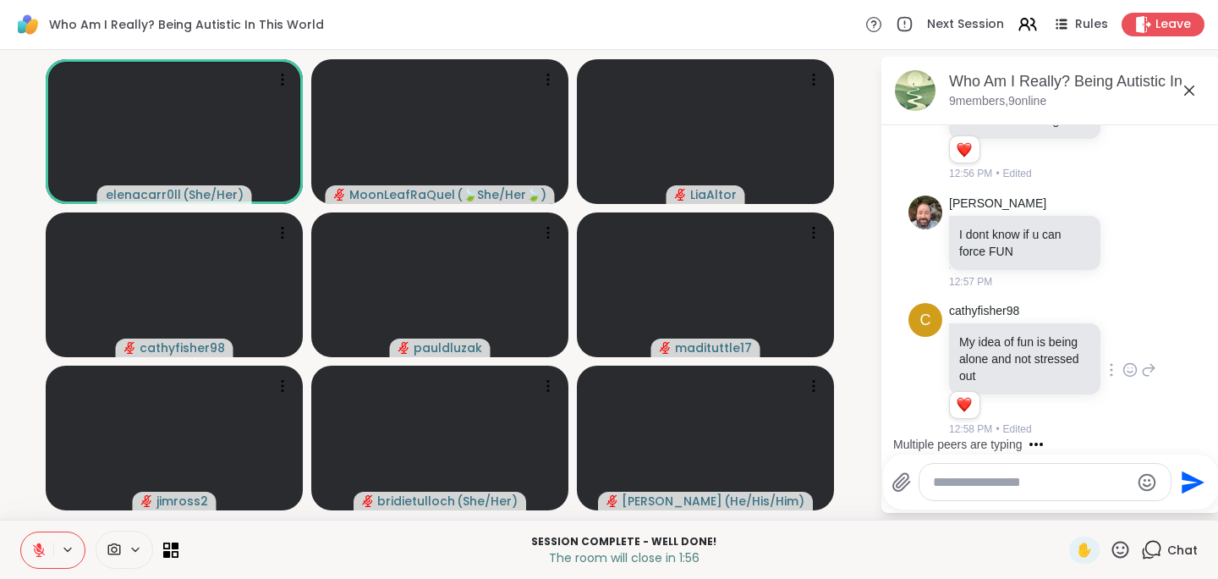
scroll to position [12460, 0]
click at [1124, 366] on icon at bounding box center [1130, 369] width 13 height 13
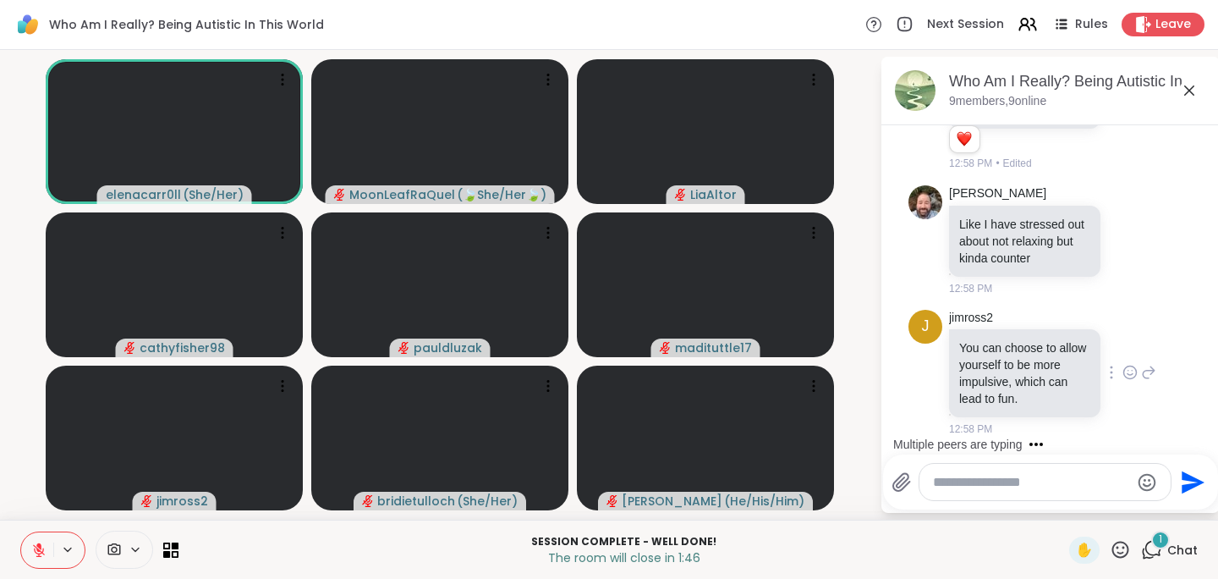
scroll to position [12759, 0]
drag, startPoint x: 1203, startPoint y: 439, endPoint x: 1203, endPoint y: 423, distance: 16.1
click at [1203, 423] on div "[DATE] 1:43 PM elenacarr0ll Hey guys, I'm so sorry for the change in times. Som…" at bounding box center [1051, 284] width 338 height 319
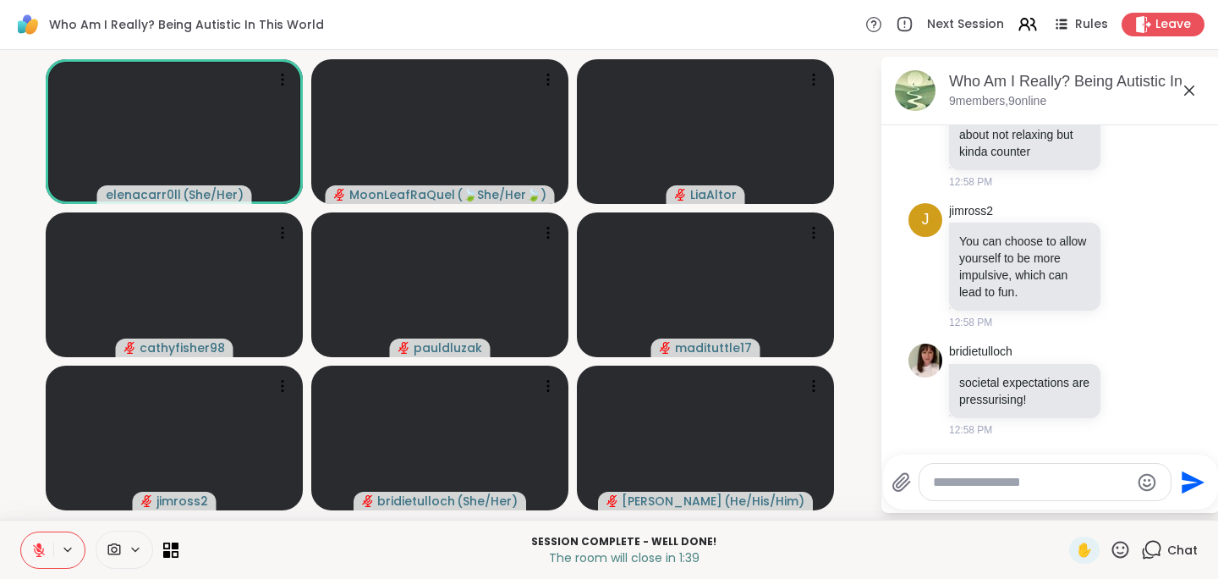
scroll to position [12460, 0]
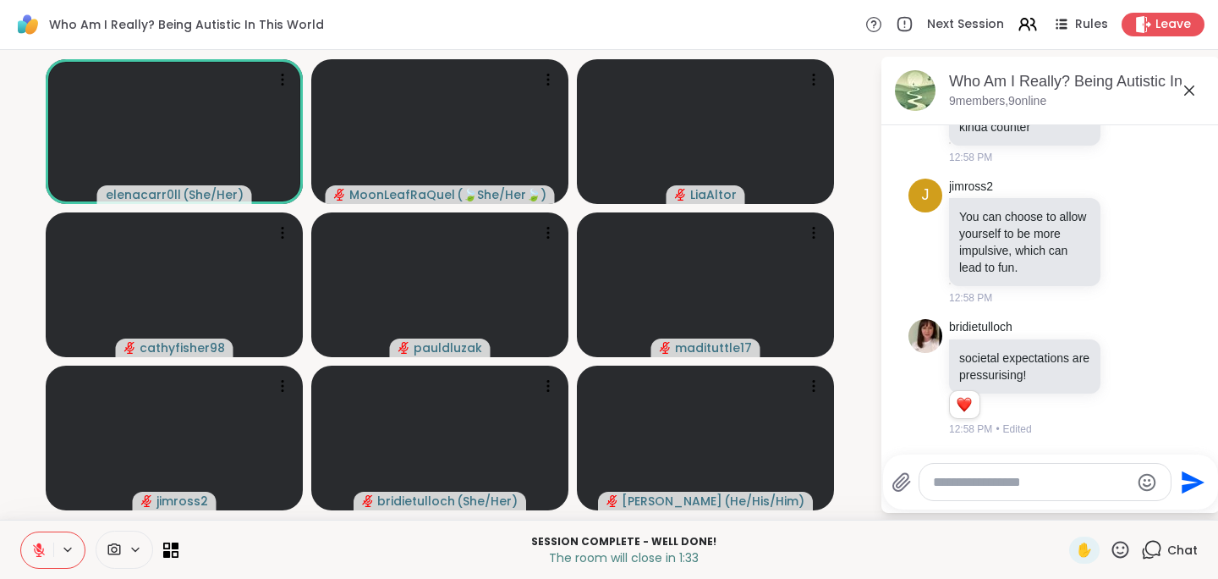
click at [954, 479] on textarea "Type your message" at bounding box center [1031, 482] width 197 height 17
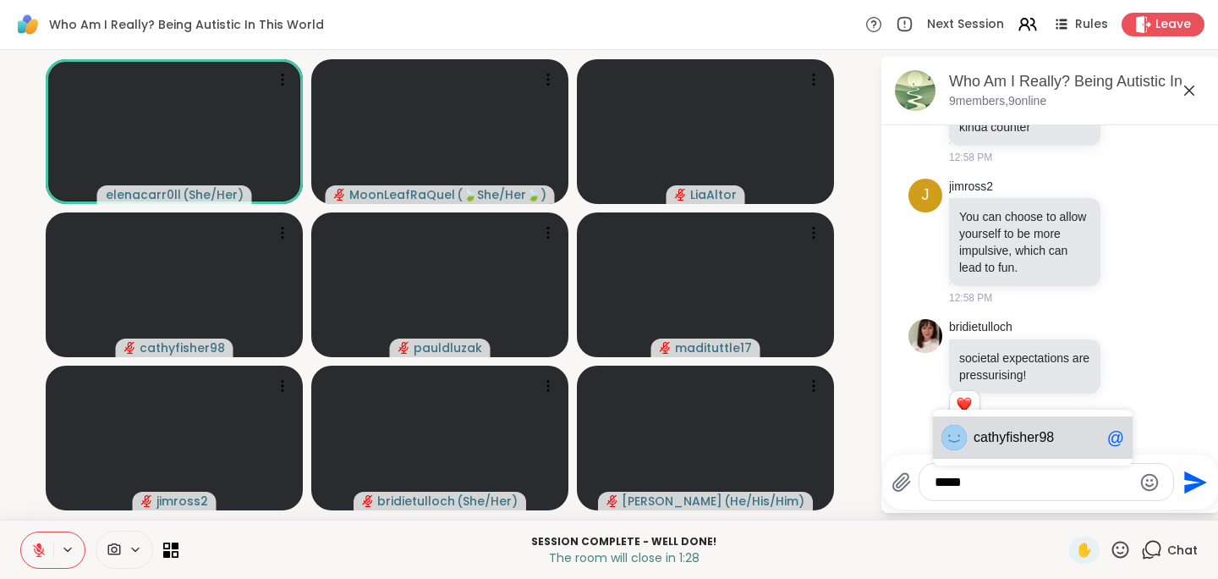
click at [1016, 443] on span "yfisher98" at bounding box center [1026, 437] width 55 height 17
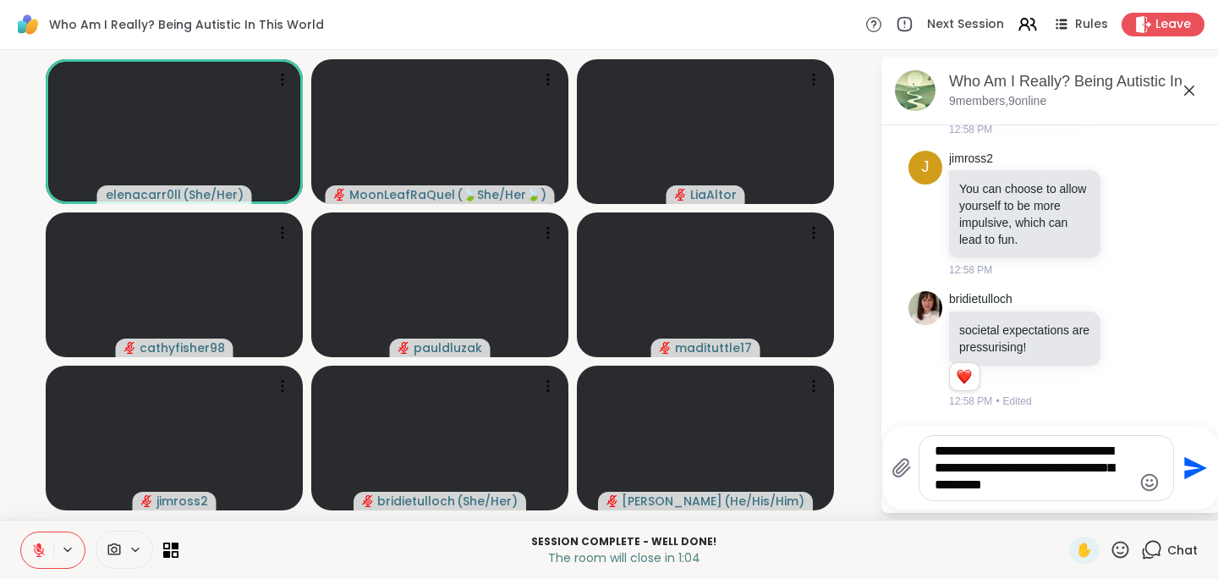
drag, startPoint x: 937, startPoint y: 463, endPoint x: 1026, endPoint y: 488, distance: 93.2
click at [1026, 488] on textarea "**********" at bounding box center [1033, 467] width 197 height 51
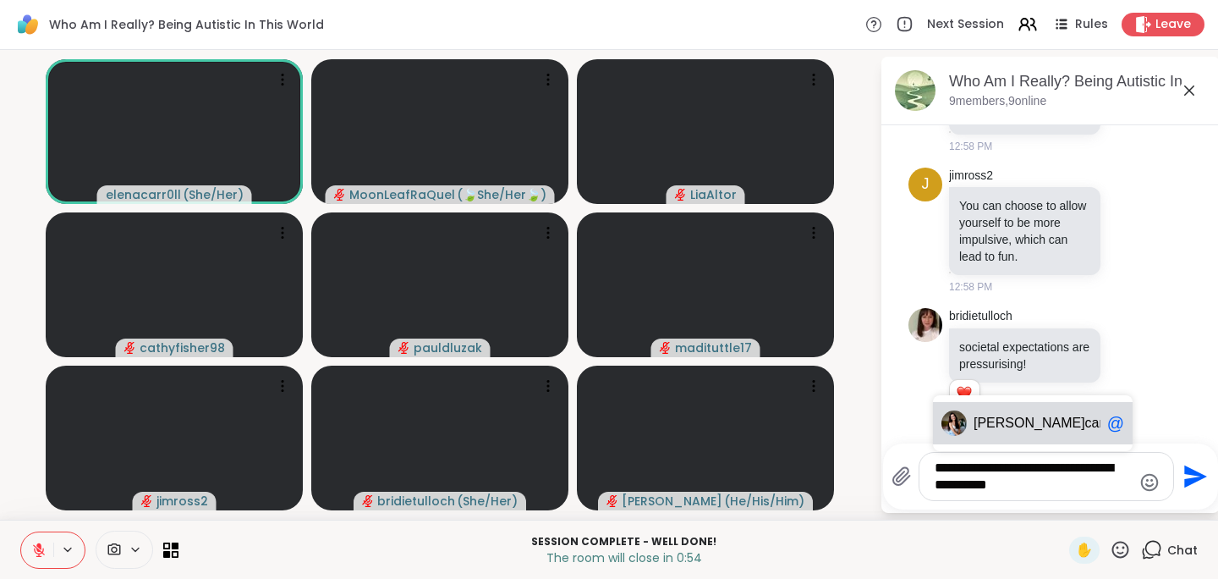
click at [1085, 420] on span "carr0ll" at bounding box center [1103, 423] width 37 height 17
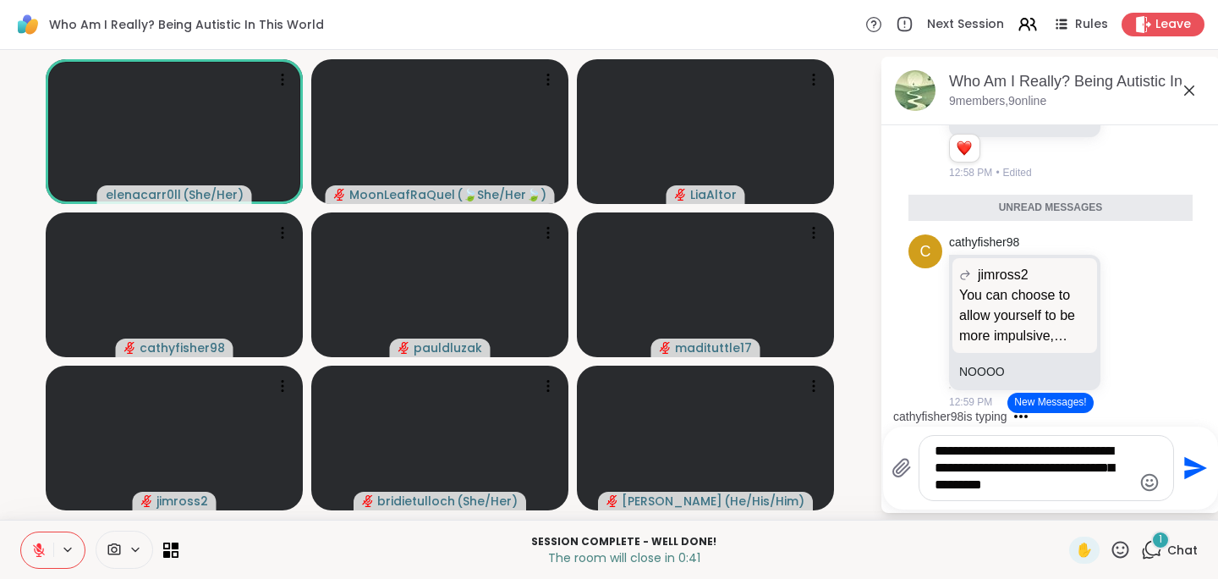
type textarea "**********"
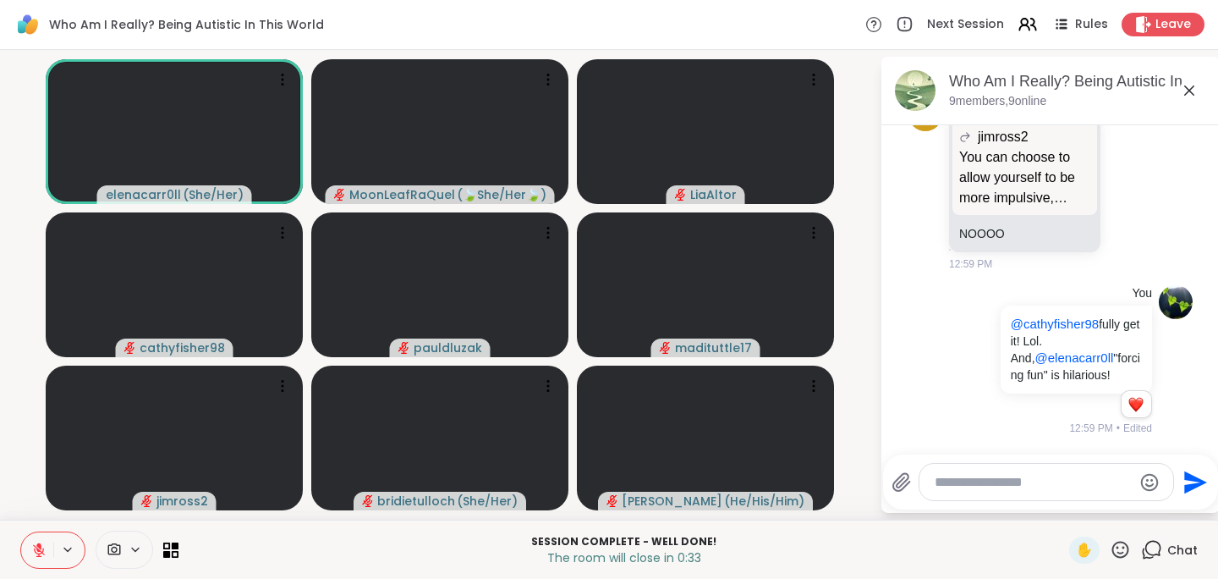
scroll to position [13277, 0]
click at [1113, 541] on icon at bounding box center [1121, 549] width 17 height 17
click at [1069, 503] on span "❤️" at bounding box center [1071, 505] width 17 height 20
click at [1115, 547] on icon at bounding box center [1120, 549] width 21 height 21
click at [1174, 505] on span "🎉" at bounding box center [1182, 505] width 17 height 20
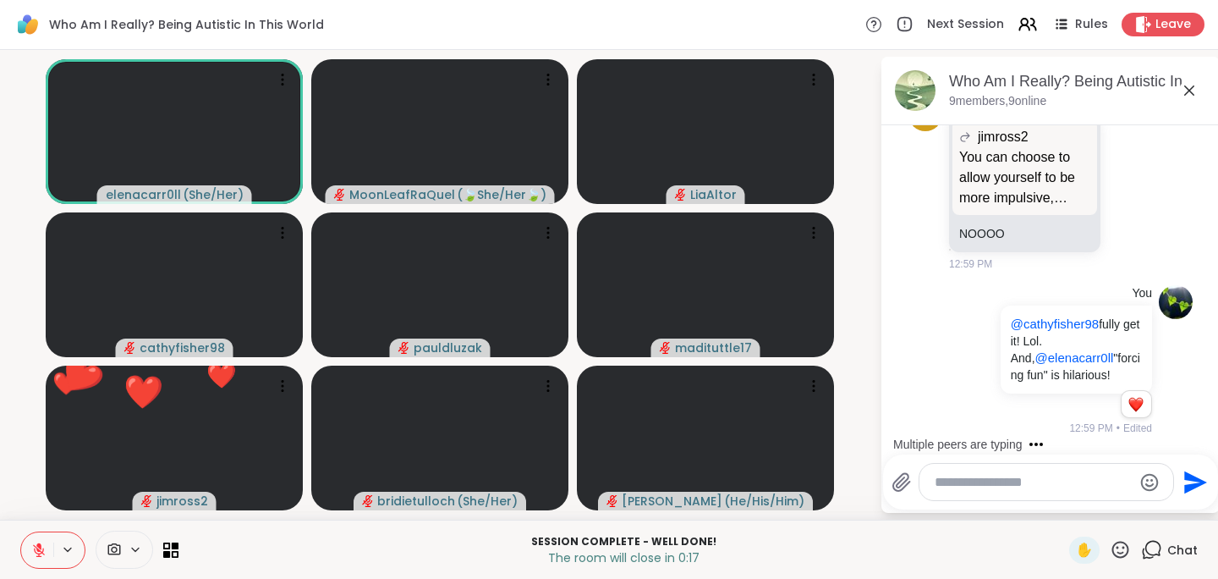
click at [1113, 546] on icon at bounding box center [1120, 549] width 21 height 21
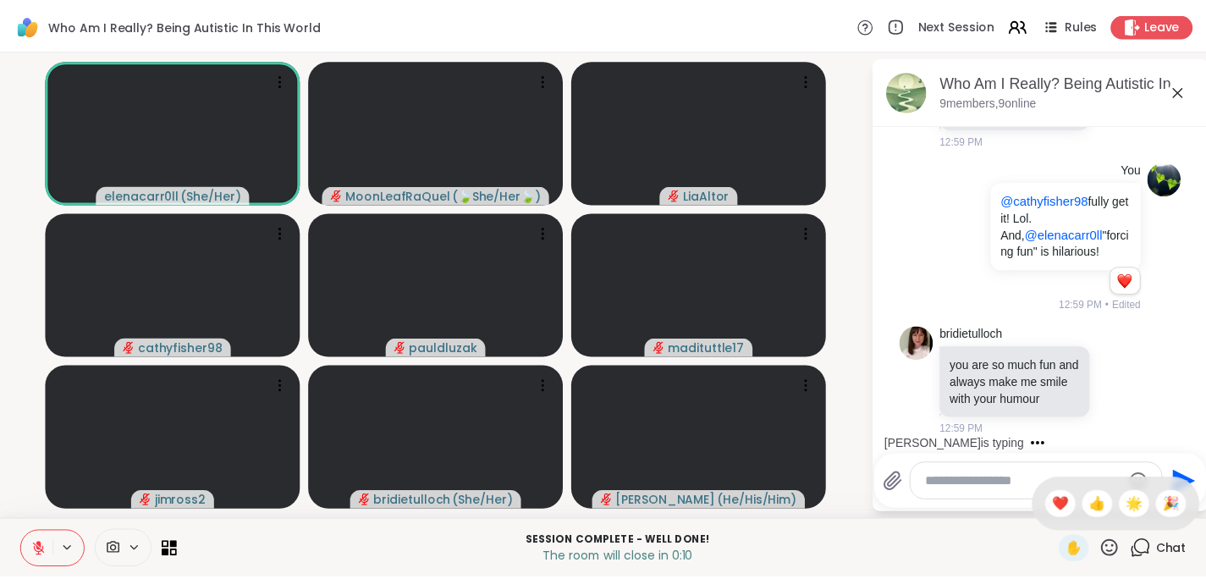
scroll to position [13593, 0]
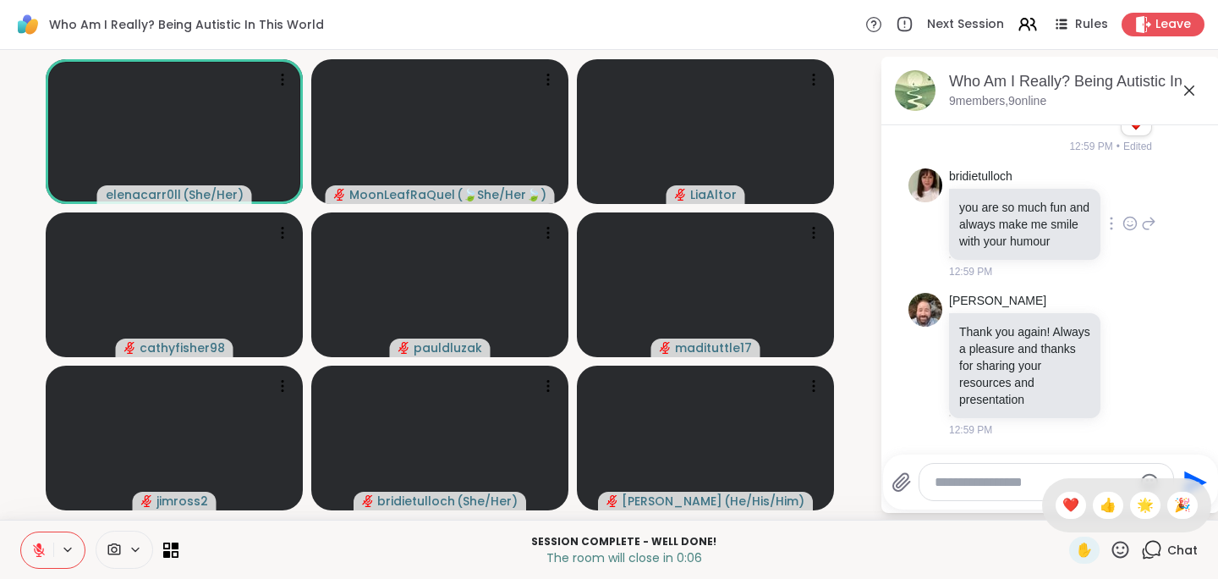
click at [1123, 215] on icon at bounding box center [1130, 223] width 15 height 17
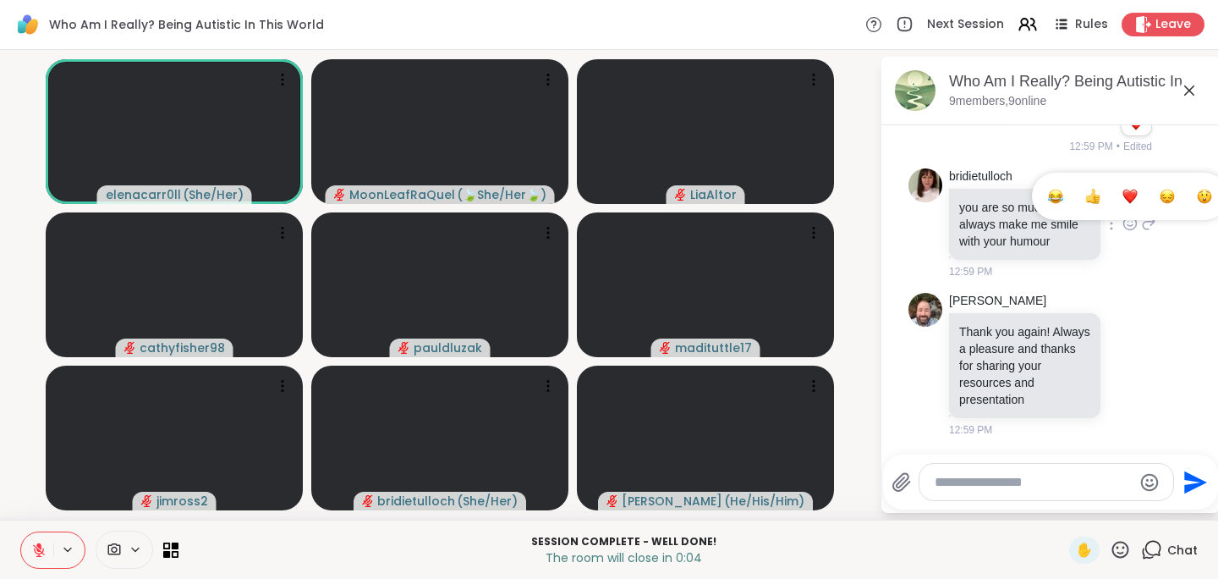
click at [1123, 189] on div "Select Reaction: Heart" at bounding box center [1130, 196] width 15 height 15
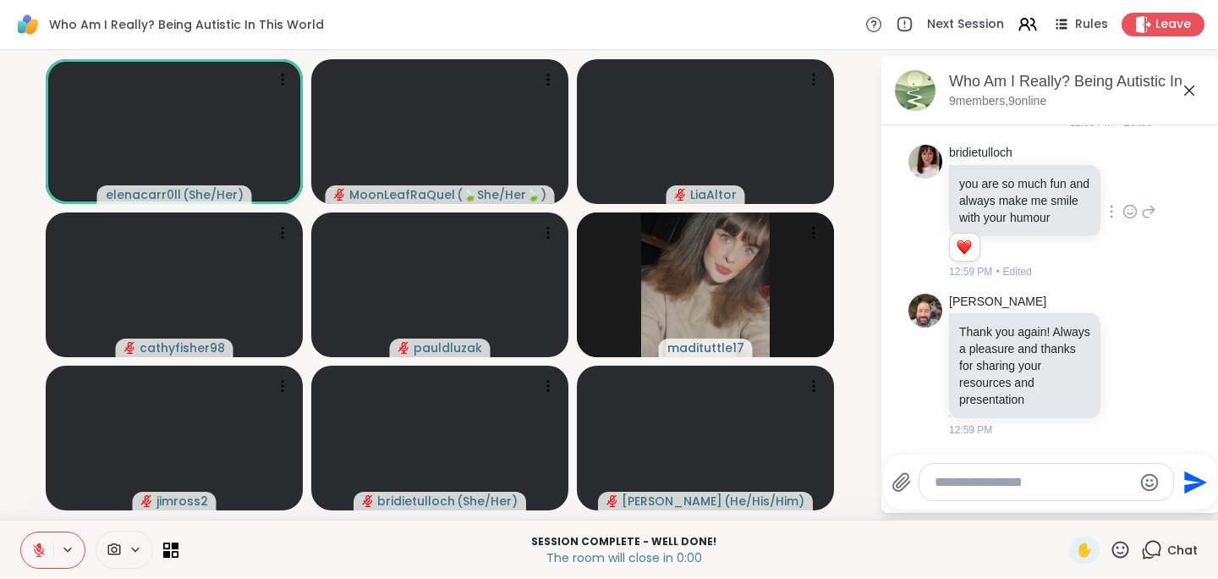
click at [1111, 550] on icon at bounding box center [1120, 549] width 21 height 21
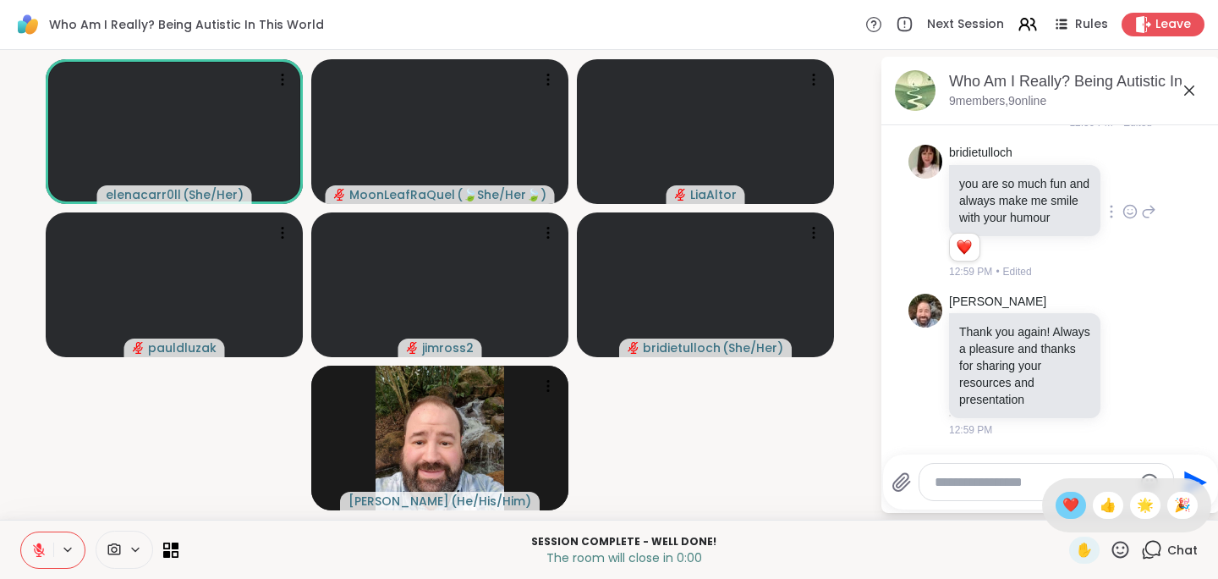
click at [1069, 500] on span "❤️" at bounding box center [1071, 505] width 17 height 20
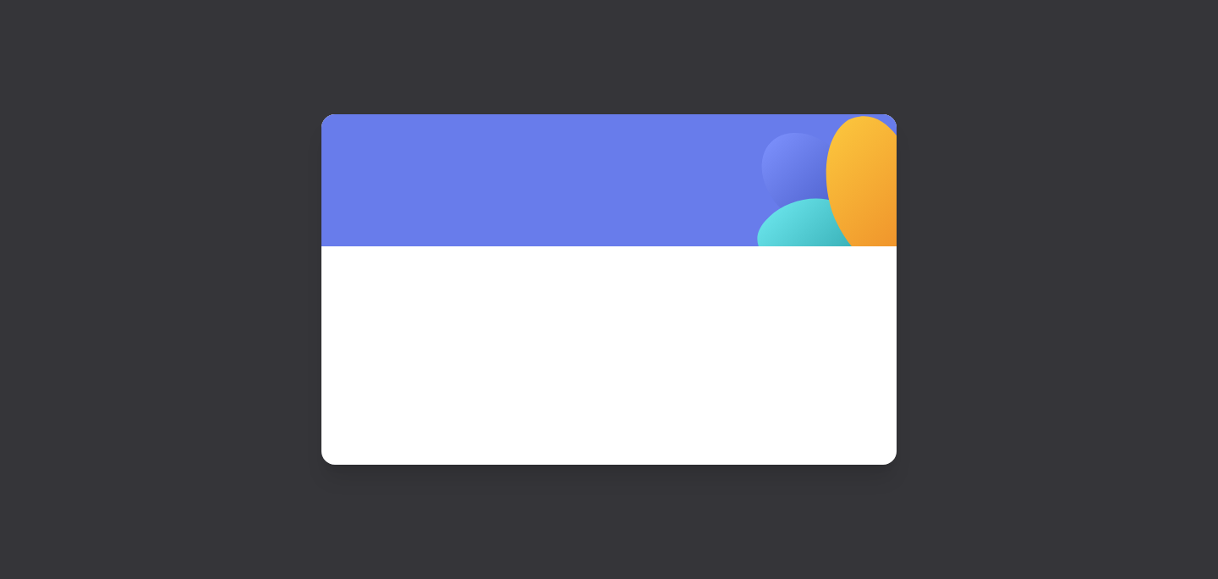
click at [1163, 37] on div at bounding box center [609, 289] width 1218 height 579
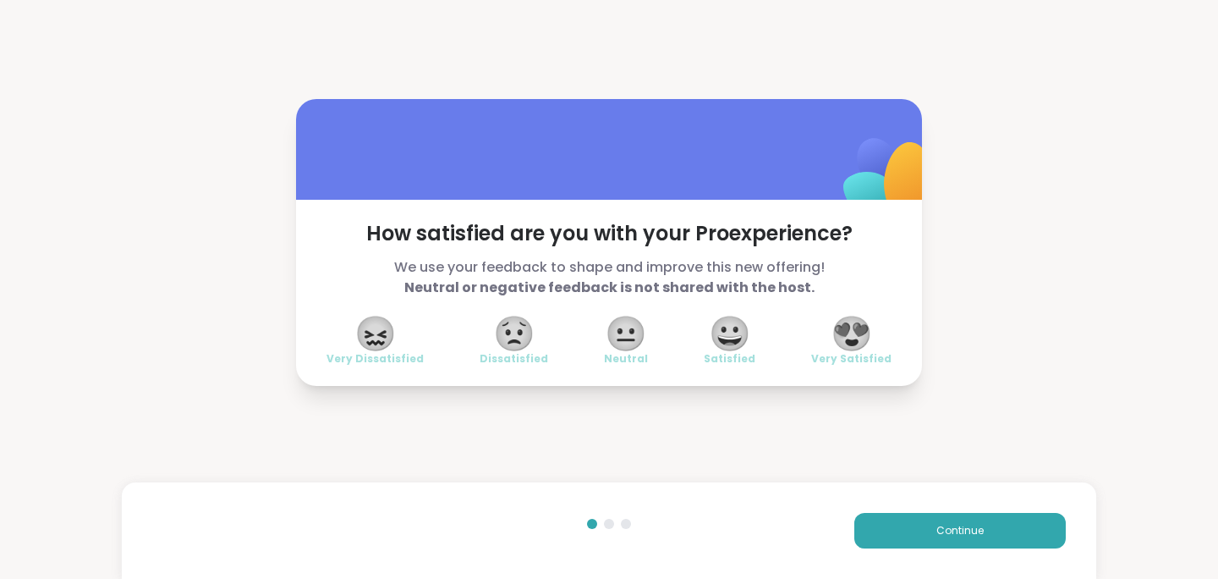
click at [868, 327] on div "😍 Very Satisfied" at bounding box center [851, 341] width 80 height 47
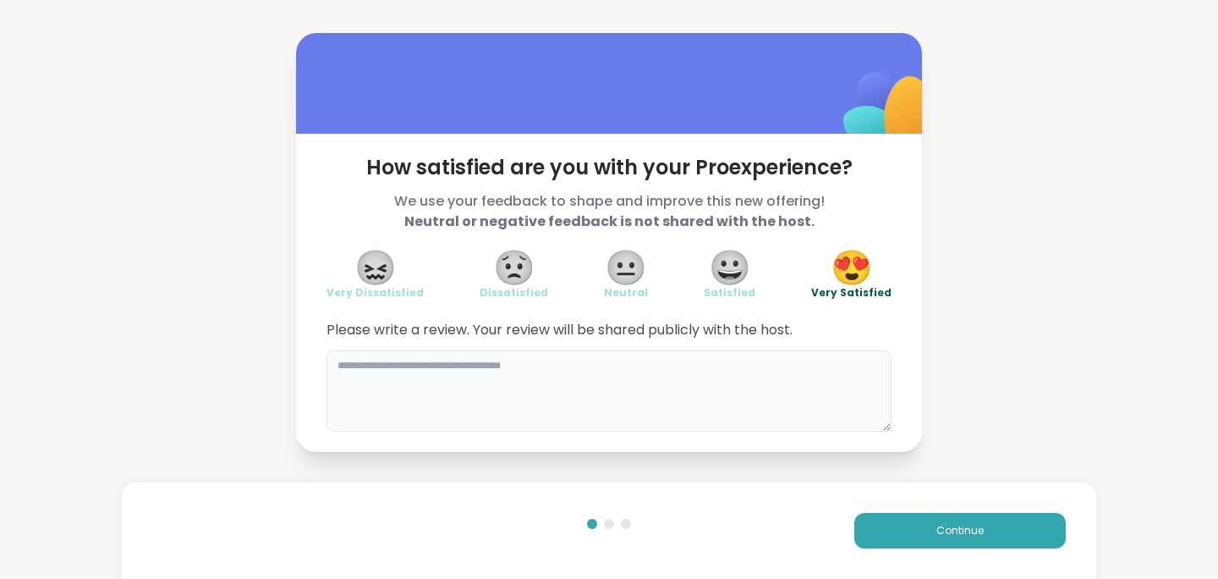
click at [454, 393] on textarea at bounding box center [609, 390] width 565 height 81
click at [454, 393] on textarea "**********" at bounding box center [609, 390] width 565 height 81
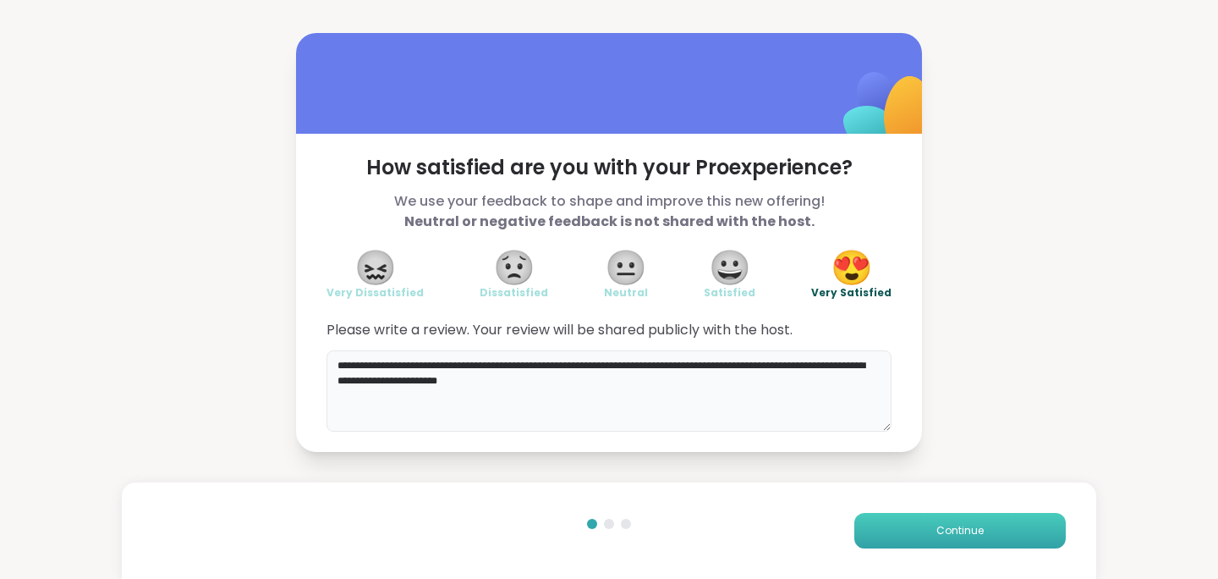
type textarea "**********"
click at [937, 525] on span "Continue" at bounding box center [960, 530] width 47 height 15
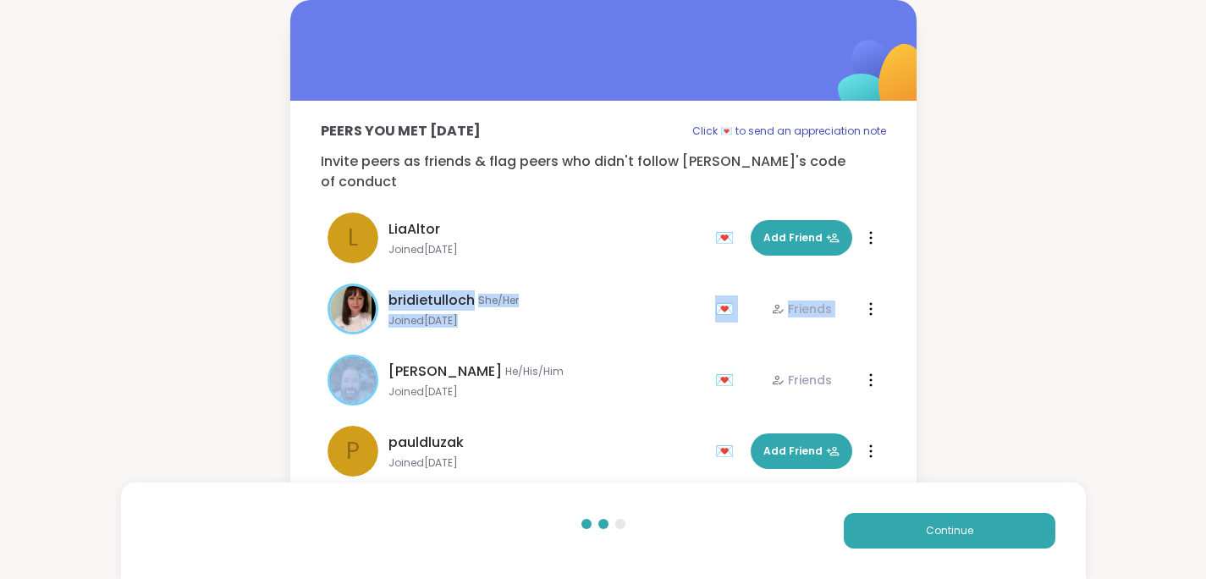
drag, startPoint x: 890, startPoint y: 223, endPoint x: 888, endPoint y: 267, distance: 44.1
click at [888, 267] on div "Peers you met [DATE] Click 💌 to send an appreciation note Invite peers as frien…" at bounding box center [603, 314] width 626 height 426
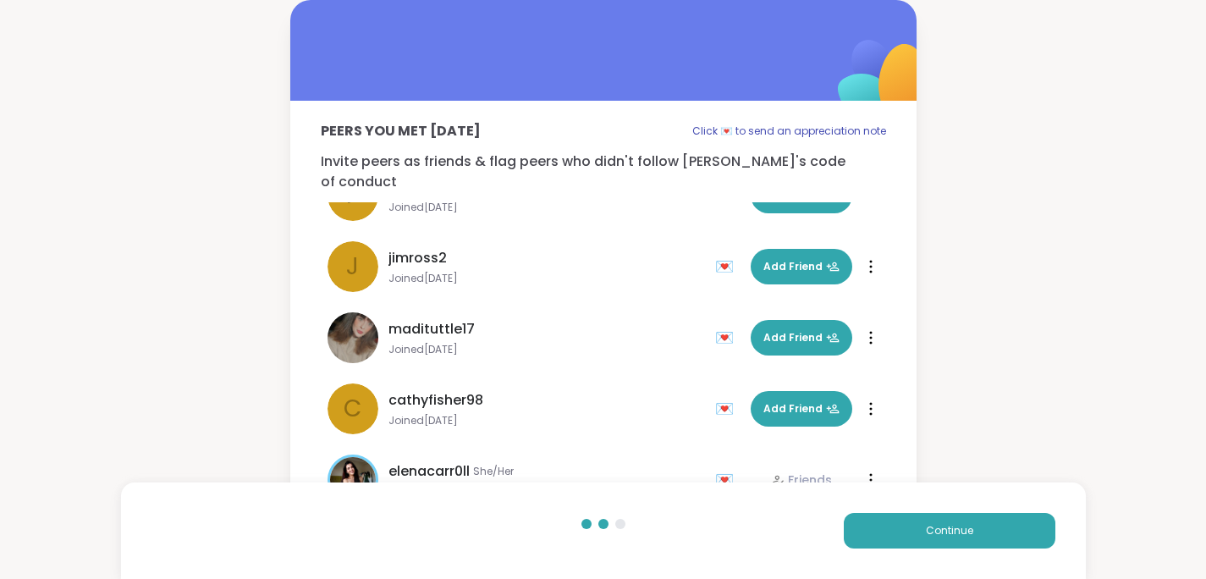
scroll to position [264, 0]
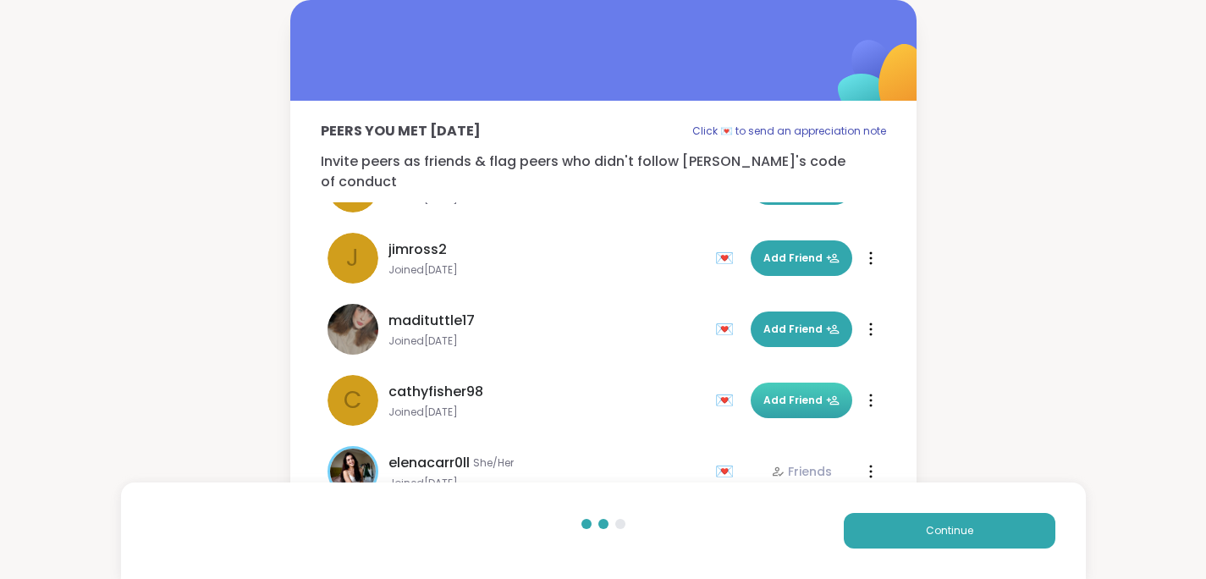
click at [783, 393] on span "Add Friend" at bounding box center [801, 400] width 76 height 15
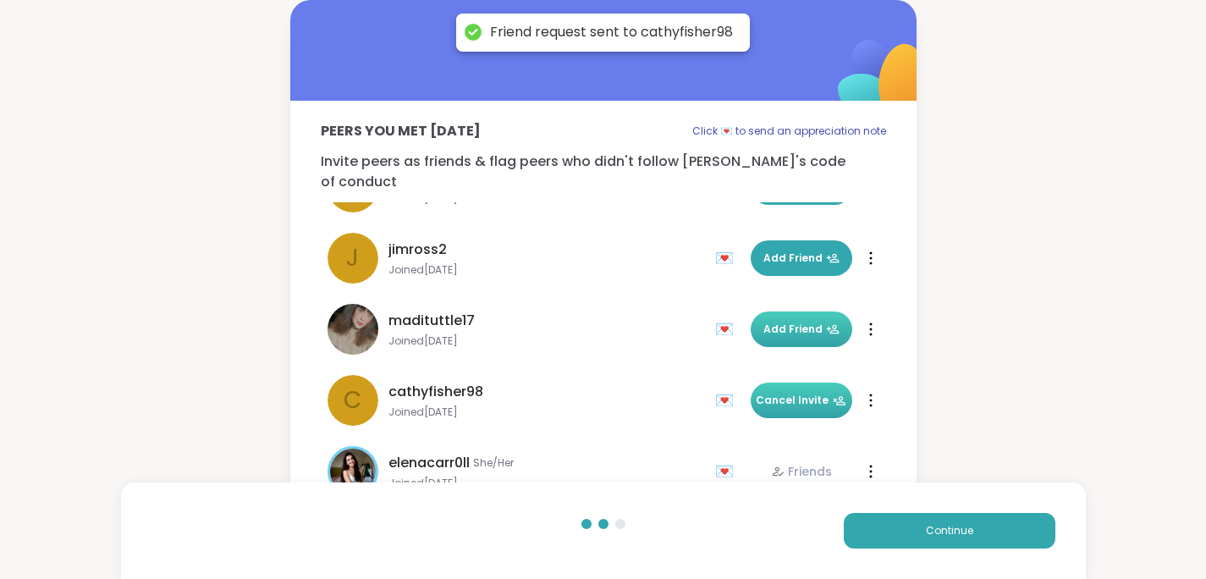
click at [786, 322] on span "Add Friend" at bounding box center [801, 329] width 76 height 15
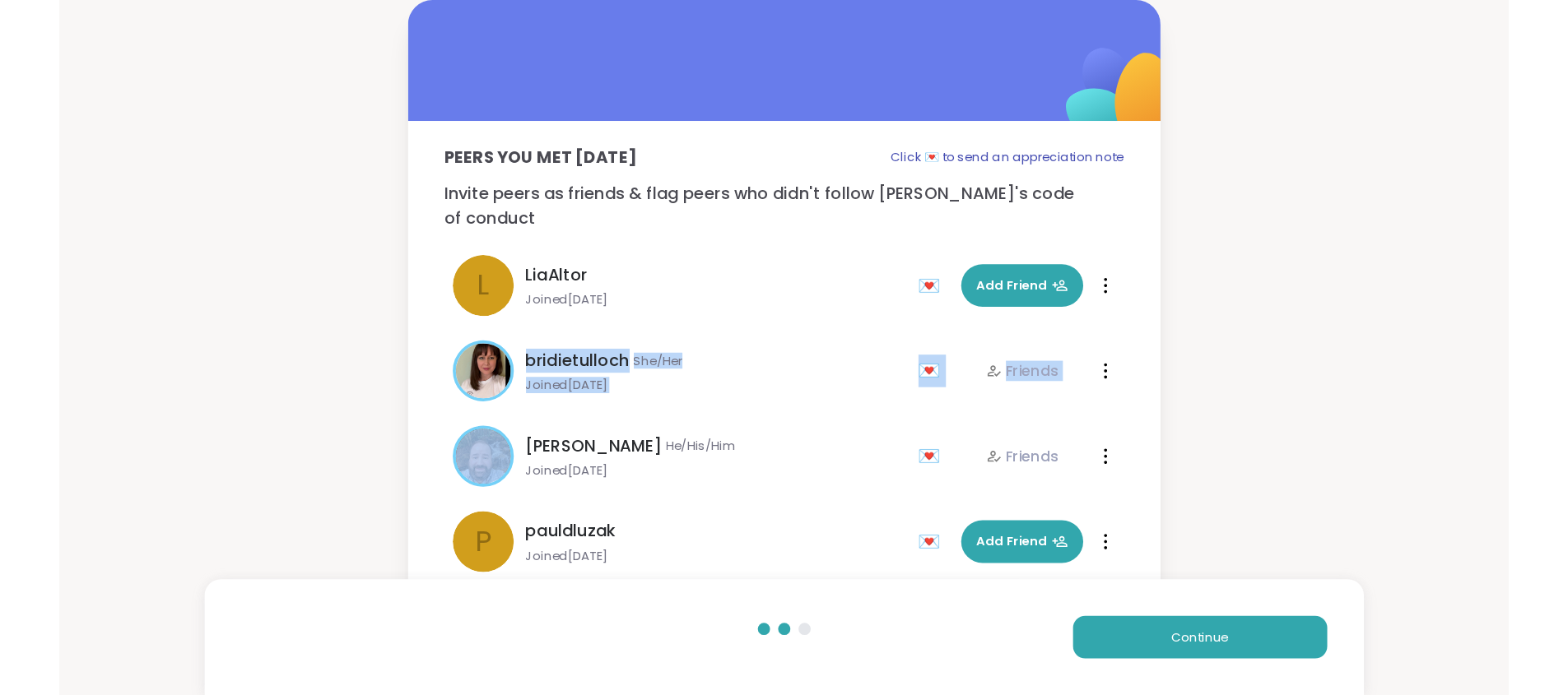
scroll to position [0, 0]
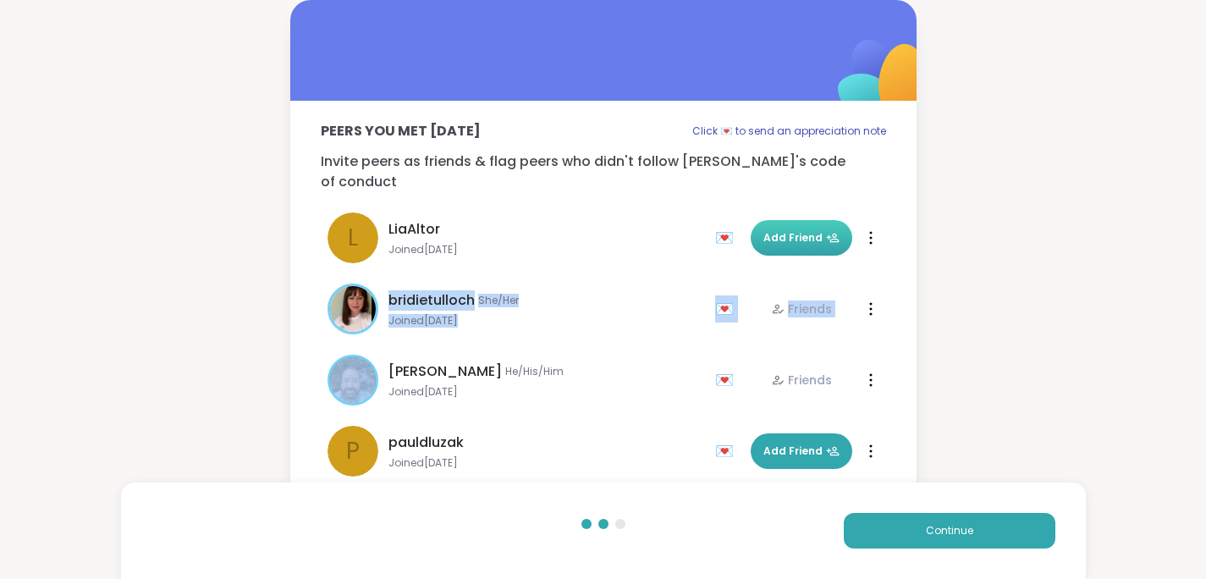
click at [826, 231] on icon at bounding box center [833, 238] width 14 height 14
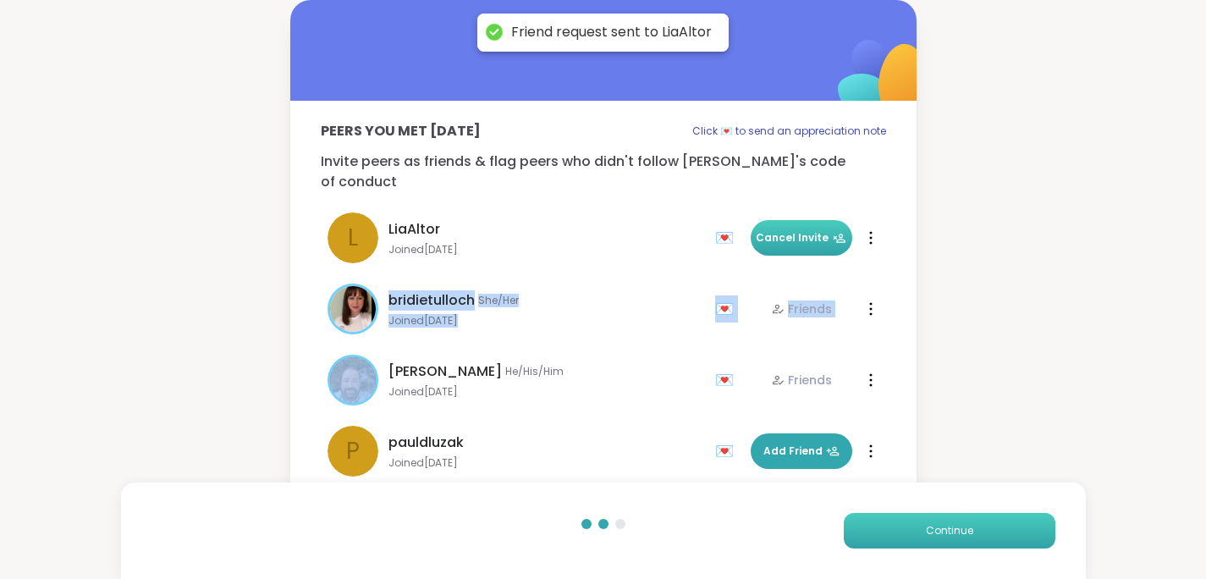
click at [954, 545] on button "Continue" at bounding box center [950, 531] width 212 height 36
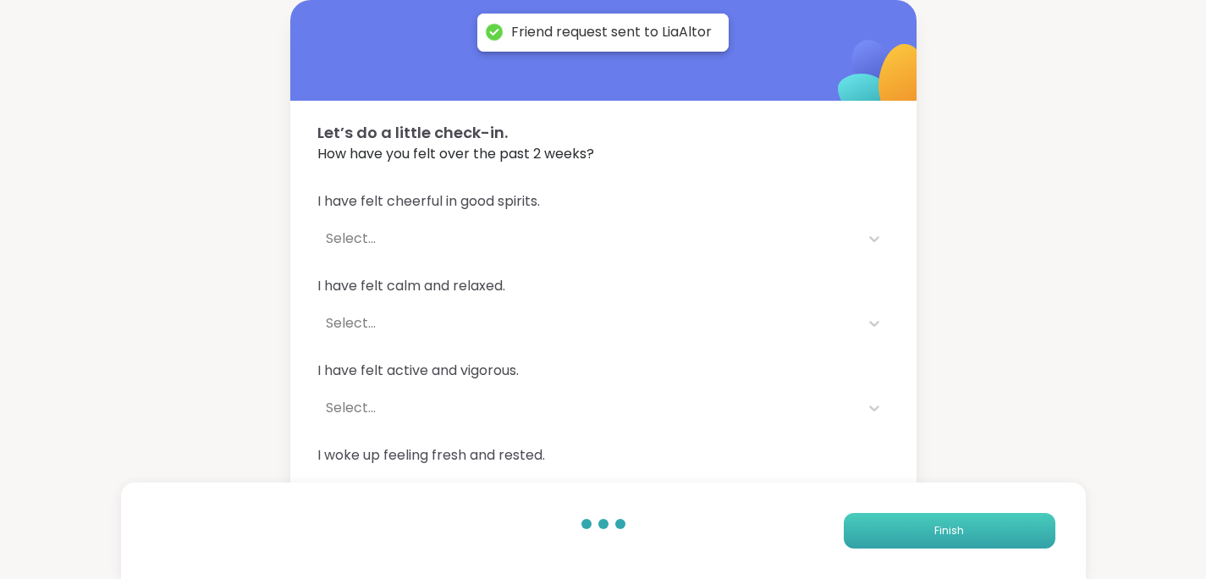
click at [978, 525] on button "Finish" at bounding box center [950, 531] width 212 height 36
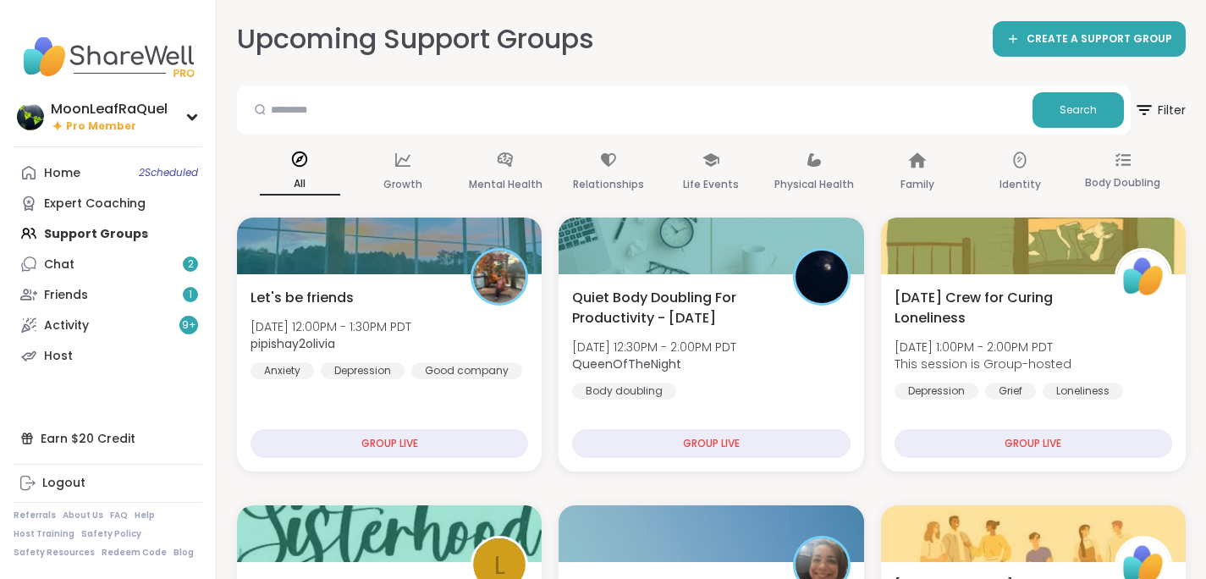
click at [132, 234] on div "Home 2 Scheduled Expert Coaching Support Groups Chat 2 Friends 1 Activity 9 + H…" at bounding box center [108, 263] width 189 height 213
click at [129, 233] on div "Home 2 Scheduled Expert Coaching Support Groups Chat 2 Friends 1 Activity 9 + H…" at bounding box center [108, 263] width 189 height 213
